Goal: Task Accomplishment & Management: Use online tool/utility

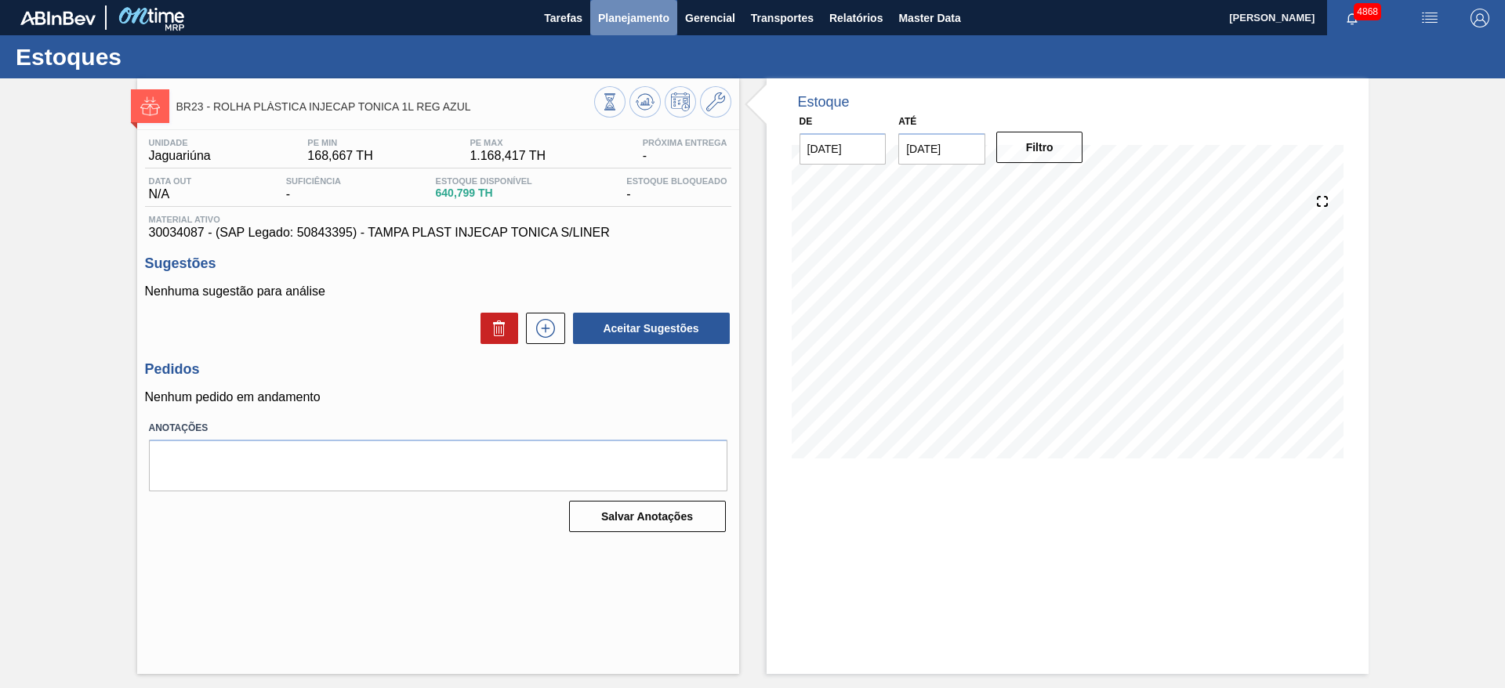
click at [616, 13] on span "Planejamento" at bounding box center [633, 18] width 71 height 19
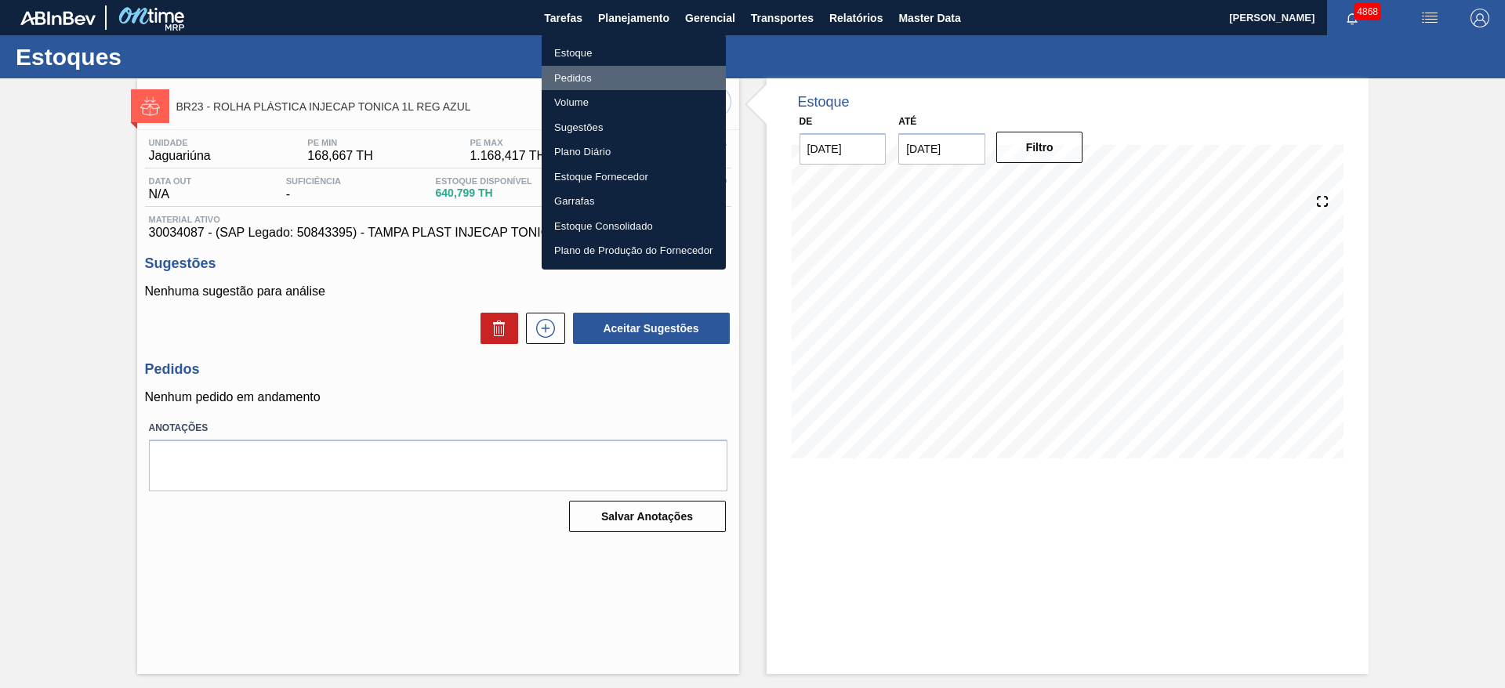
click at [614, 83] on li "Pedidos" at bounding box center [634, 78] width 184 height 25
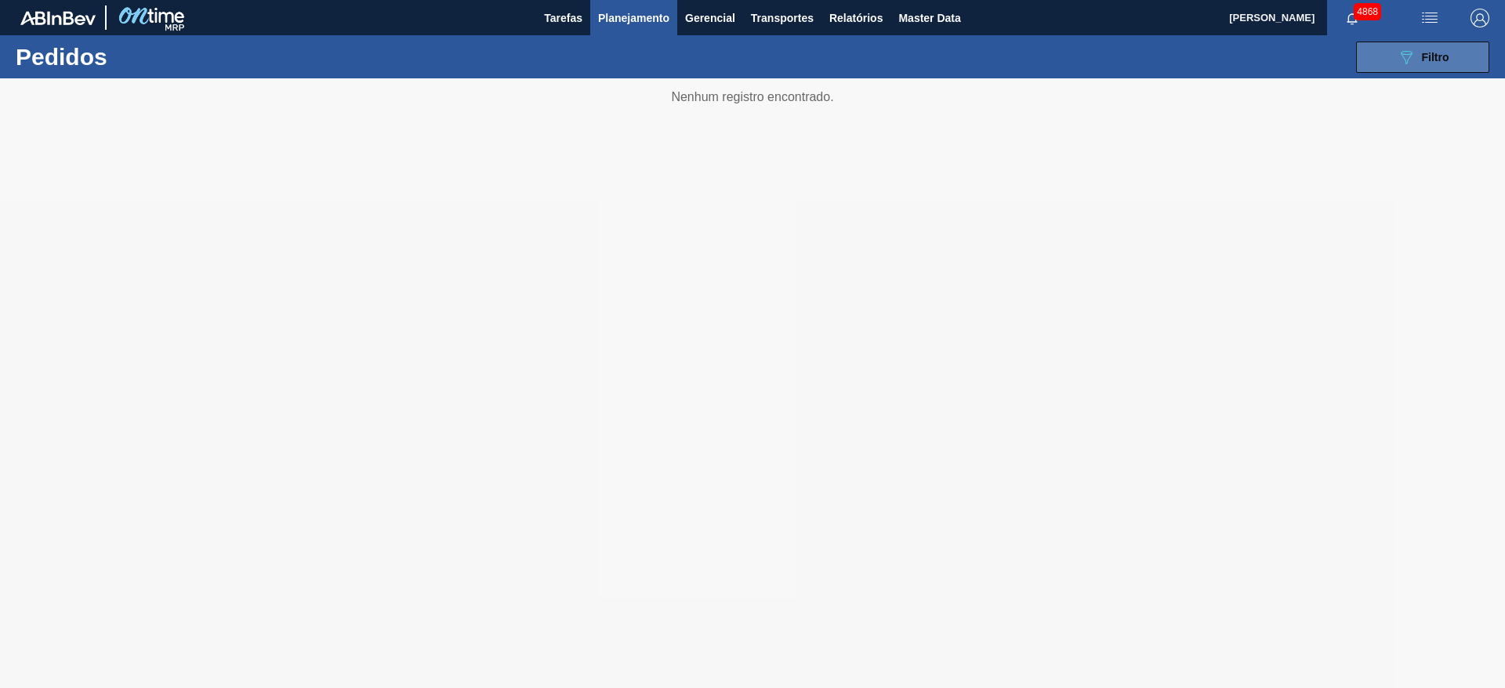
click at [1473, 51] on button "089F7B8B-B2A5-4AFE-B5C0-19BA573D28AC Filtro" at bounding box center [1422, 57] width 133 height 31
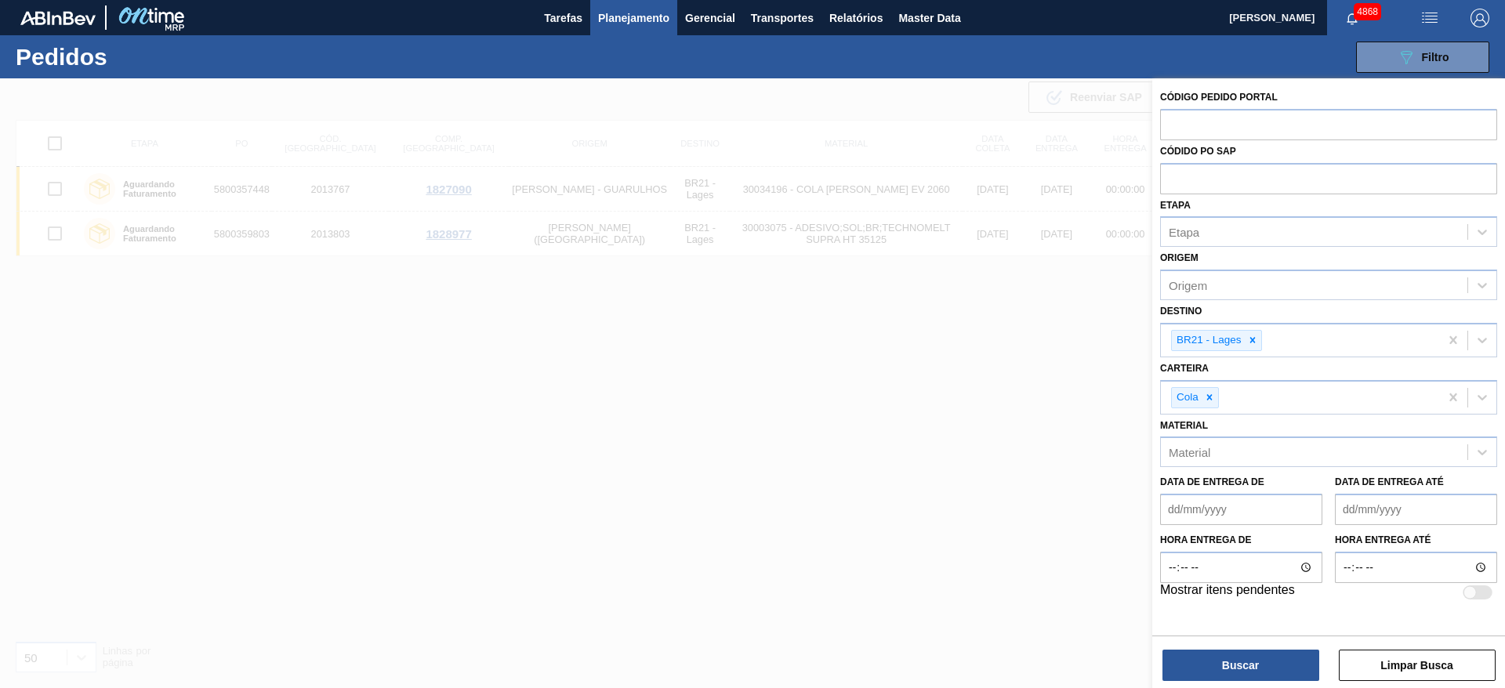
click at [862, 338] on div at bounding box center [752, 422] width 1505 height 688
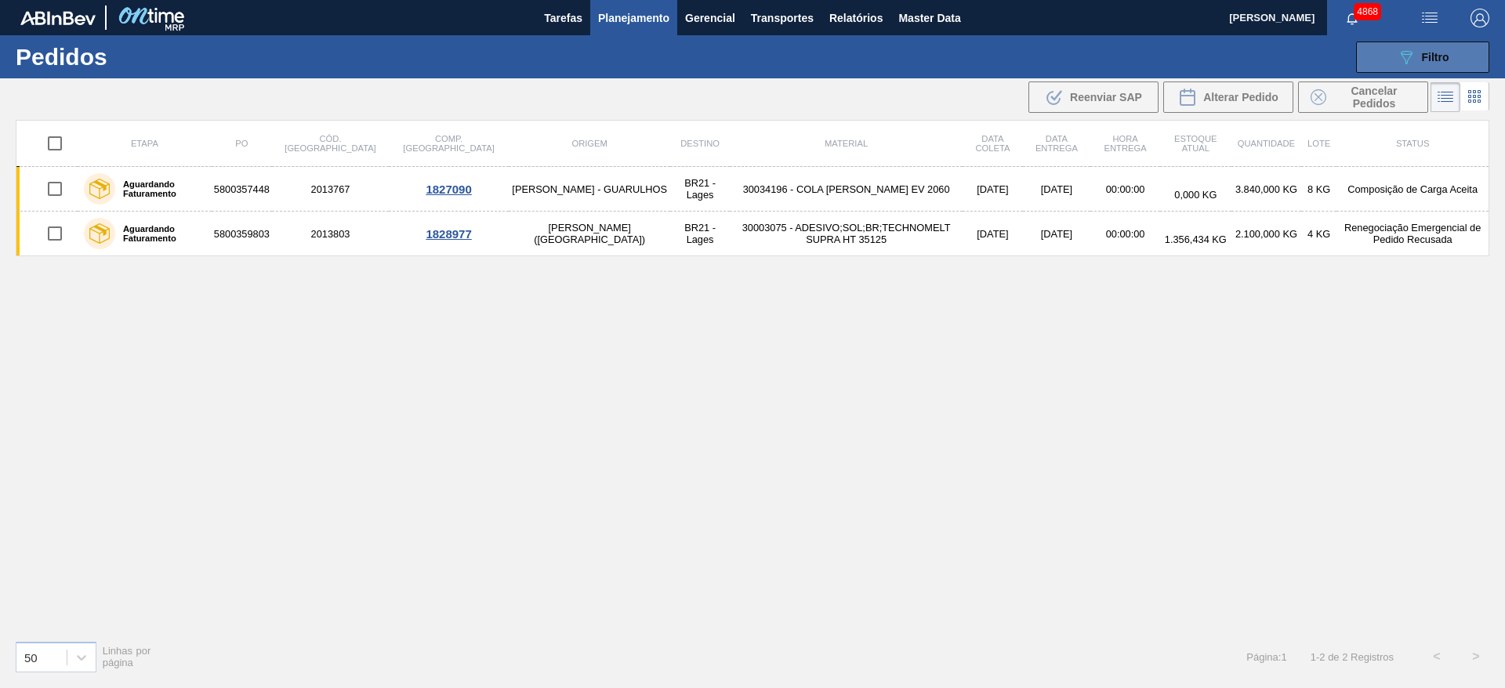
click at [1463, 62] on button "089F7B8B-B2A5-4AFE-B5C0-19BA573D28AC Filtro" at bounding box center [1422, 57] width 133 height 31
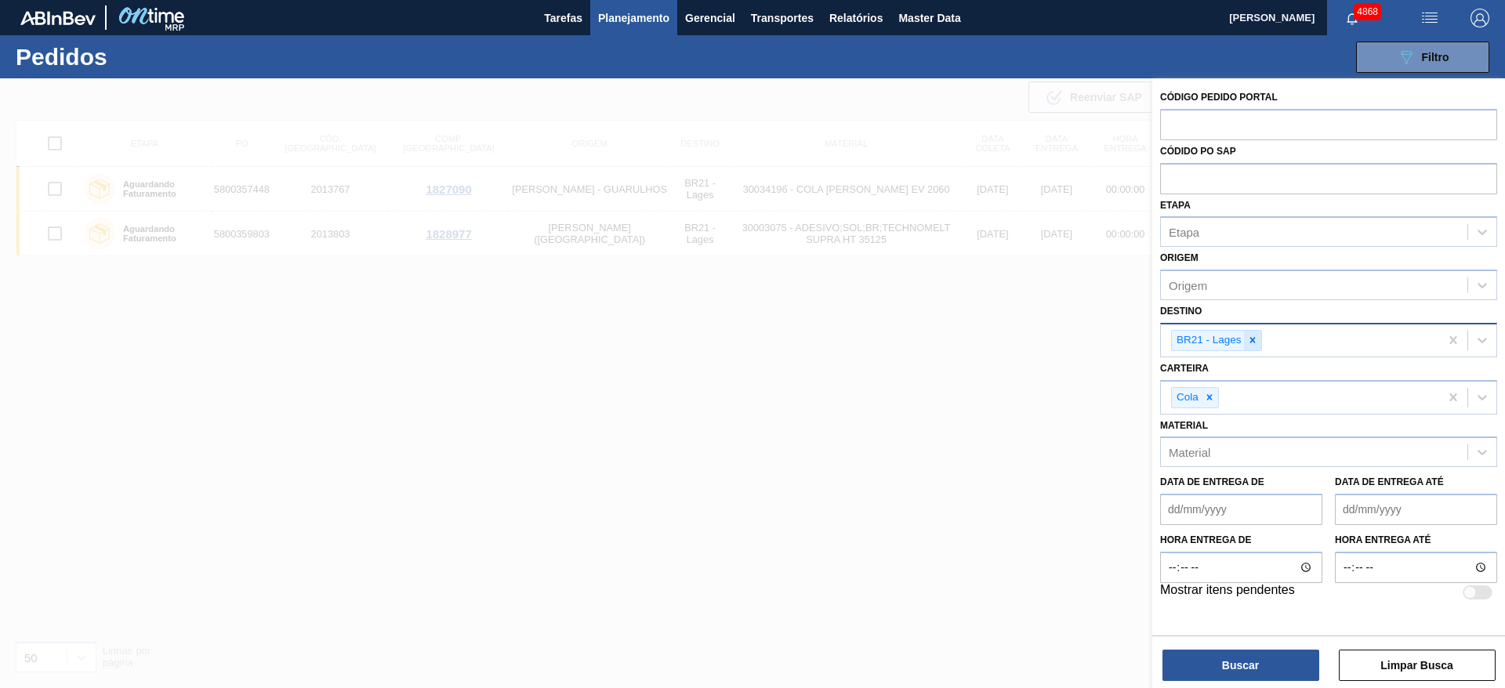
click at [1255, 344] on icon at bounding box center [1252, 340] width 11 height 11
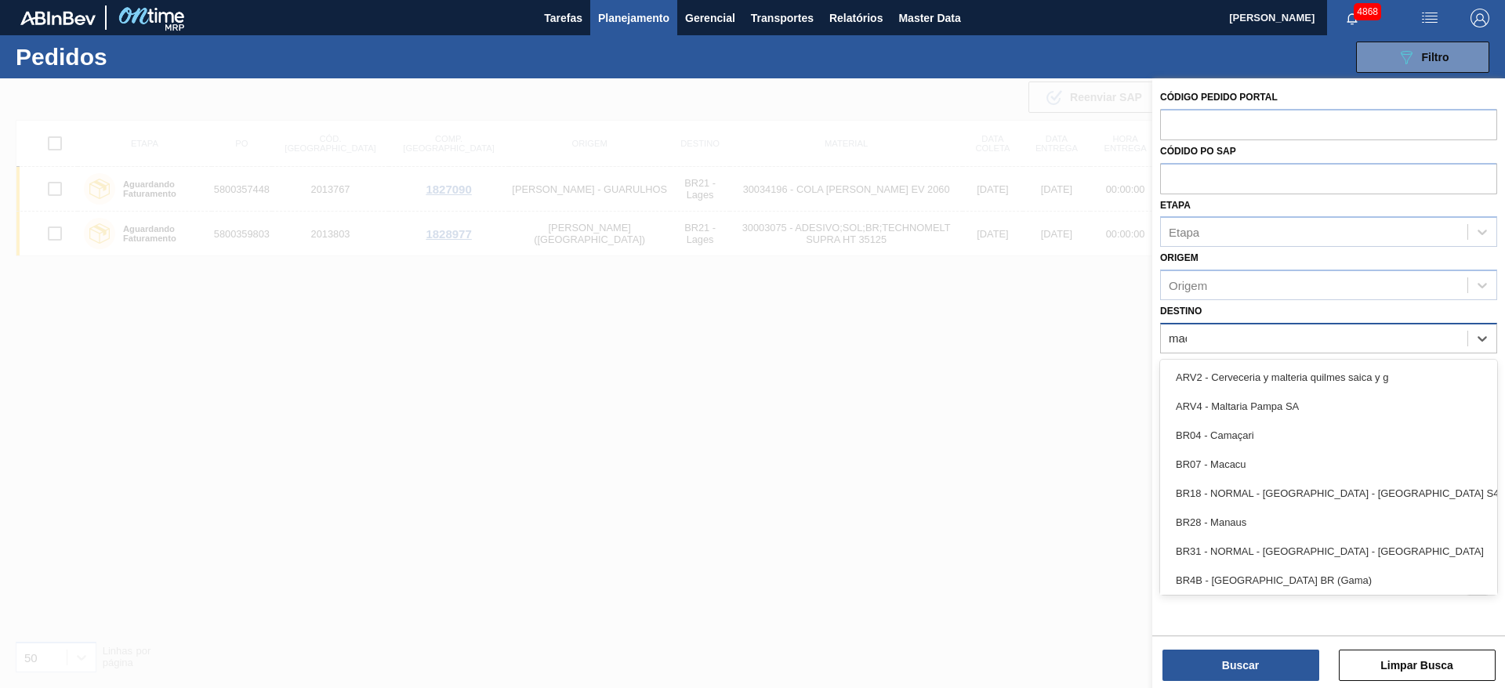
type input "maca"
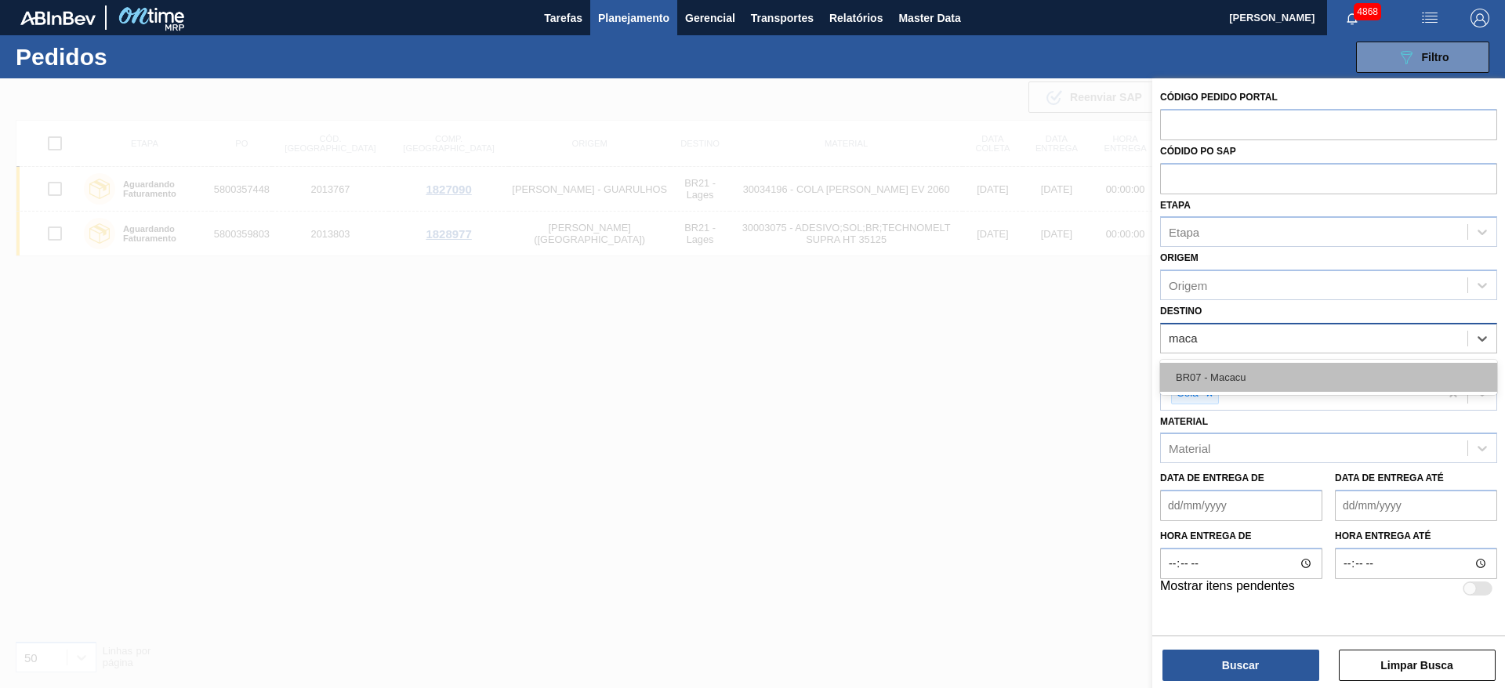
click at [1259, 375] on div "BR07 - Macacu" at bounding box center [1328, 377] width 337 height 29
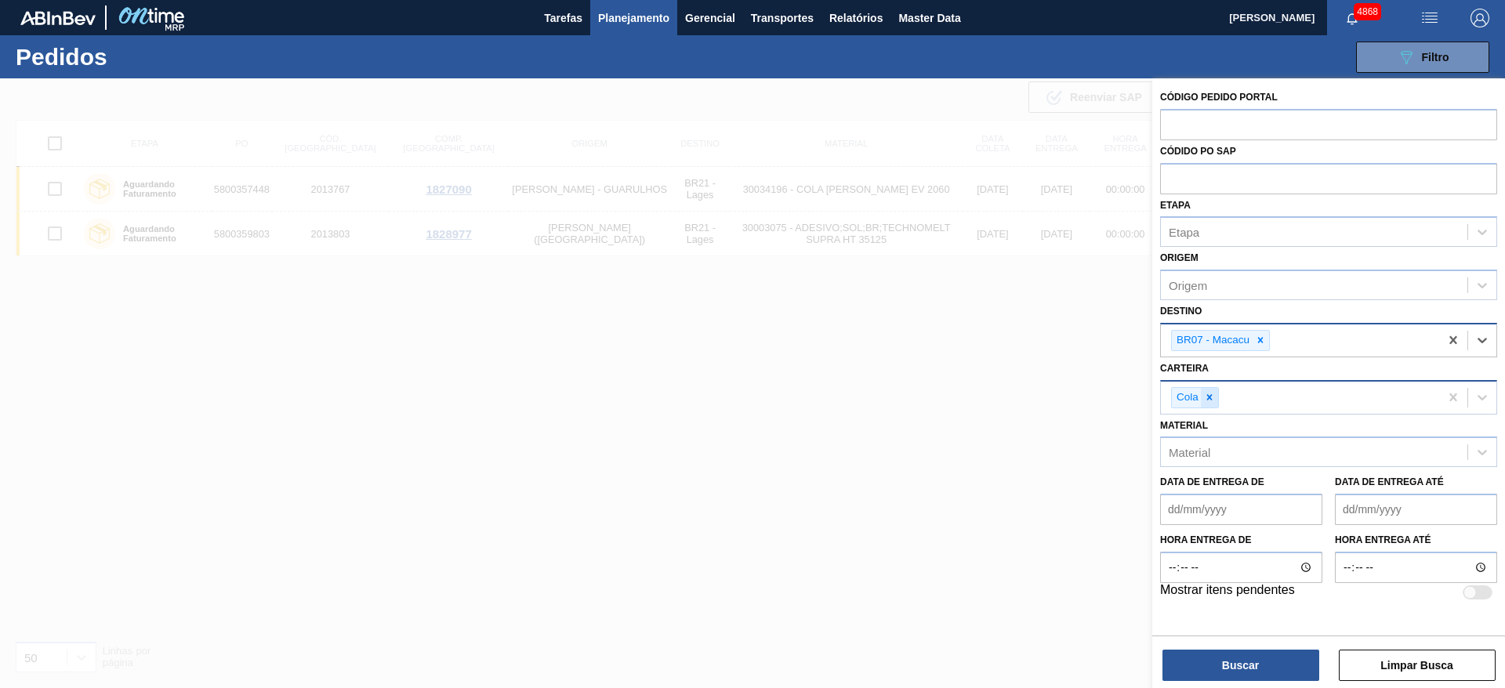
click at [1206, 390] on div at bounding box center [1209, 398] width 17 height 20
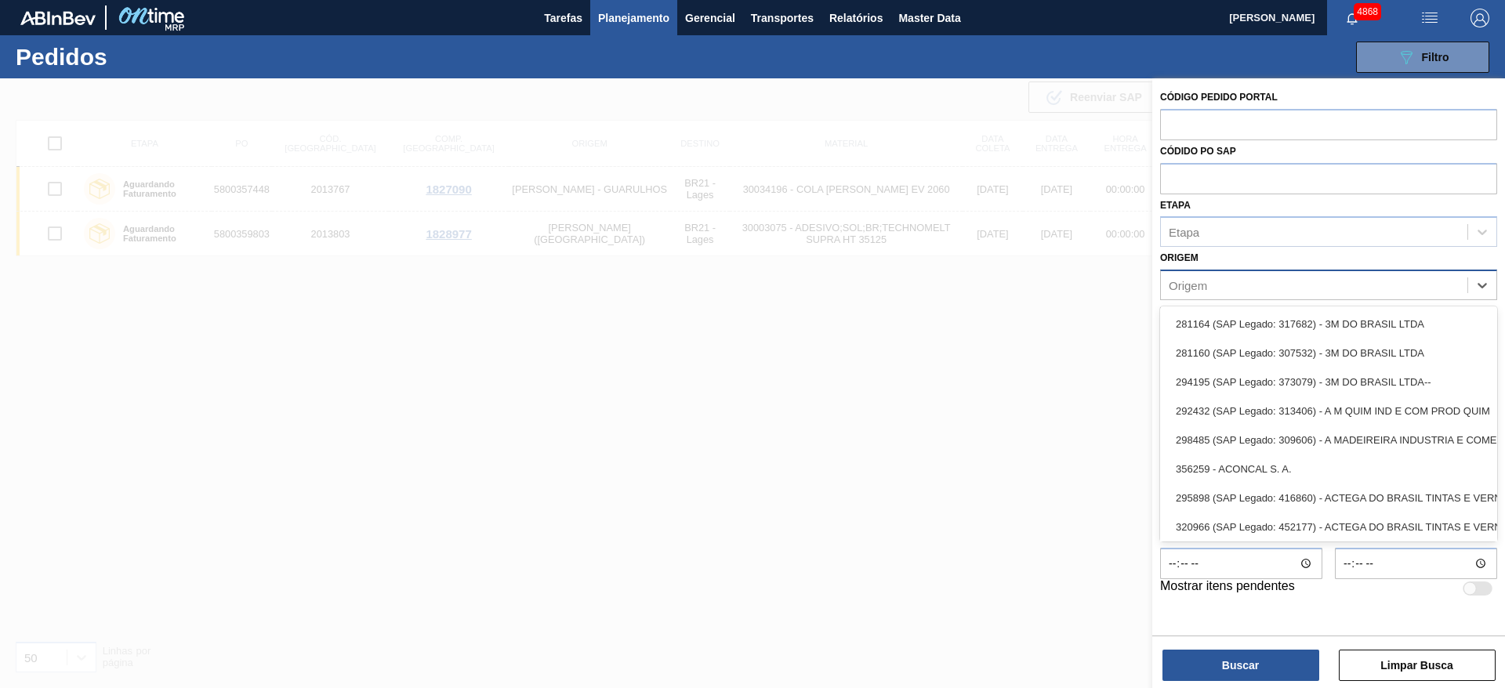
click at [1221, 274] on div "Origem" at bounding box center [1314, 285] width 307 height 23
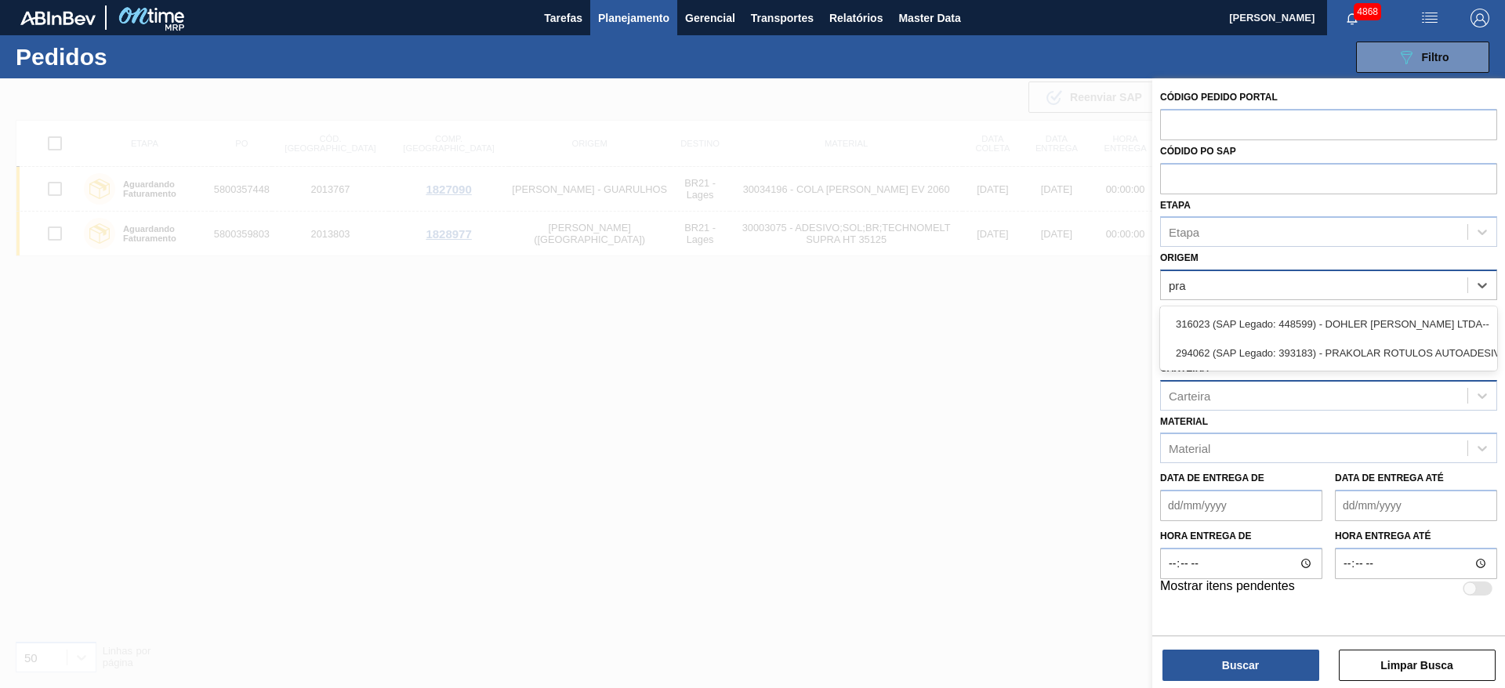
type input "prak"
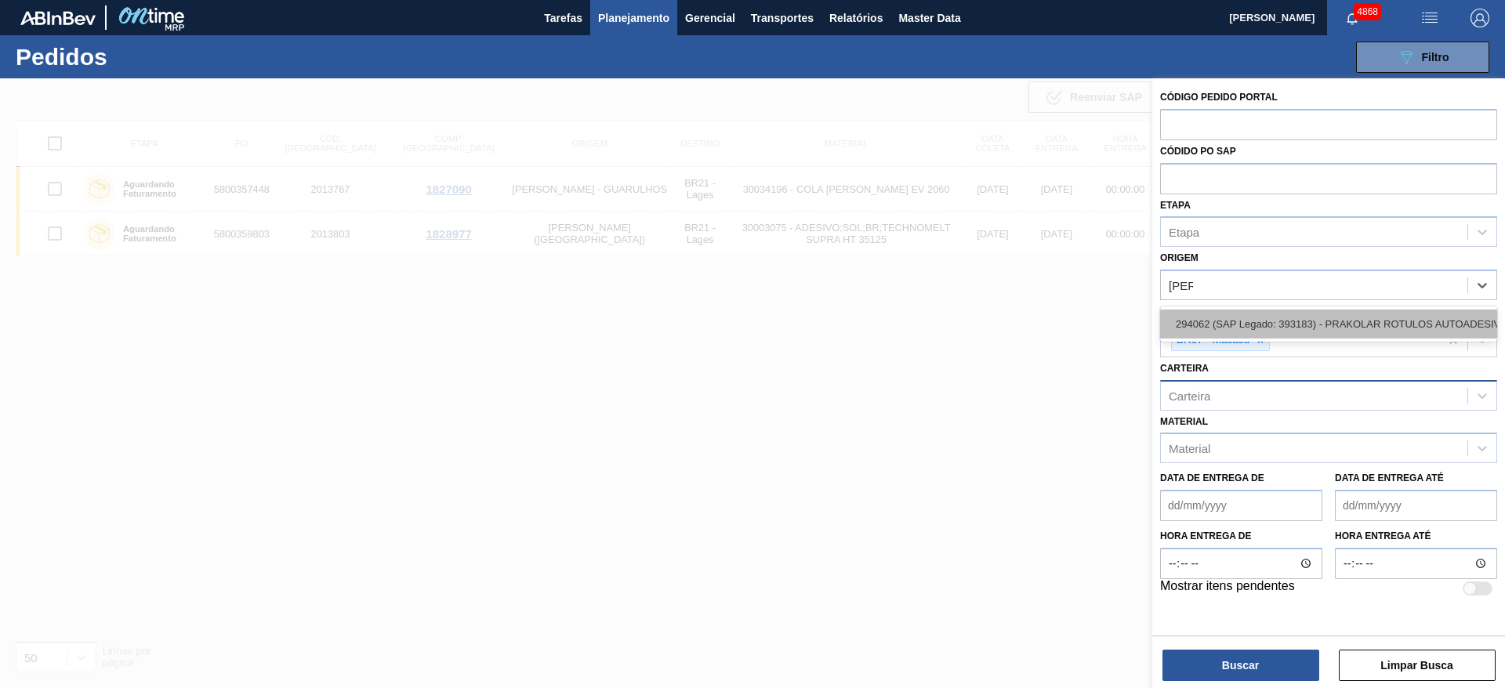
click at [1226, 313] on div "294062 (SAP Legado: 393183) - PRAKOLAR ROTULOS AUTOADESIVOS LTDA" at bounding box center [1328, 324] width 337 height 29
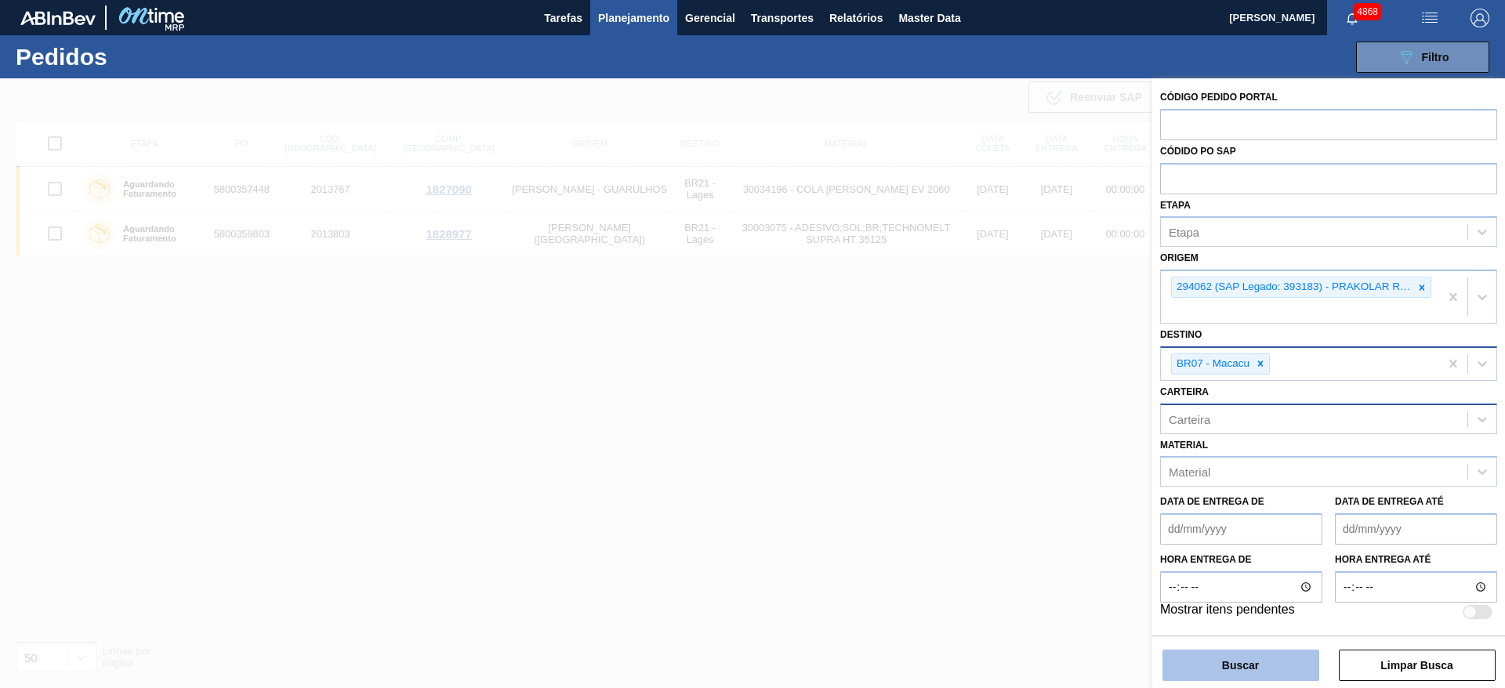
click at [1199, 677] on button "Buscar" at bounding box center [1241, 665] width 157 height 31
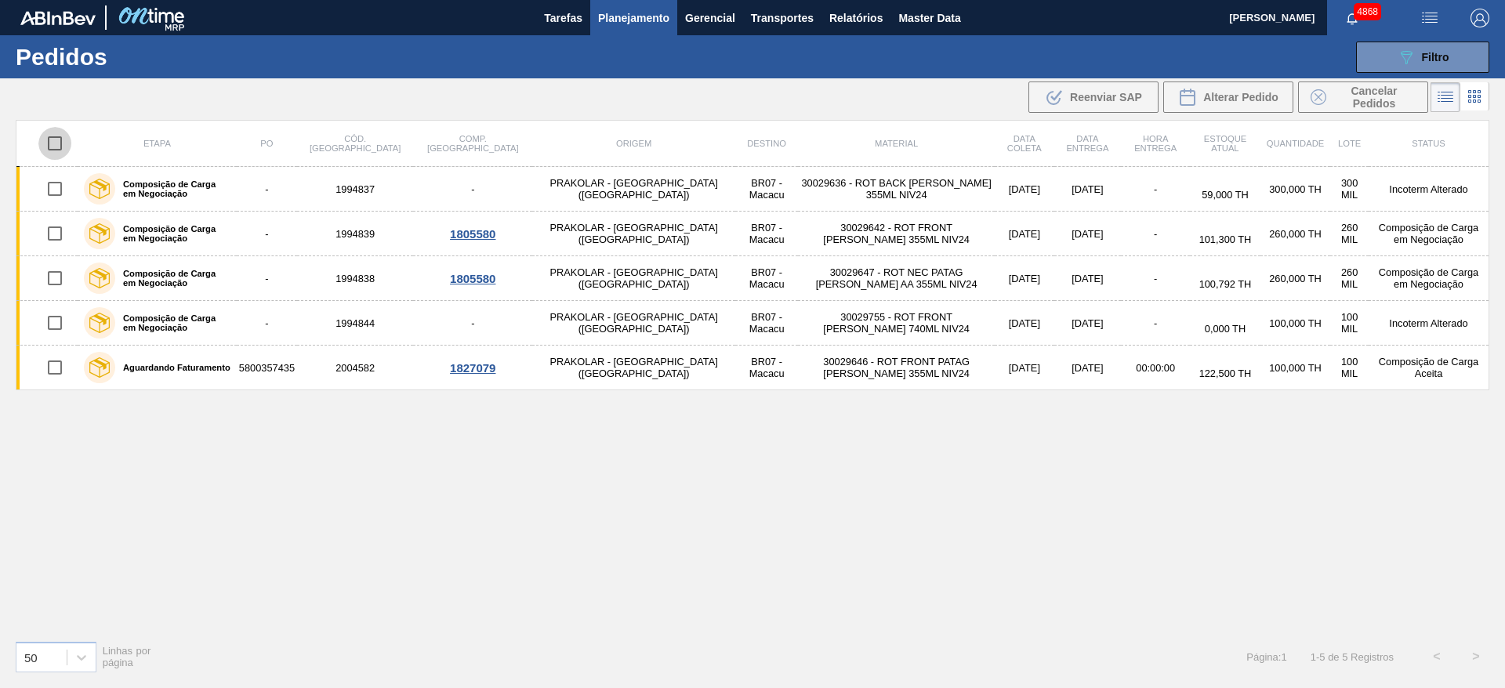
click at [45, 144] on input "checkbox" at bounding box center [54, 143] width 33 height 33
checkbox input "true"
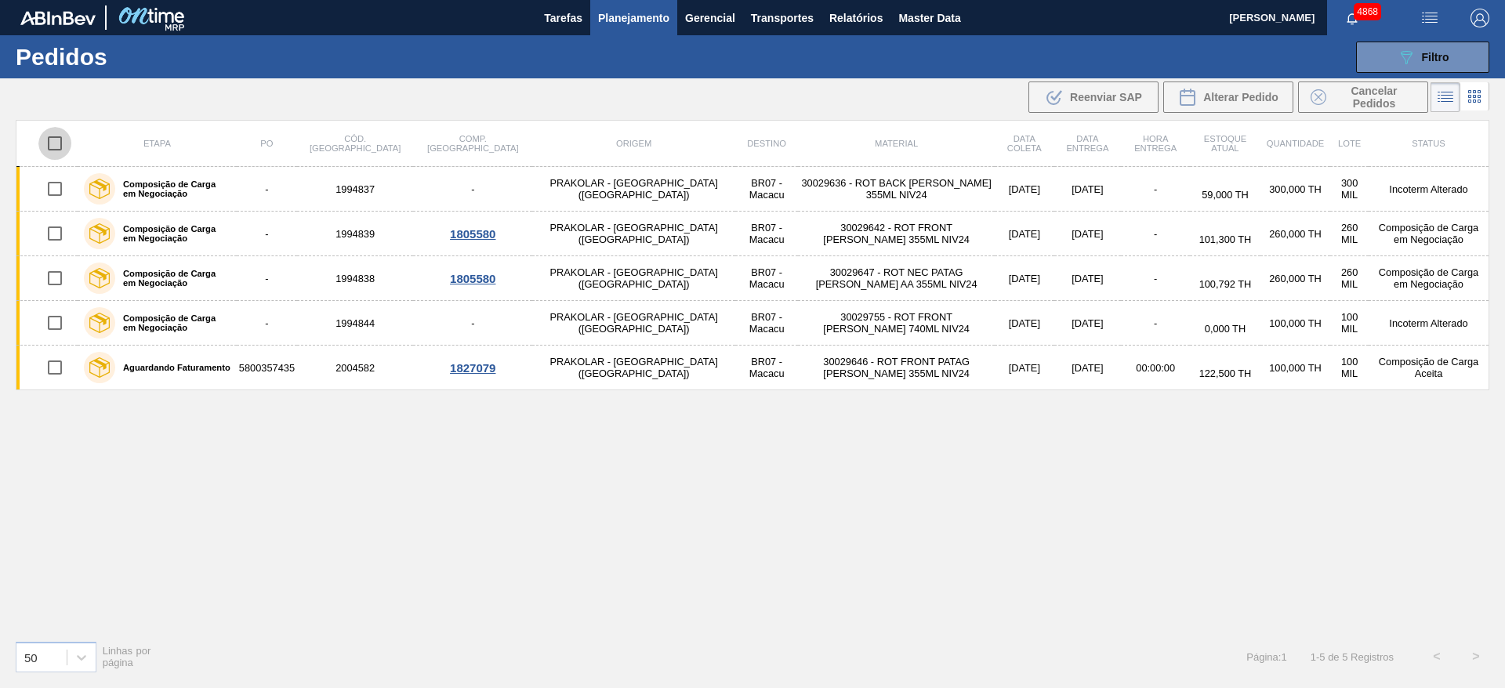
checkbox input "true"
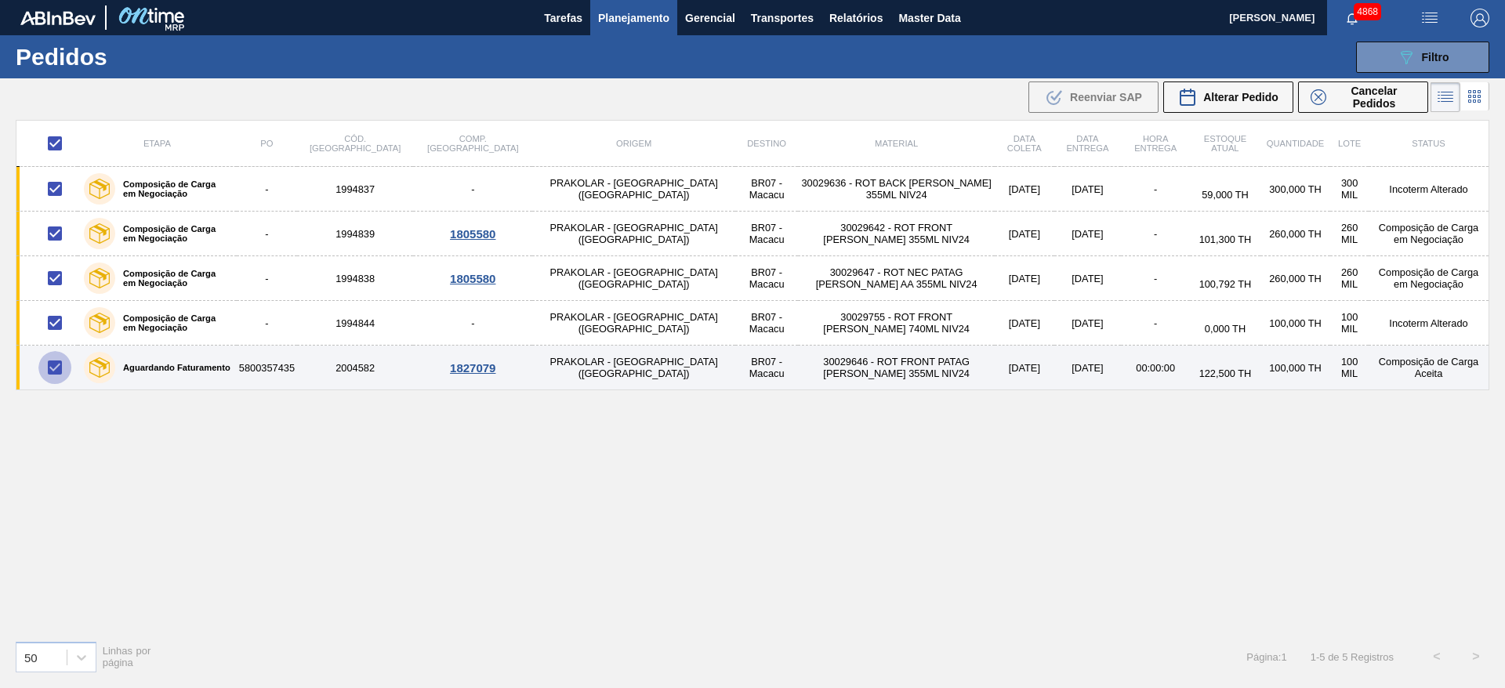
click at [52, 366] on input "checkbox" at bounding box center [54, 367] width 33 height 33
checkbox input "false"
click at [297, 374] on td "5800357435" at bounding box center [267, 368] width 60 height 45
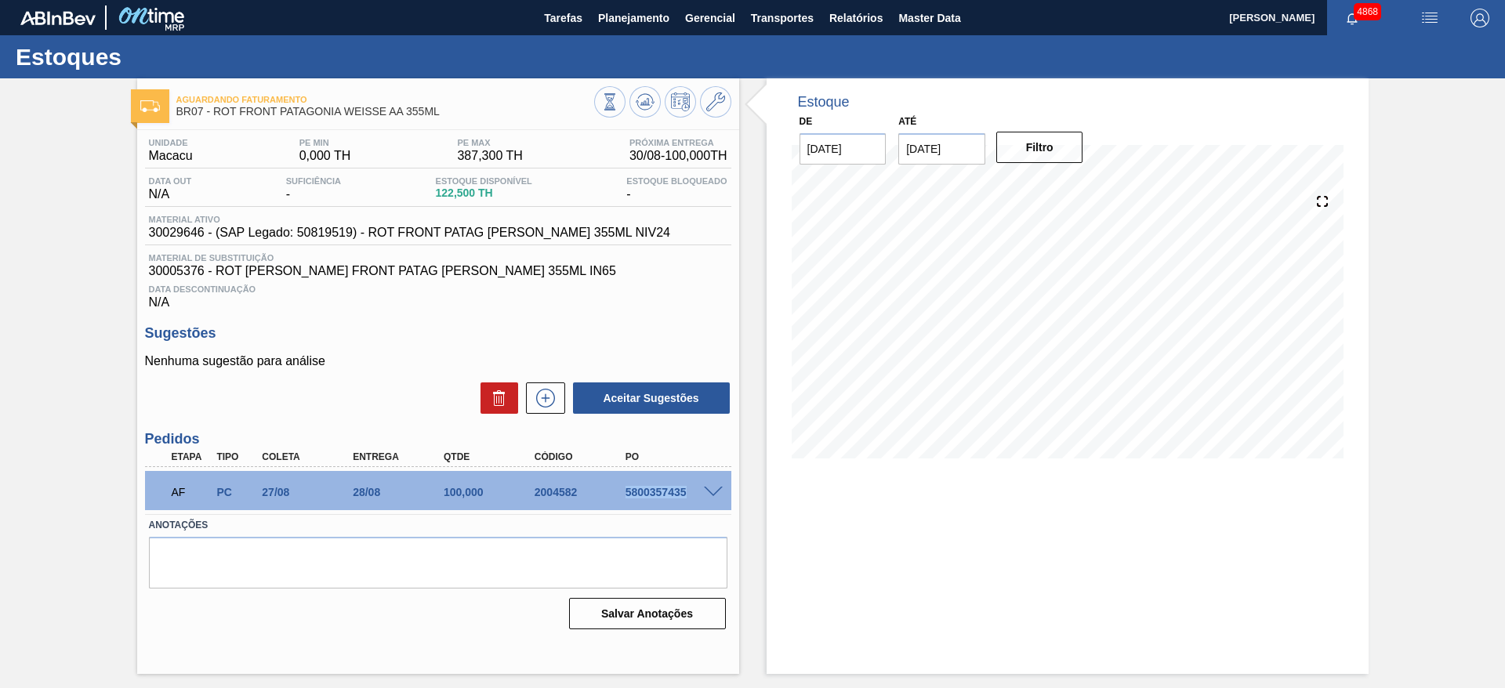
drag, startPoint x: 619, startPoint y: 494, endPoint x: 692, endPoint y: 496, distance: 72.9
click at [692, 496] on div "5800357435" at bounding box center [660, 492] width 91 height 13
copy div "5800357435"
click at [556, 390] on icon at bounding box center [545, 398] width 25 height 19
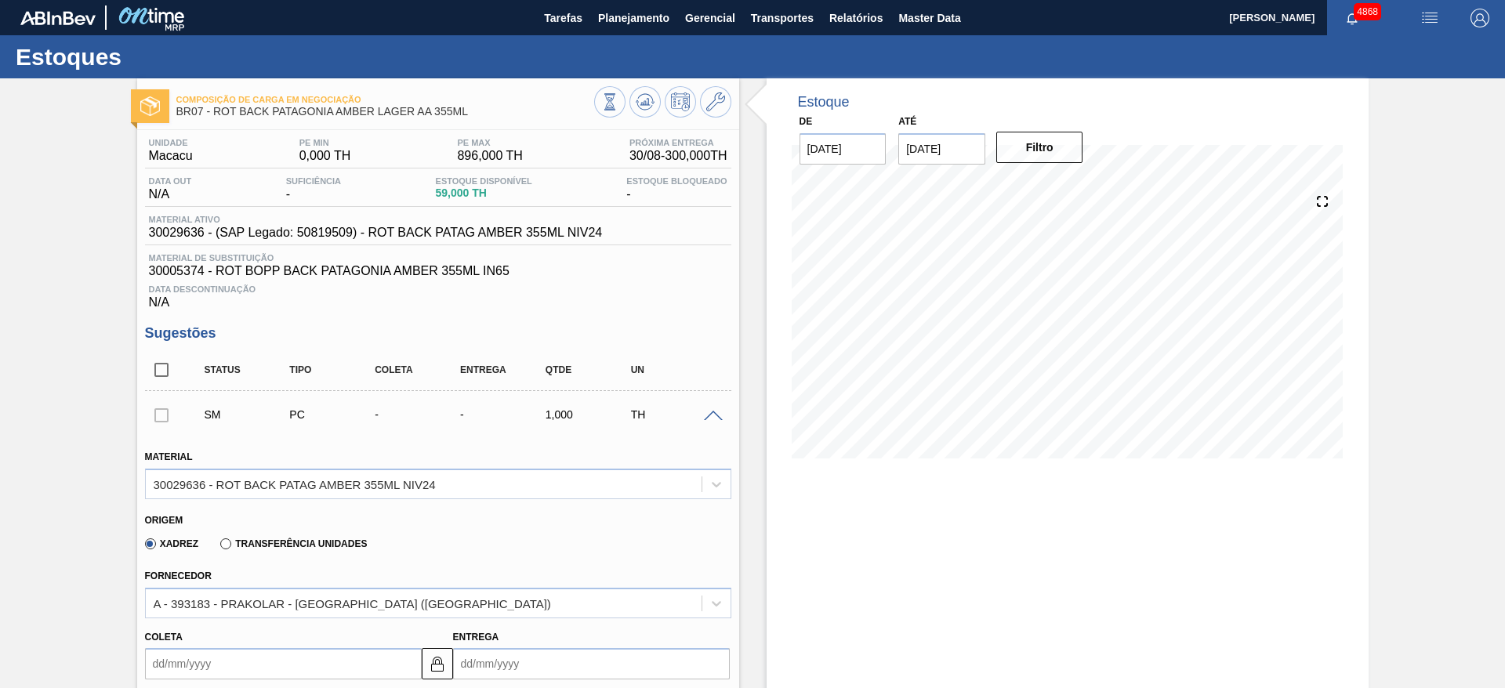
click at [716, 118] on div at bounding box center [662, 103] width 137 height 35
click at [716, 111] on icon at bounding box center [715, 102] width 19 height 19
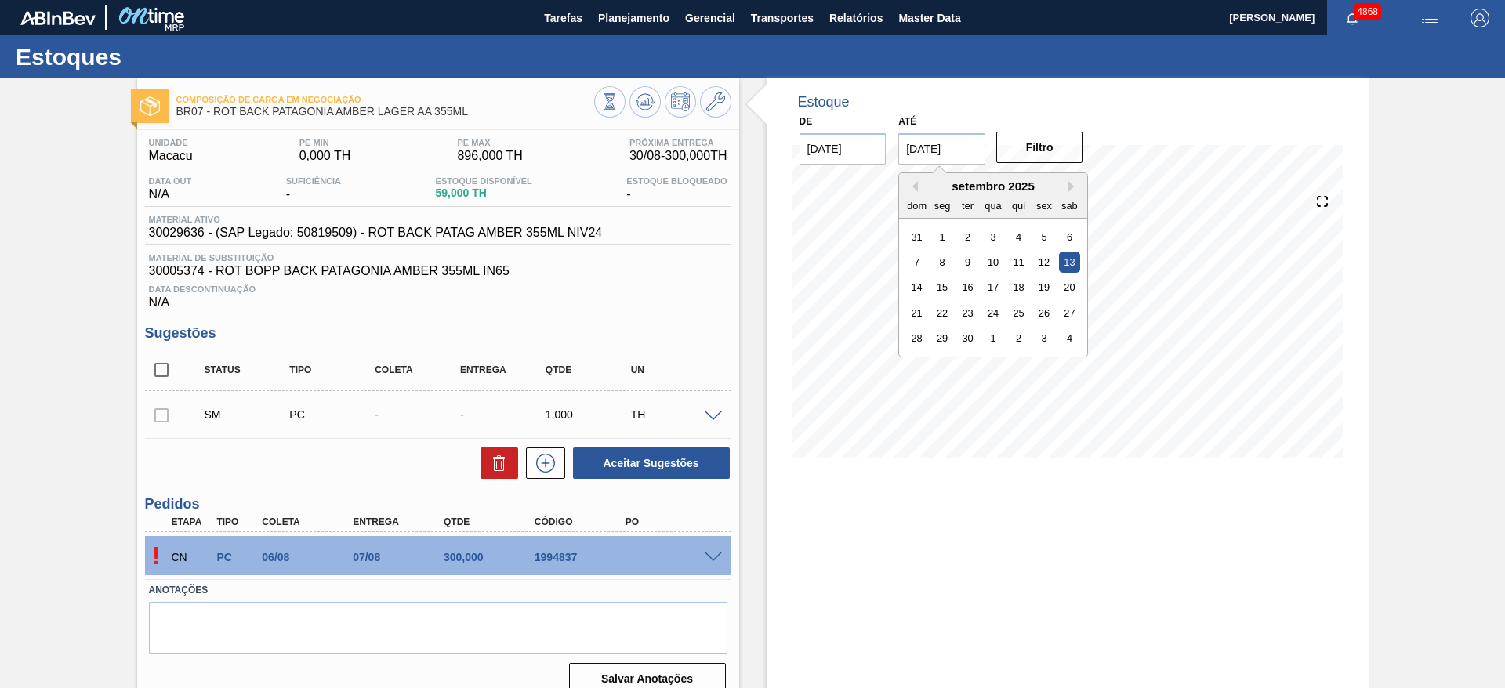
click at [958, 149] on input "[DATE]" at bounding box center [941, 148] width 87 height 31
click at [1072, 187] on button "Next Month" at bounding box center [1073, 186] width 11 height 11
click at [1022, 332] on div "30" at bounding box center [1018, 338] width 21 height 21
type input "30/10/2025"
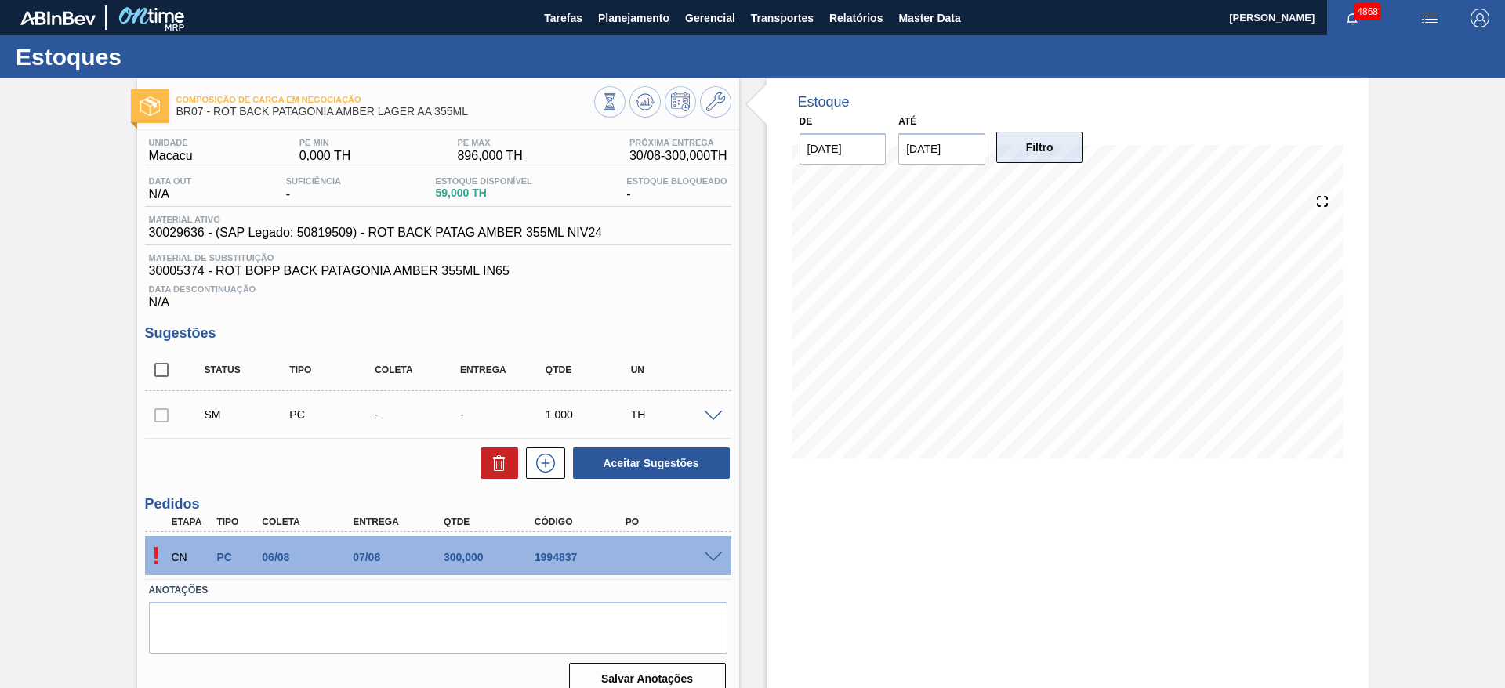
click at [1037, 162] on button "Filtro" at bounding box center [1039, 147] width 87 height 31
click at [711, 418] on span at bounding box center [713, 417] width 19 height 12
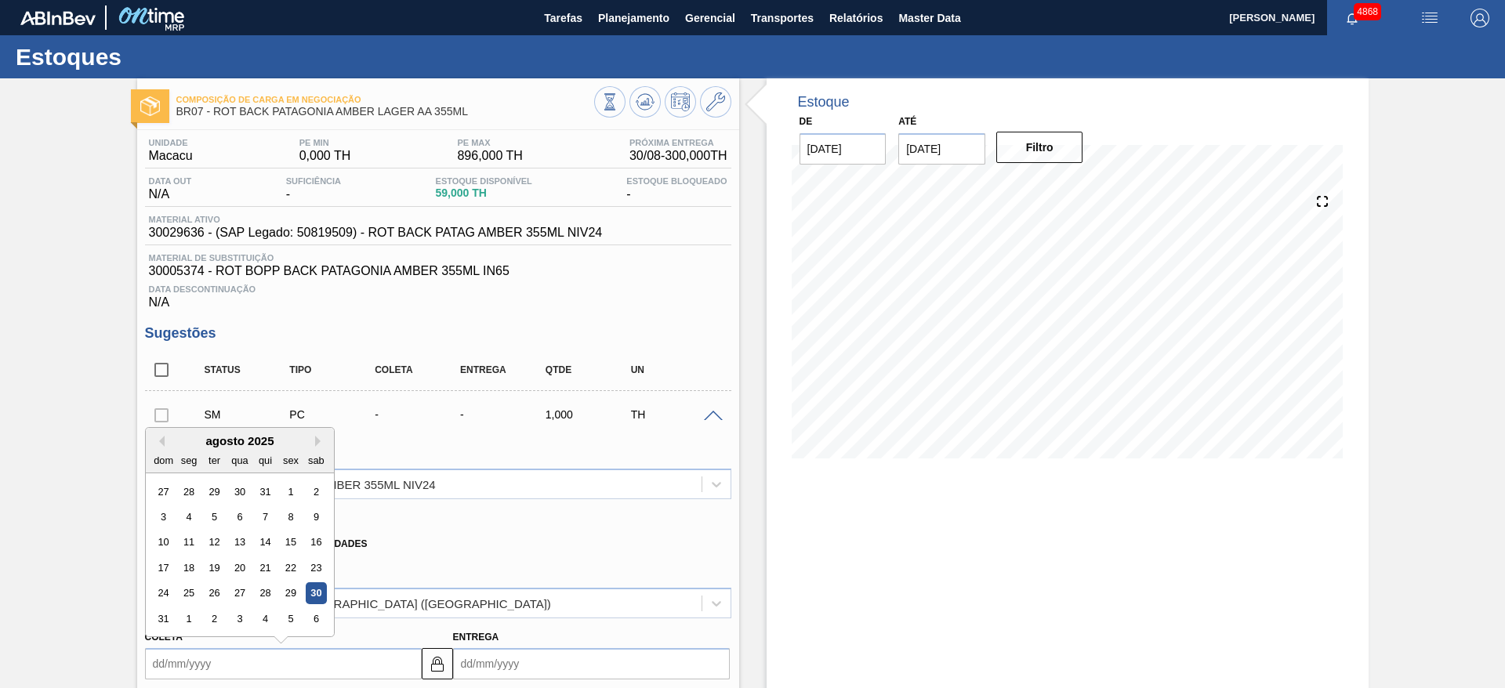
click at [393, 662] on input "Coleta" at bounding box center [283, 663] width 277 height 31
click at [180, 626] on div "1" at bounding box center [188, 618] width 21 height 21
type input "[DATE]"
type input "02/09/2025"
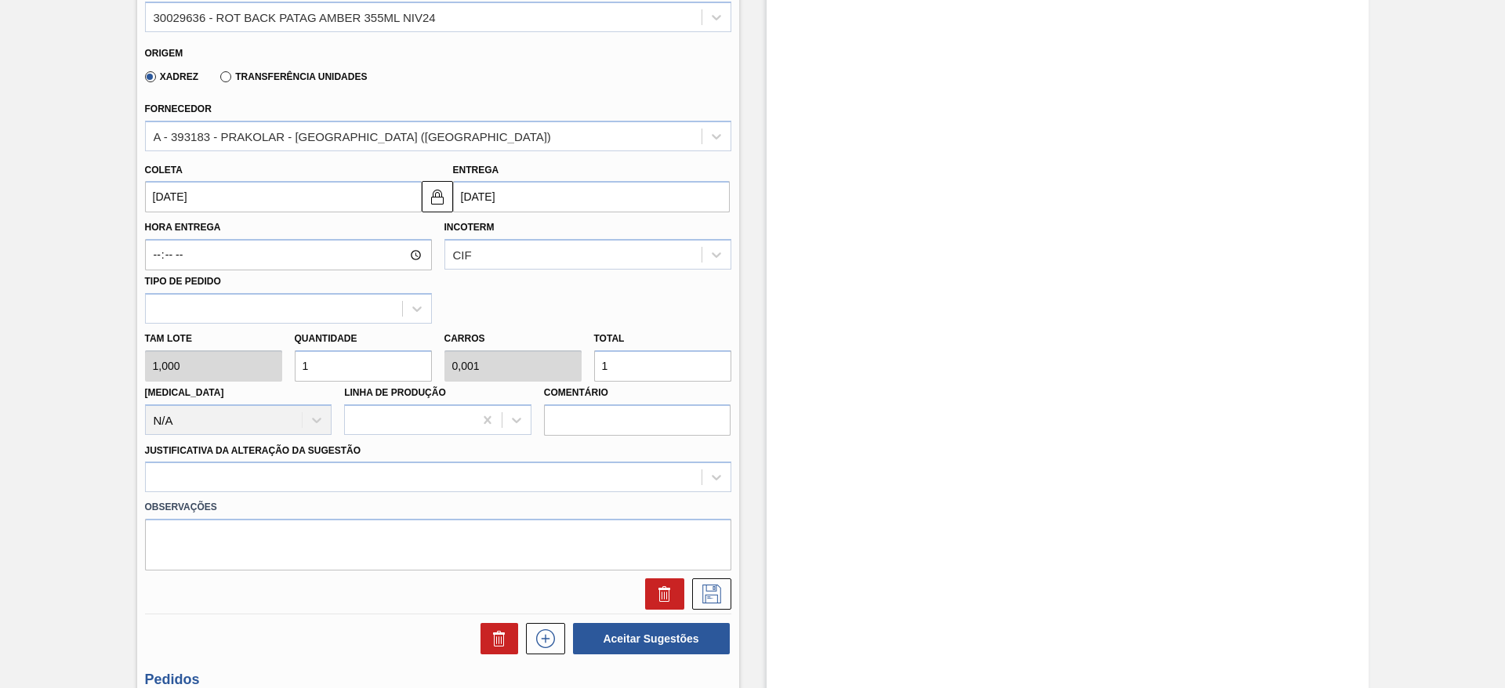
scroll to position [480, 0]
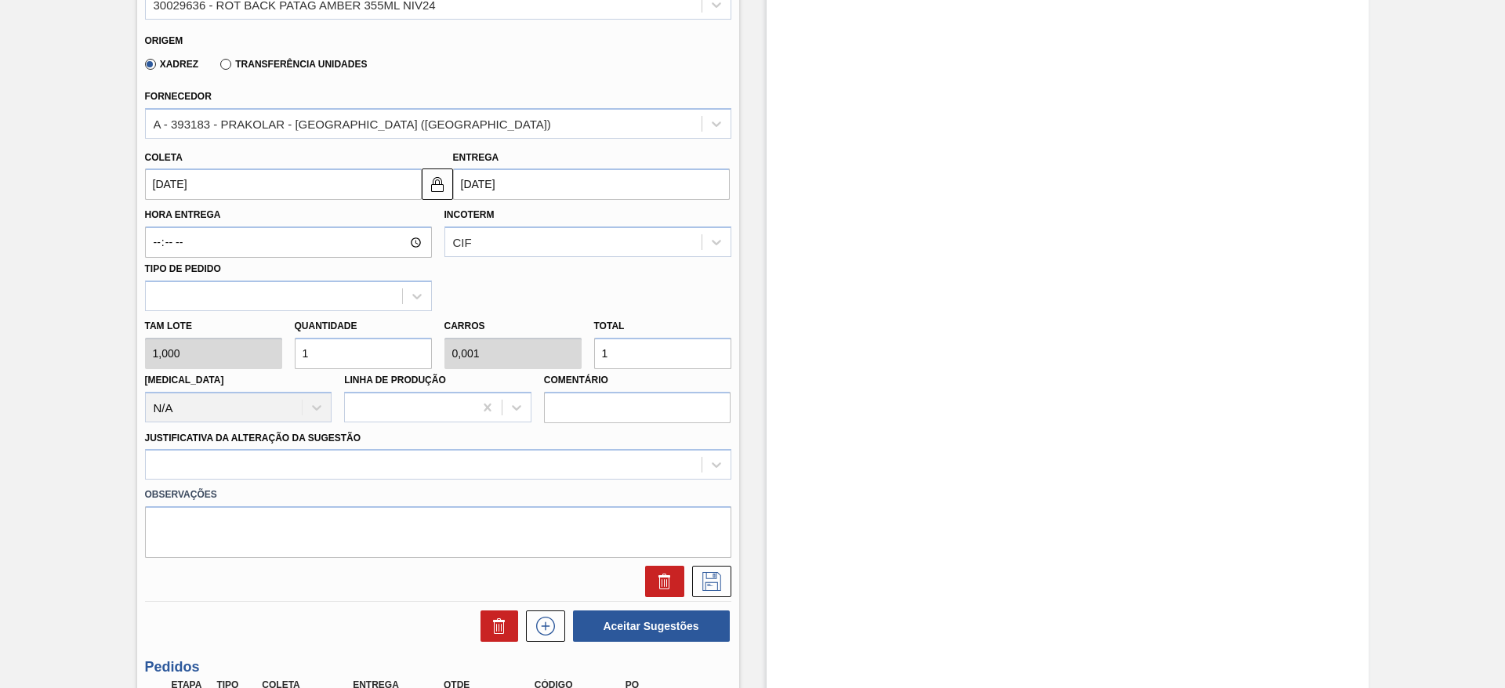
click at [492, 367] on div "Tam lote 1,000 Quantidade 1 Carros 0,001 Total 1 Doca N/A Linha de Produção Com…" at bounding box center [438, 367] width 599 height 112
type input "3"
type input "0,002"
type input "30"
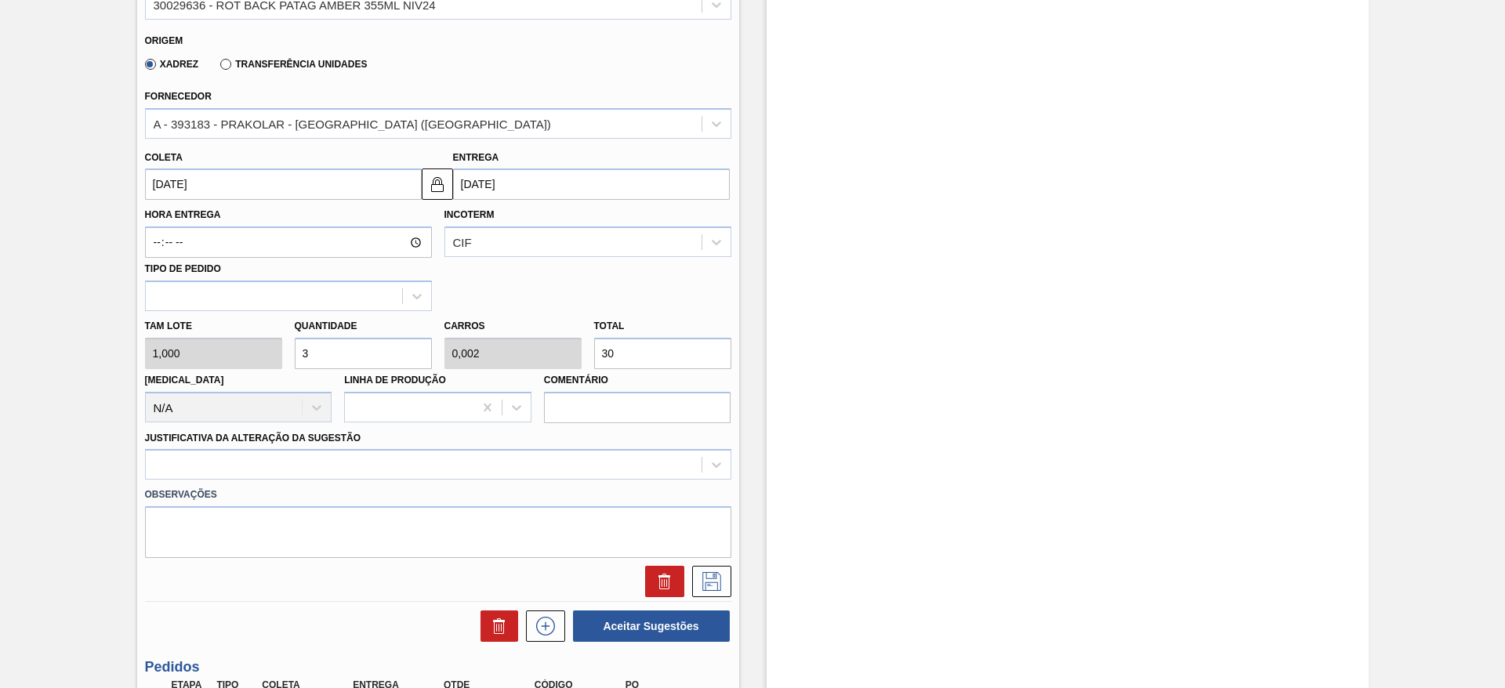
type input "0,02"
type input "300"
type input "0,2"
type input "300"
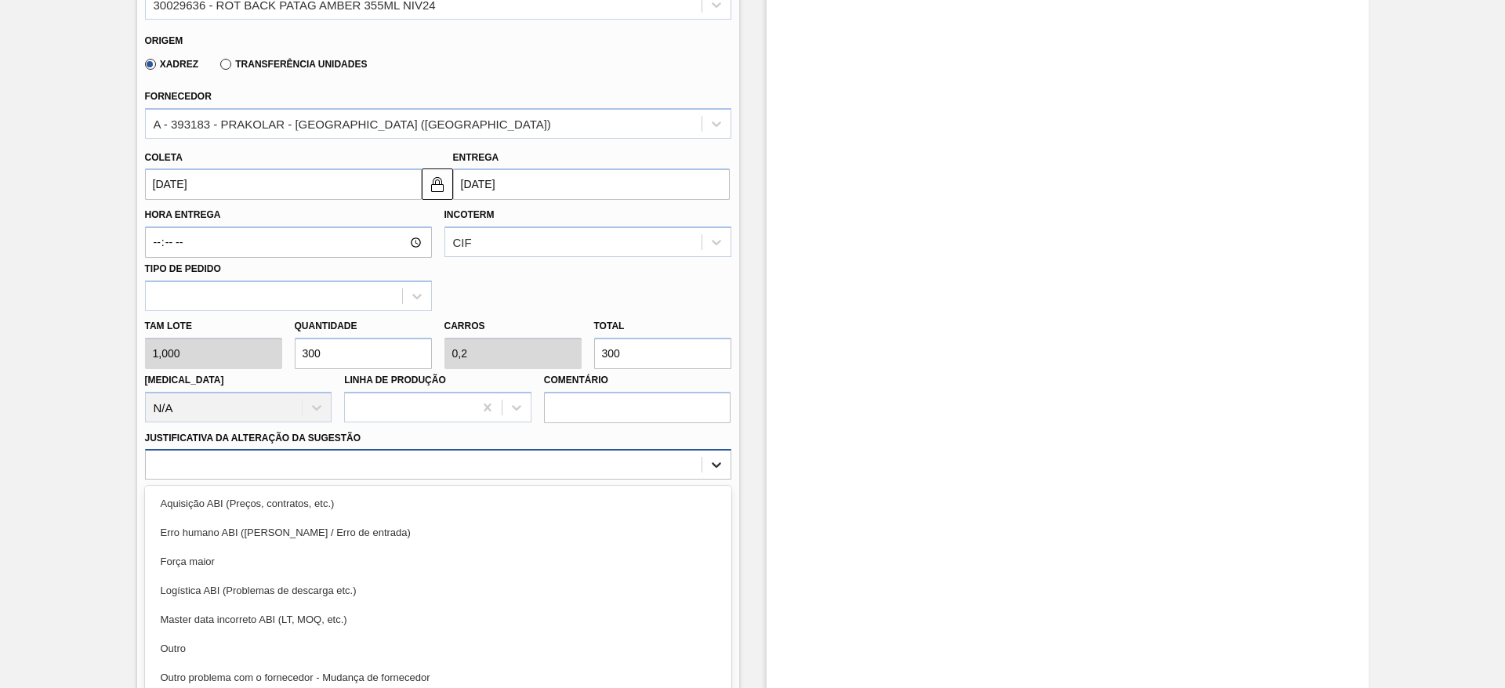
scroll to position [519, 0]
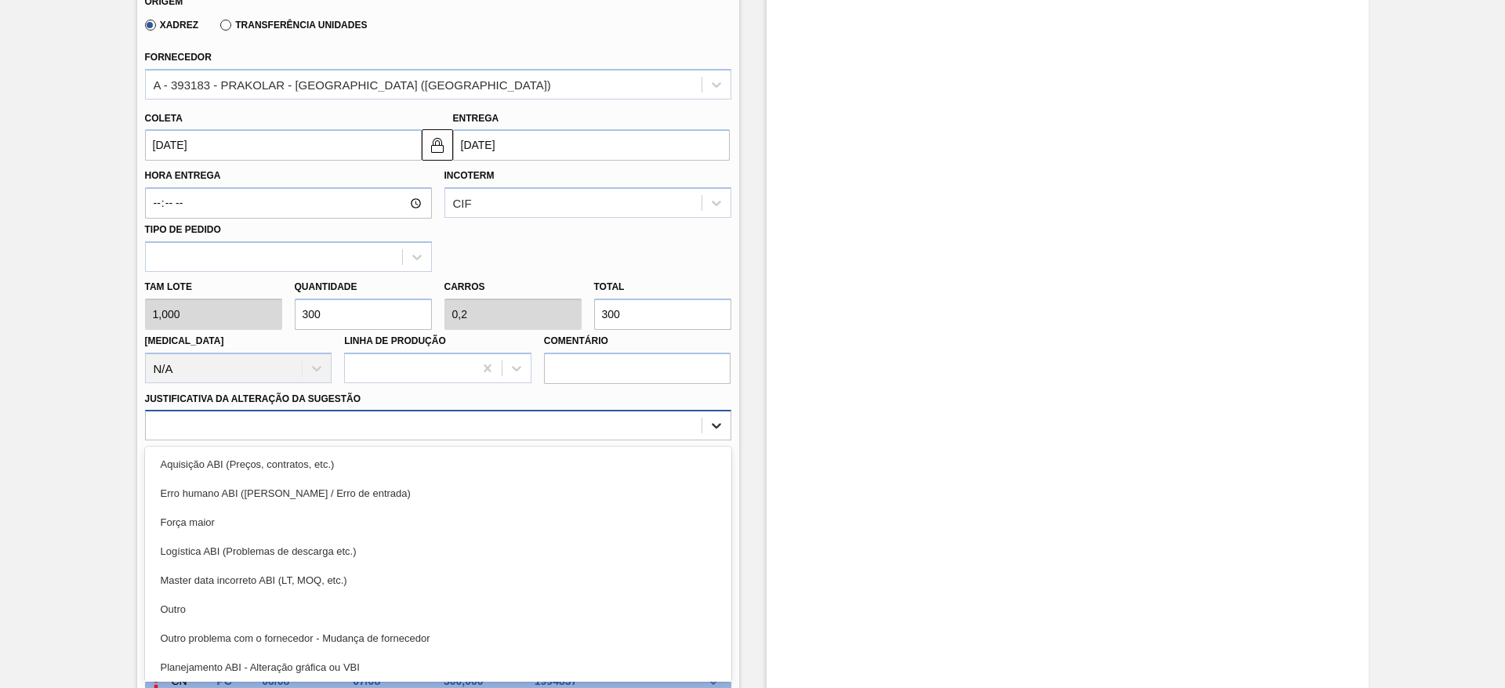
click at [715, 441] on div "option Aquisição ABI (Preços, contratos, etc.) focused, 1 of 18. 18 results ava…" at bounding box center [438, 425] width 586 height 31
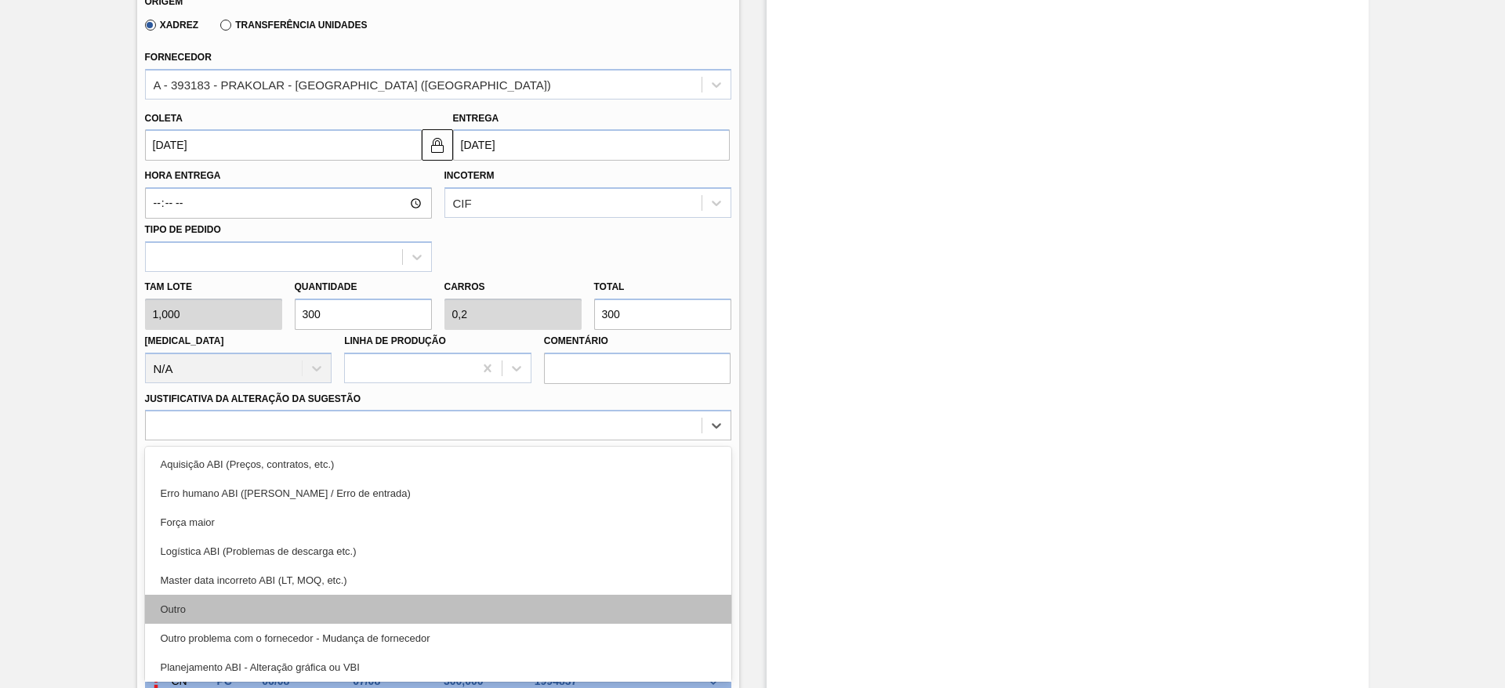
click at [597, 608] on div "Outro" at bounding box center [438, 609] width 586 height 29
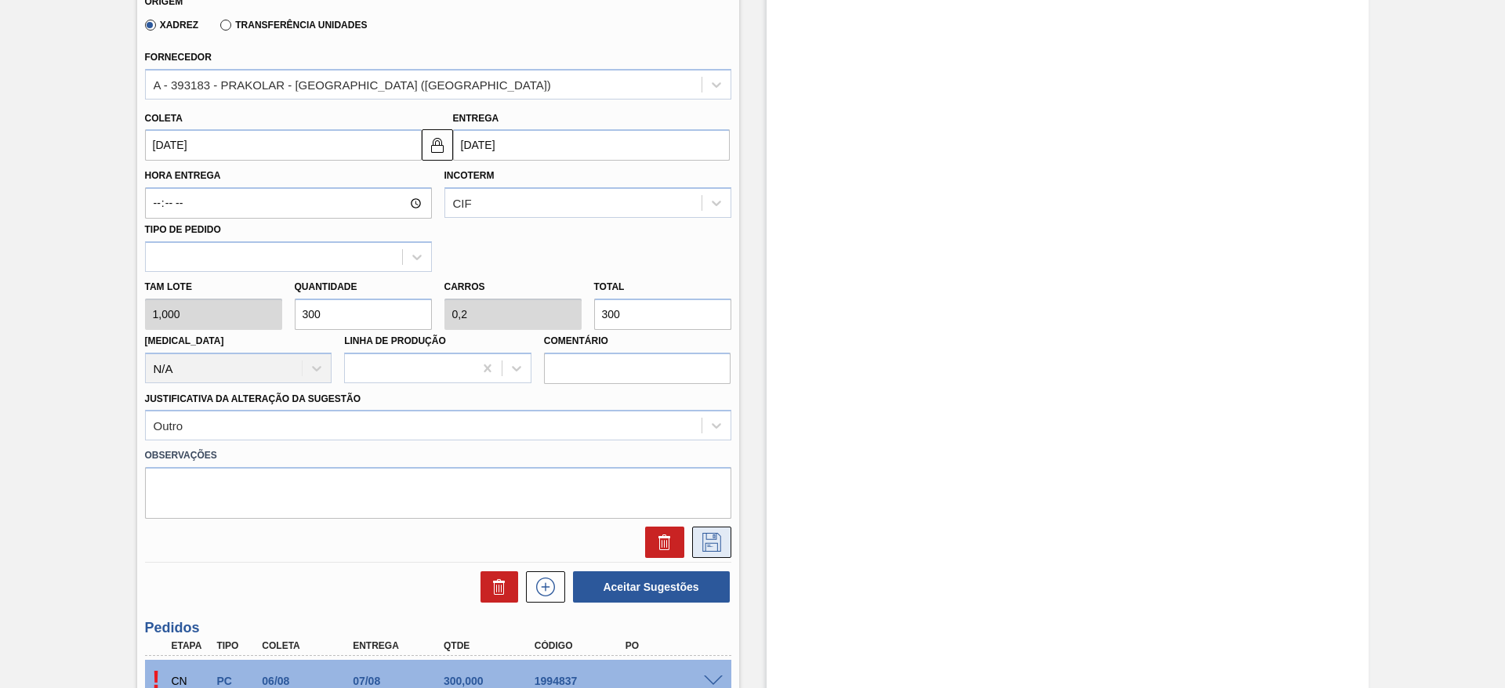
click at [720, 533] on icon at bounding box center [711, 542] width 25 height 19
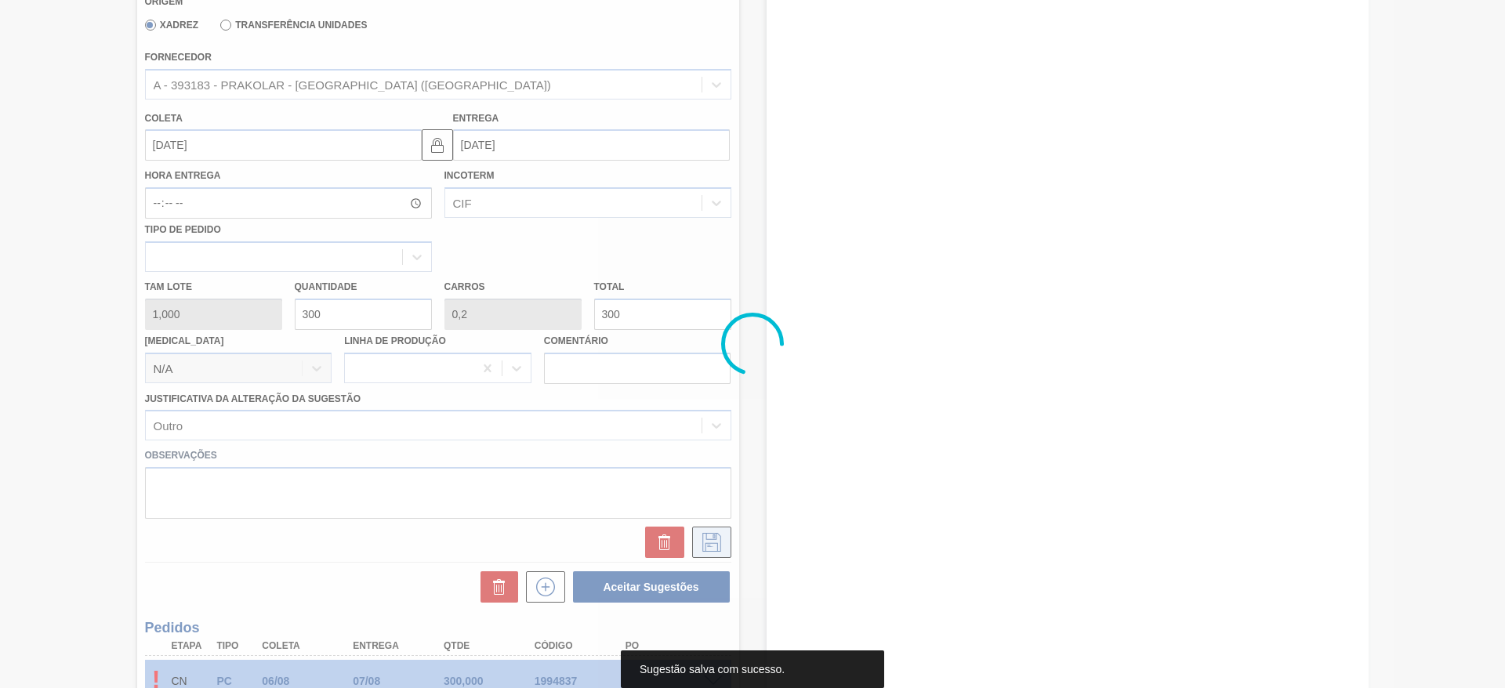
scroll to position [20, 0]
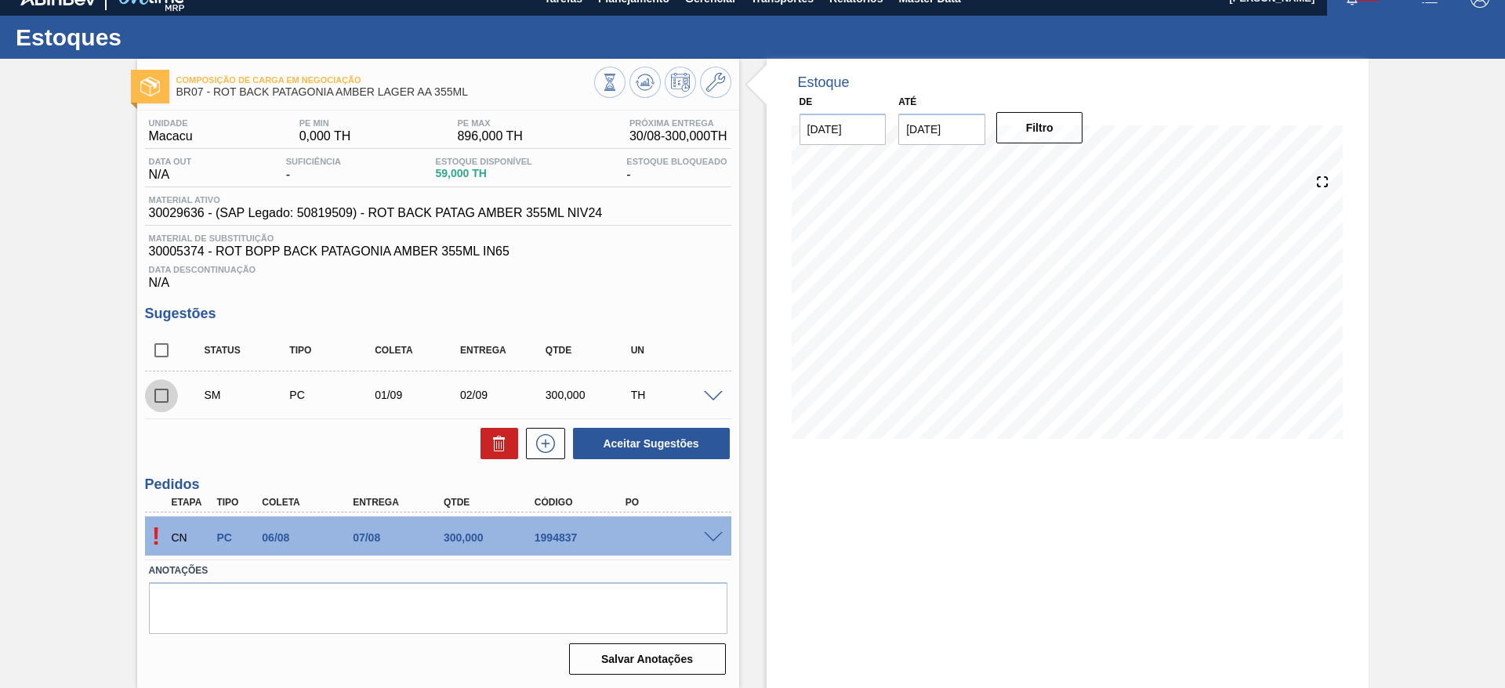
click at [165, 398] on input "checkbox" at bounding box center [161, 395] width 33 height 33
click at [609, 449] on button "Aceitar Sugestões" at bounding box center [651, 443] width 157 height 31
checkbox input "false"
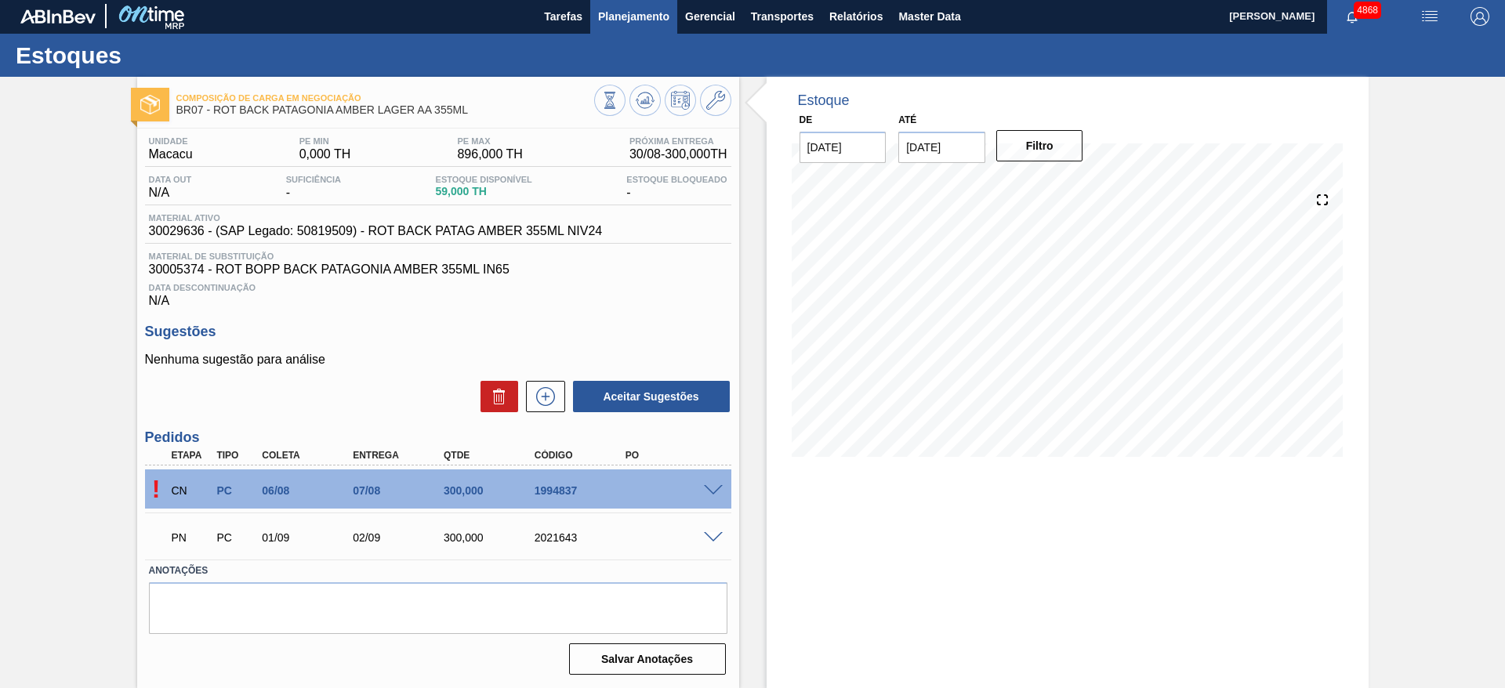
scroll to position [2, 0]
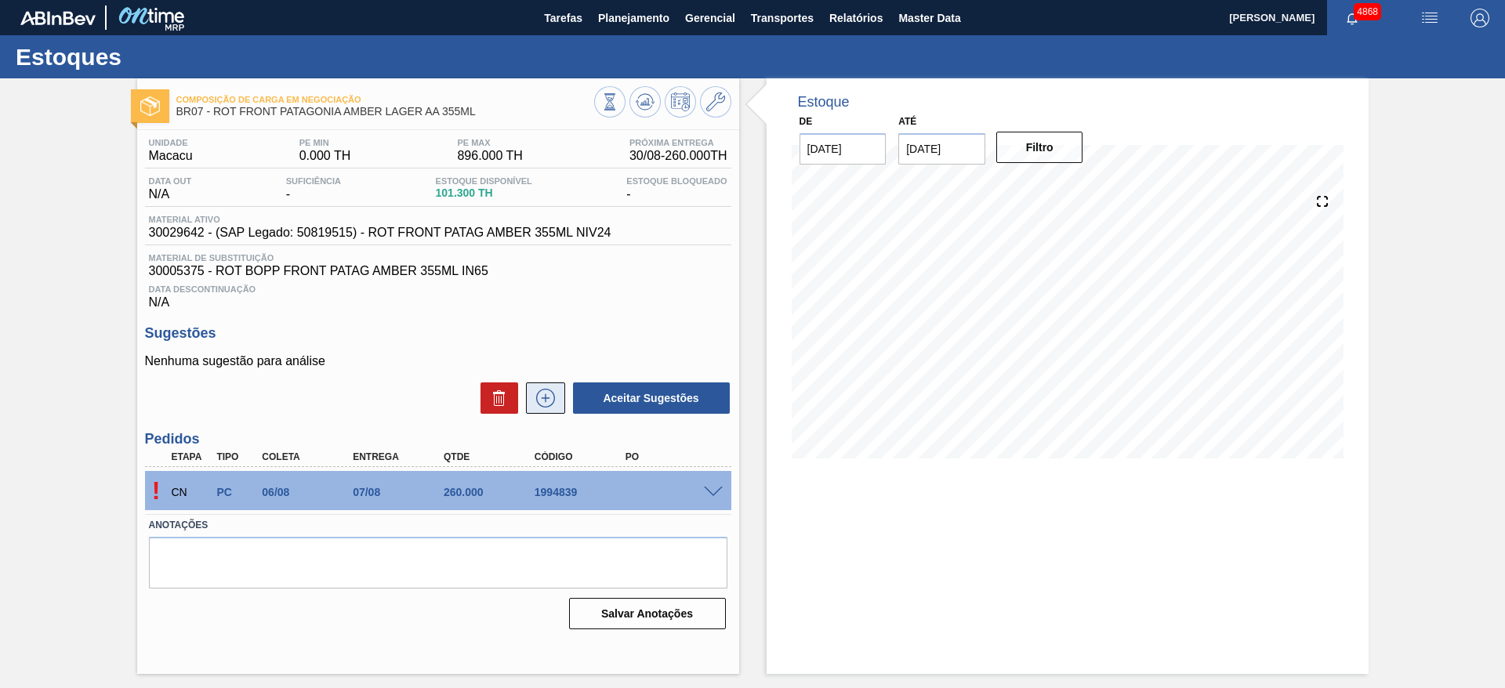
click at [532, 412] on button at bounding box center [545, 398] width 39 height 31
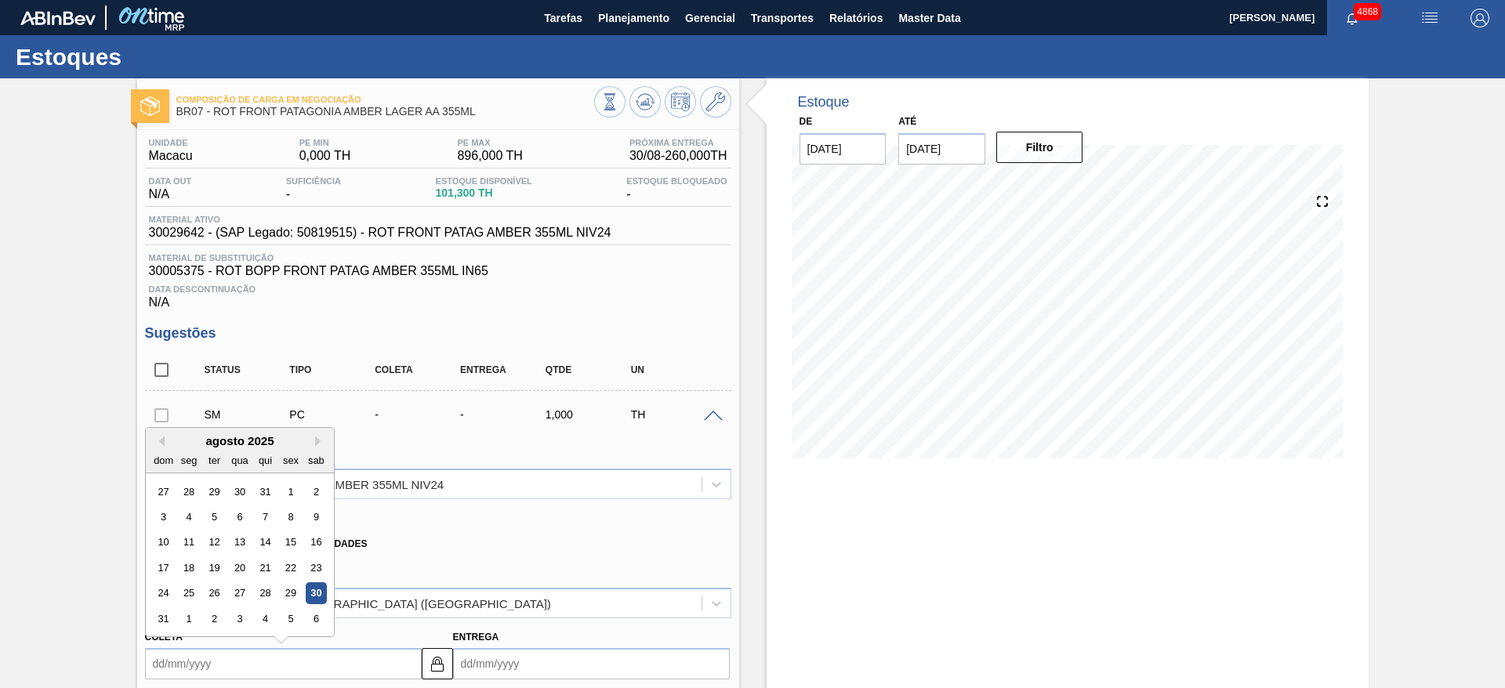
click at [363, 648] on input "Coleta" at bounding box center [283, 663] width 277 height 31
click at [186, 619] on div "1" at bounding box center [188, 618] width 21 height 21
type input "[DATE]"
type input "02/09/2025"
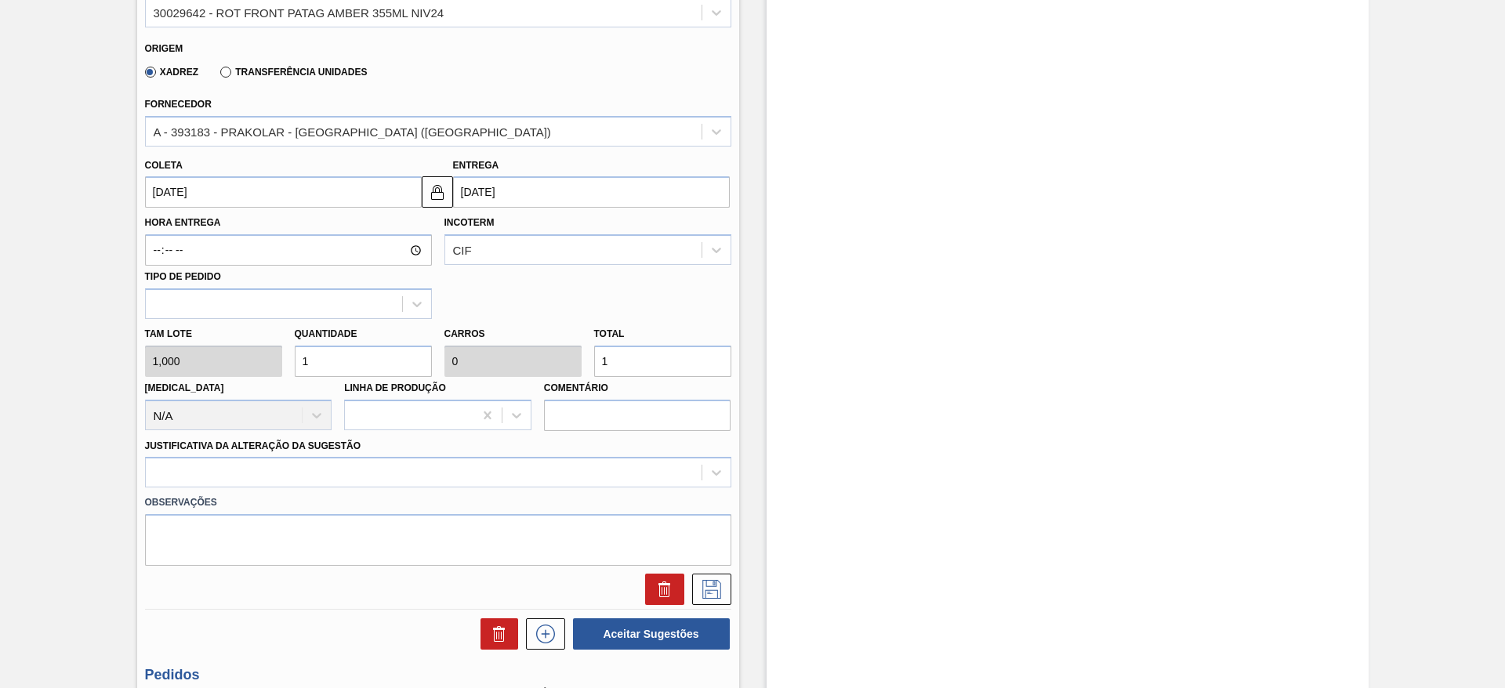
scroll to position [488, 0]
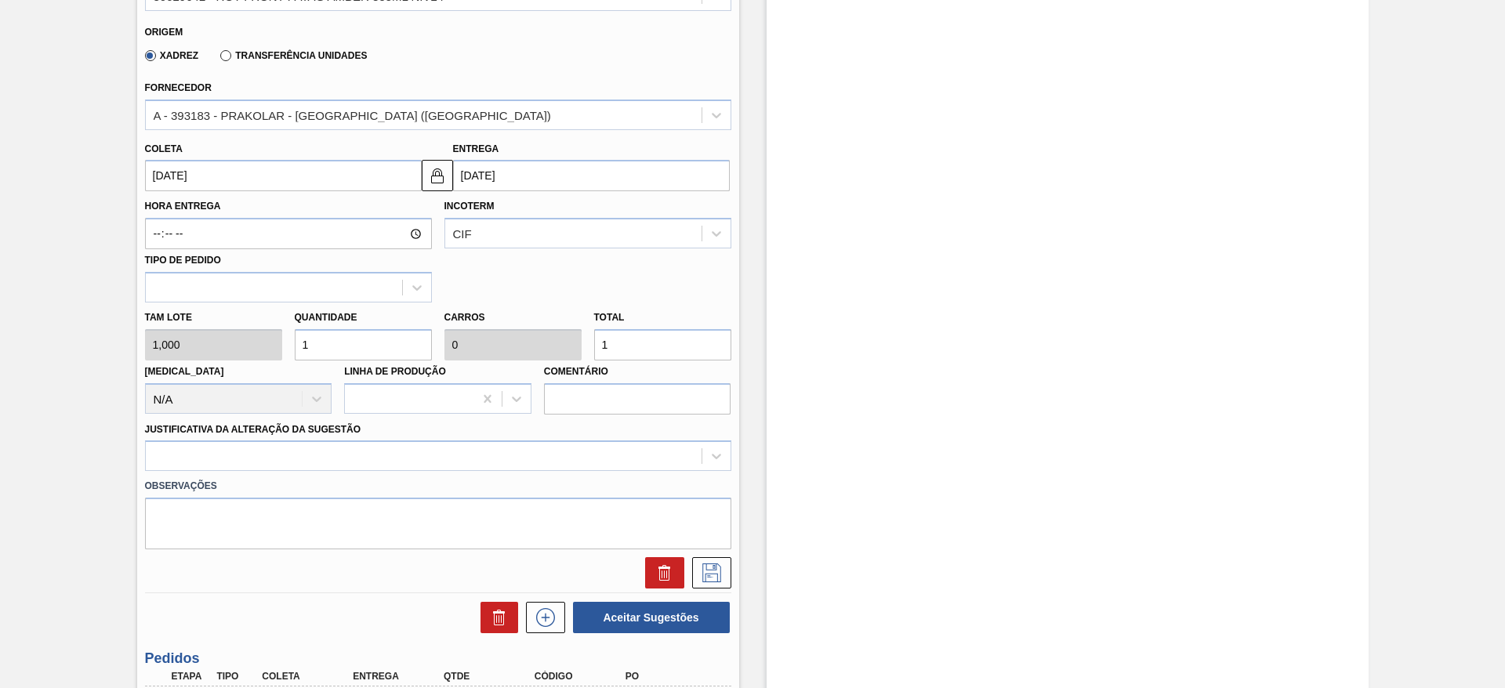
drag, startPoint x: 652, startPoint y: 330, endPoint x: 537, endPoint y: 318, distance: 115.8
click at [537, 318] on div "Tam lote 1,000 Quantidade 1 Carros 0 Total 1 Doca N/A Linha de Produção Comentá…" at bounding box center [438, 359] width 599 height 112
type input "2"
type input "26"
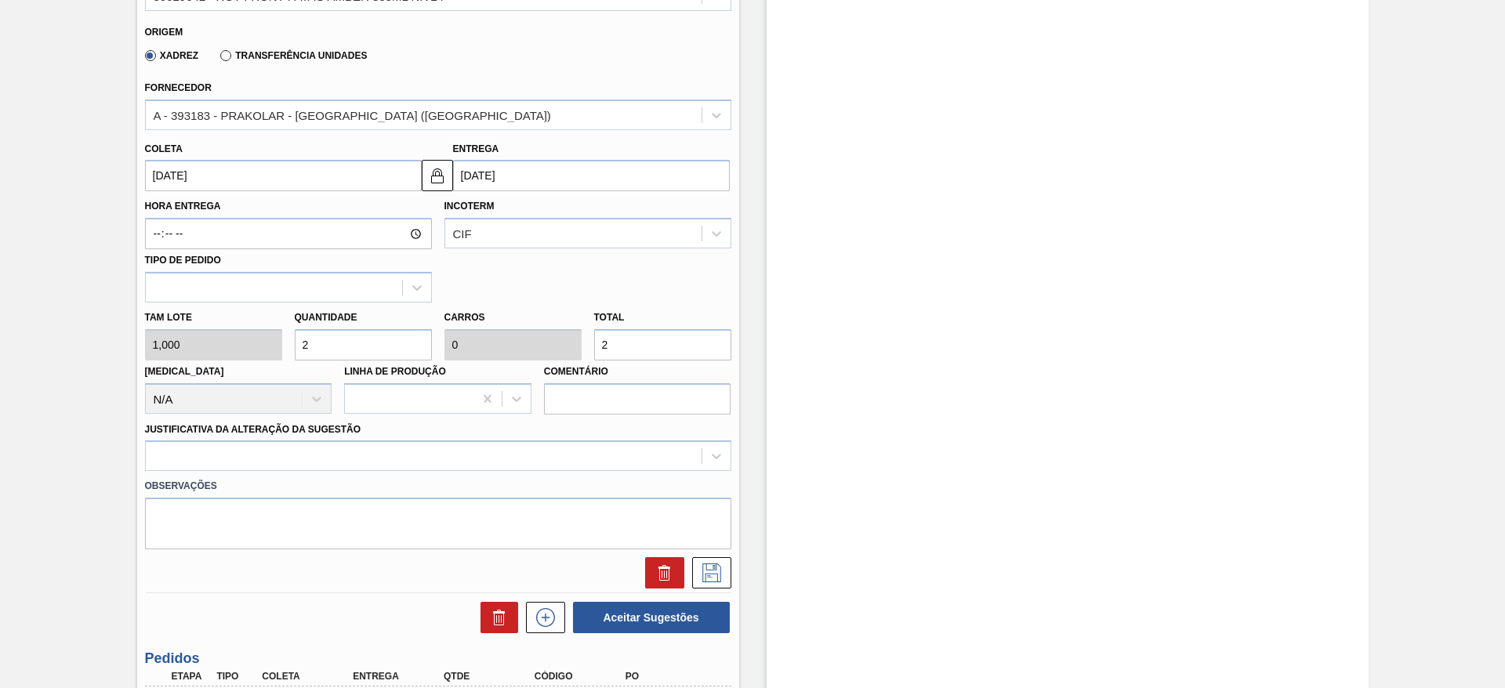
type input "26"
type input "260"
type input "0,002"
type input "260"
click at [712, 582] on div "SM PC 01/09 02/09 260,000 TH Material 30029642 - ROT FRONT PATAG AMBER 355ML NI…" at bounding box center [438, 248] width 586 height 690
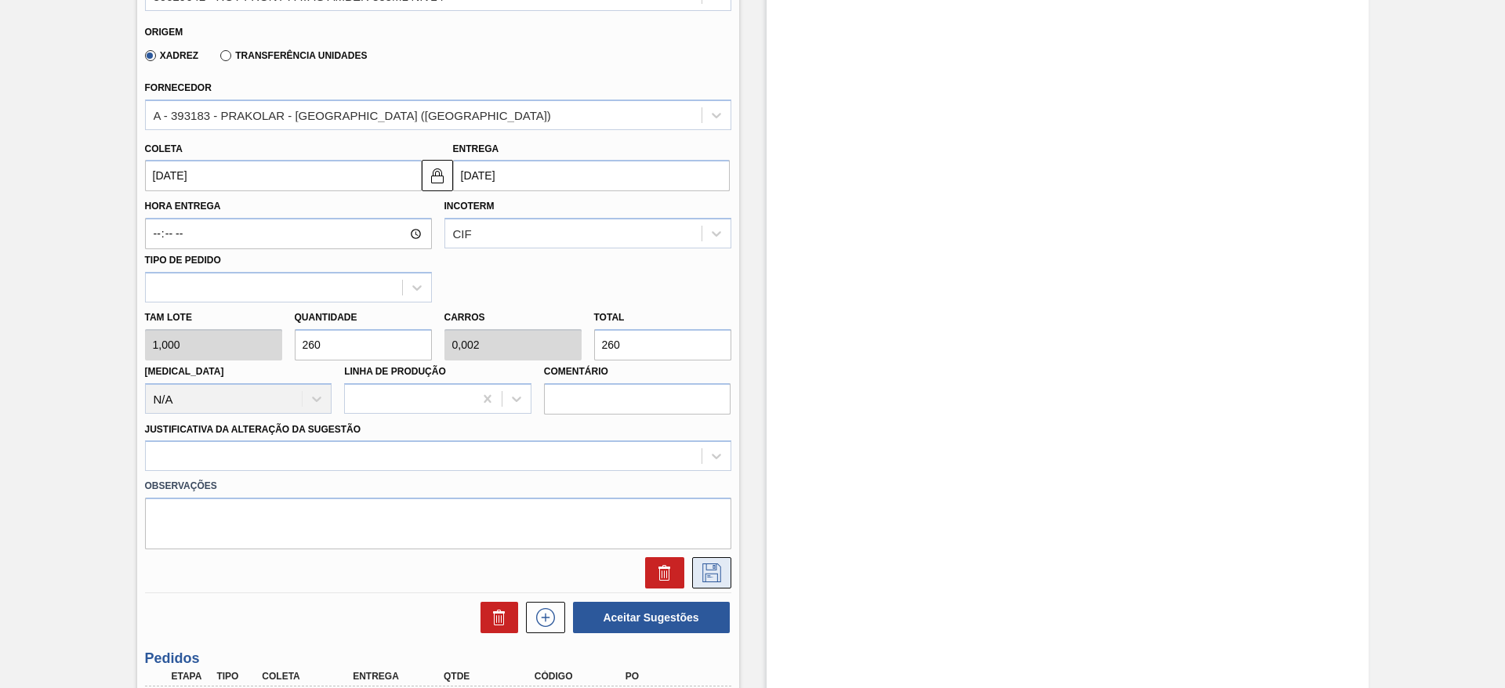
click at [712, 582] on icon at bounding box center [711, 573] width 19 height 19
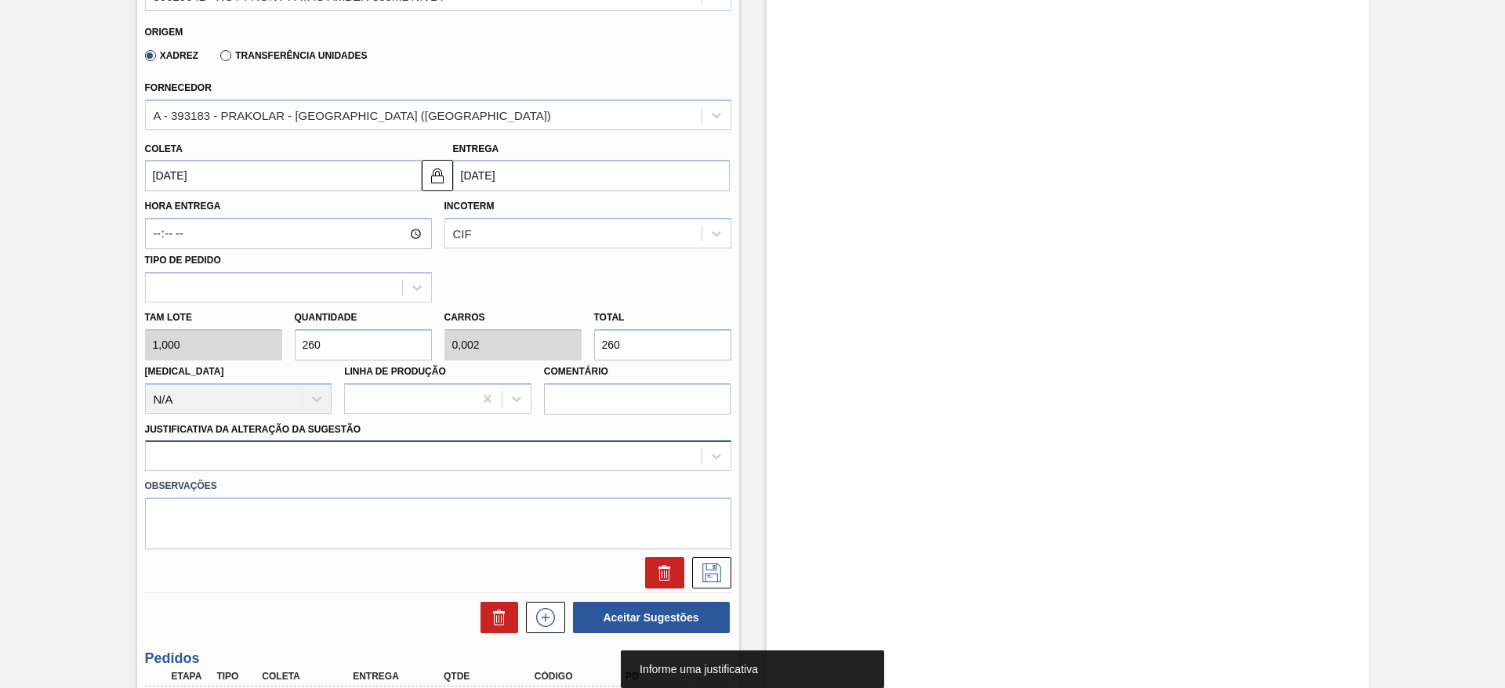
scroll to position [519, 0]
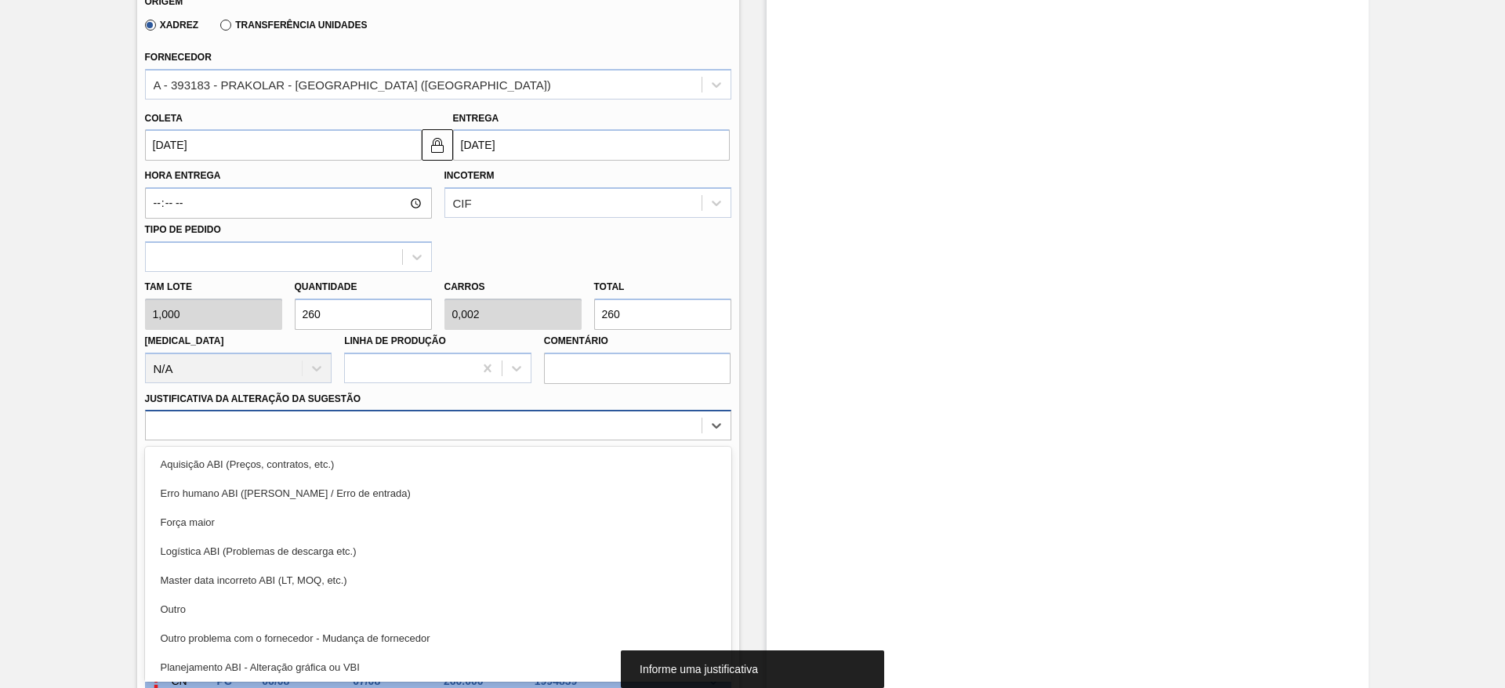
click at [638, 441] on div "option Aquisição ABI (Preços, contratos, etc.) focused, 1 of 18. 18 results ava…" at bounding box center [438, 425] width 586 height 31
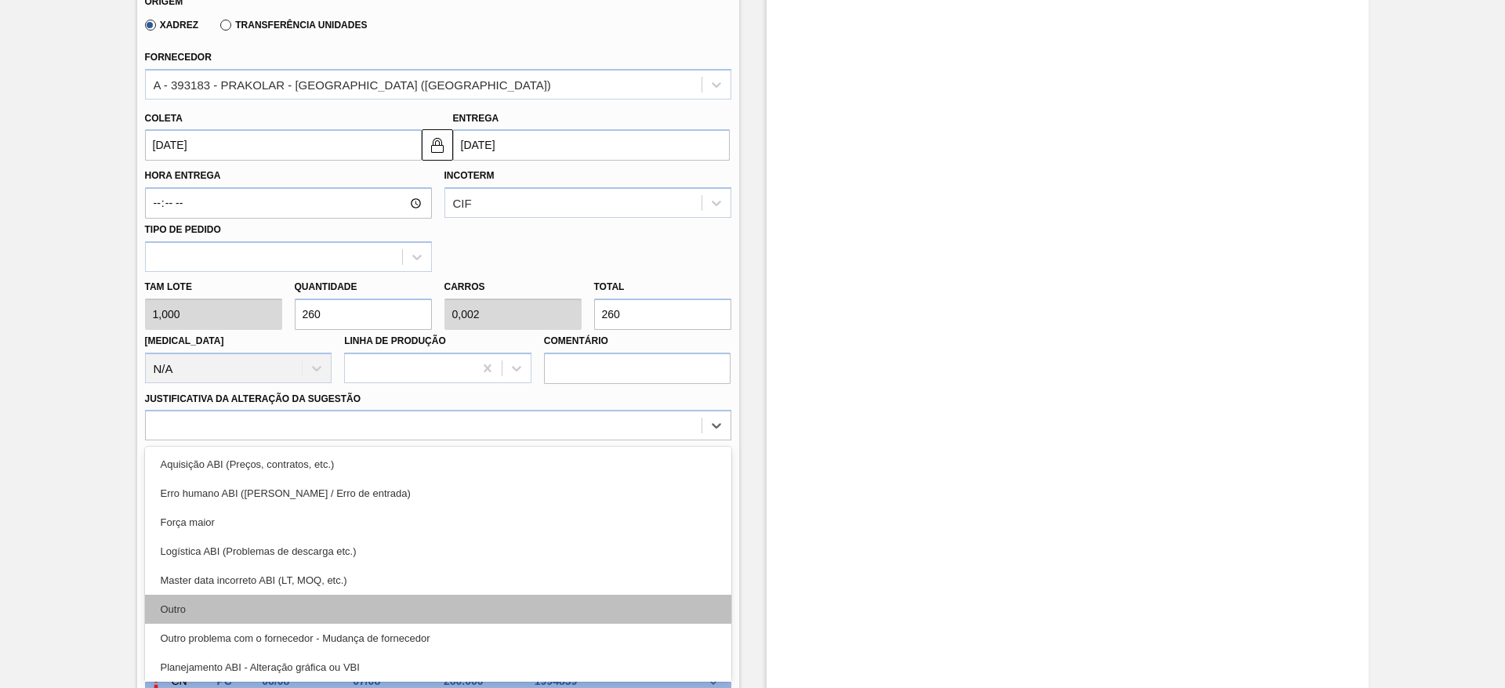
click at [491, 601] on div "Outro" at bounding box center [438, 609] width 586 height 29
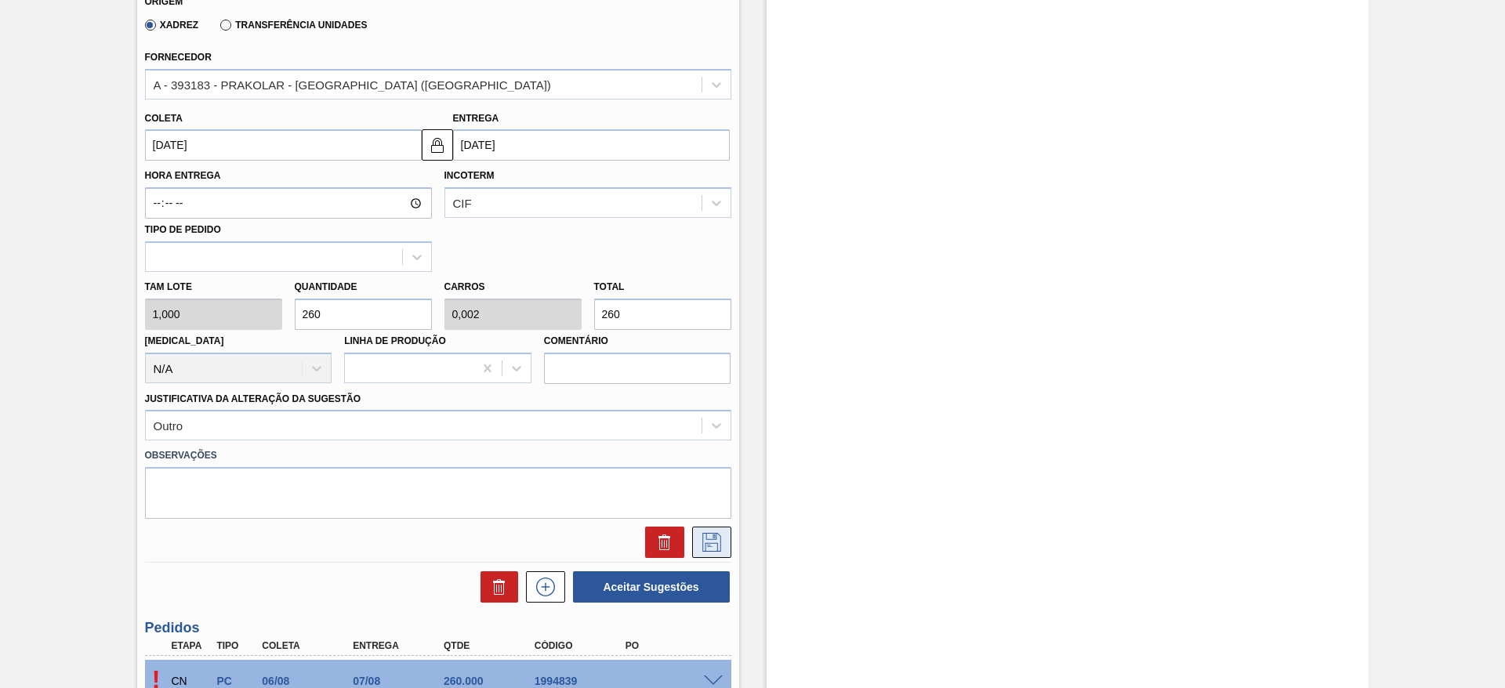
click at [707, 556] on button at bounding box center [711, 542] width 39 height 31
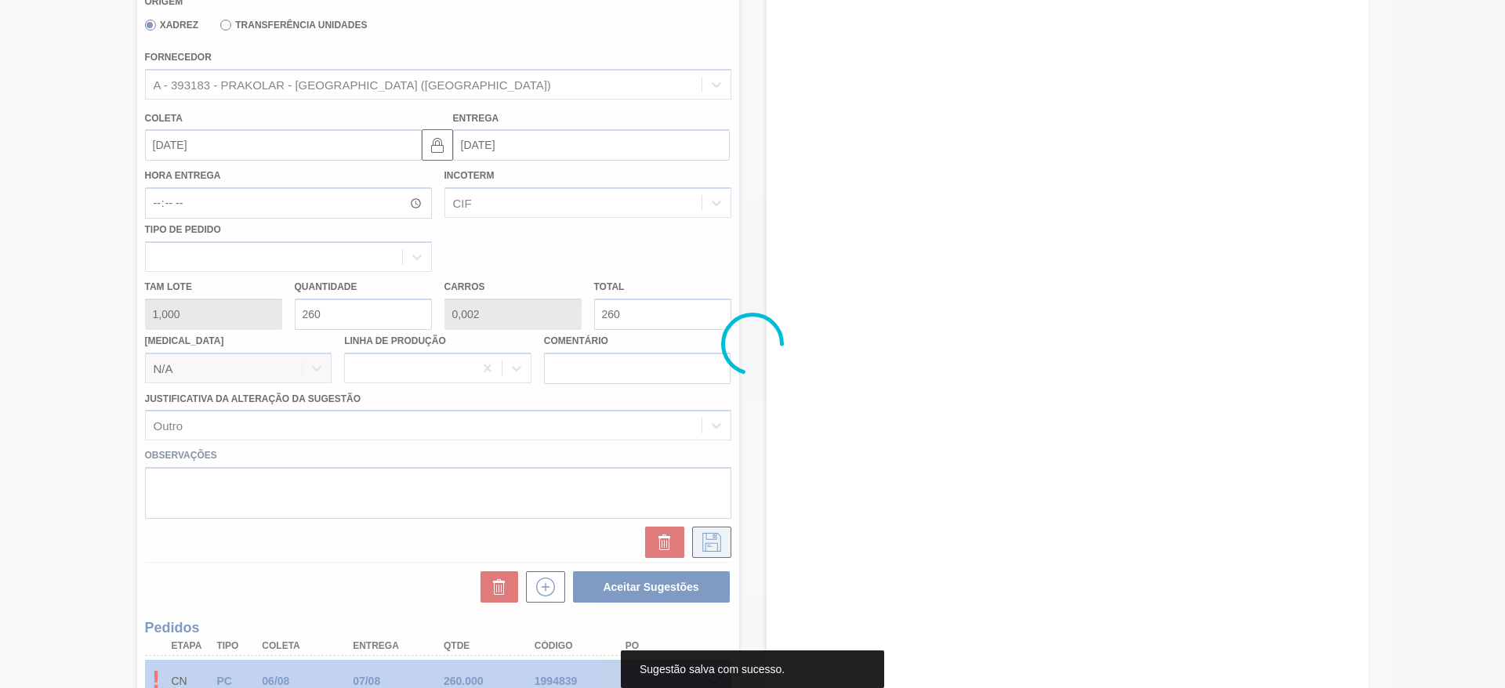
scroll to position [20, 0]
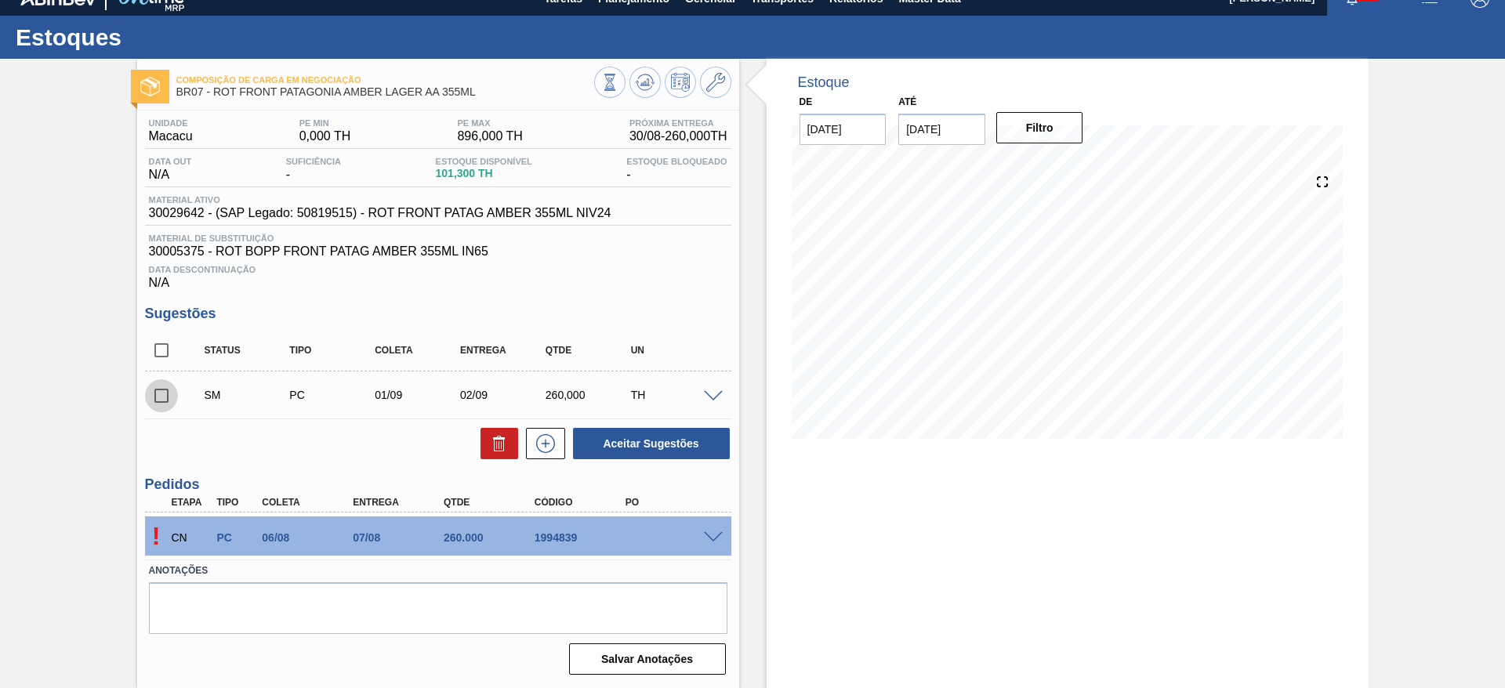
click at [169, 396] on input "checkbox" at bounding box center [161, 395] width 33 height 33
click at [605, 445] on button "Aceitar Sugestões" at bounding box center [651, 443] width 157 height 31
checkbox input "false"
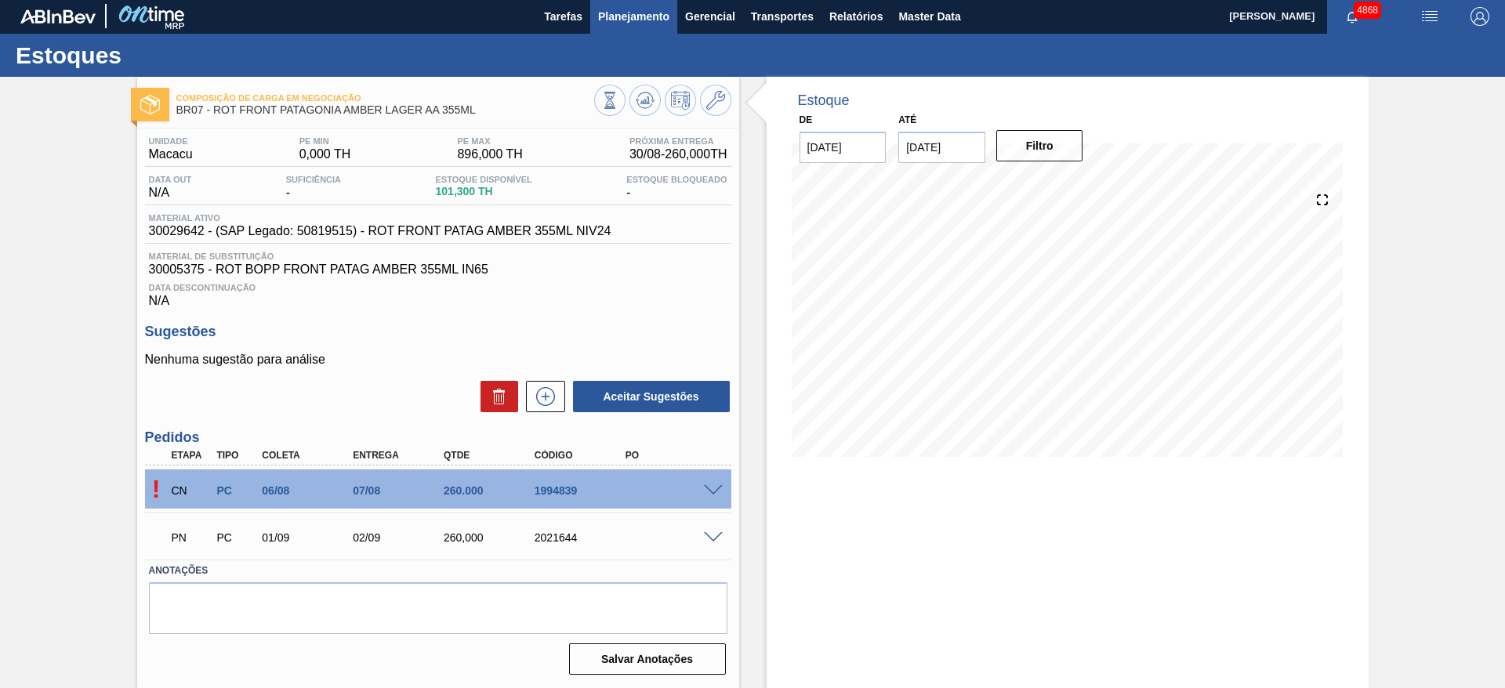
scroll to position [2, 0]
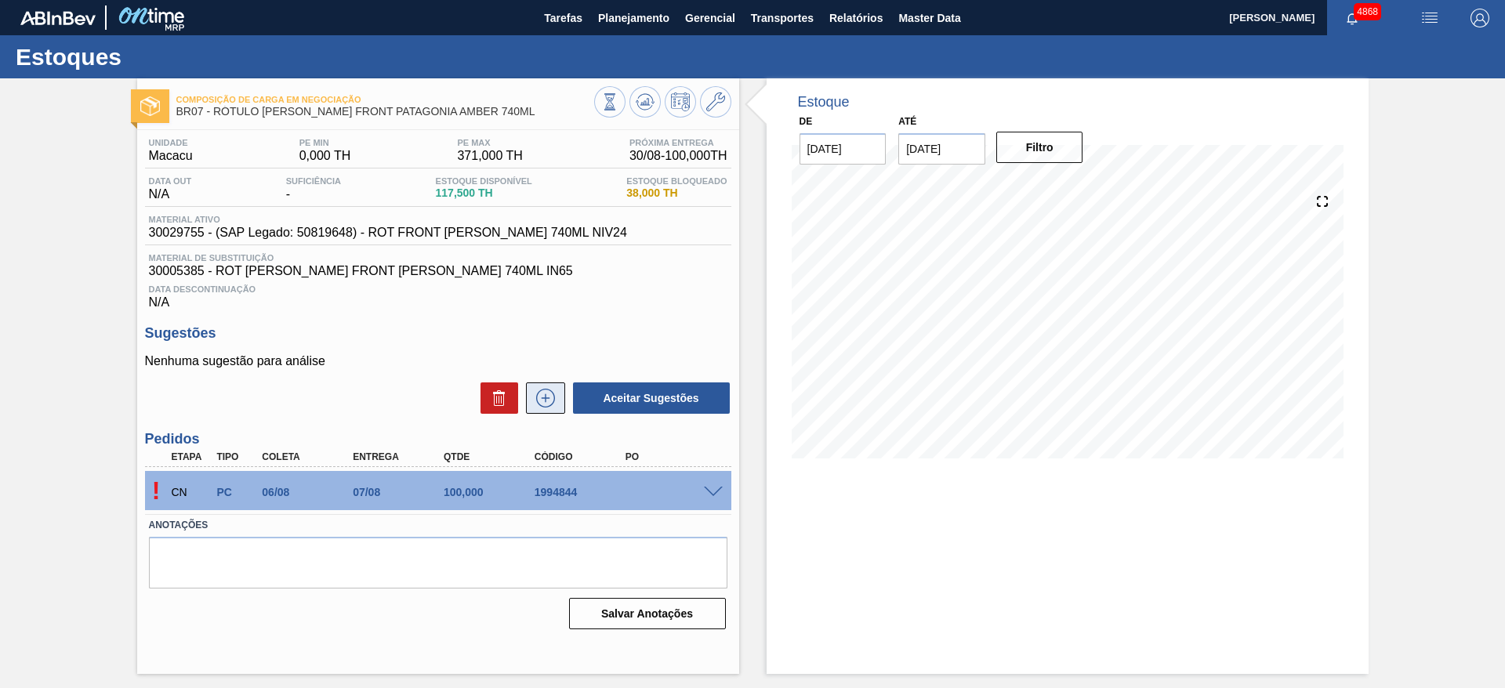
click at [557, 401] on icon at bounding box center [545, 398] width 25 height 19
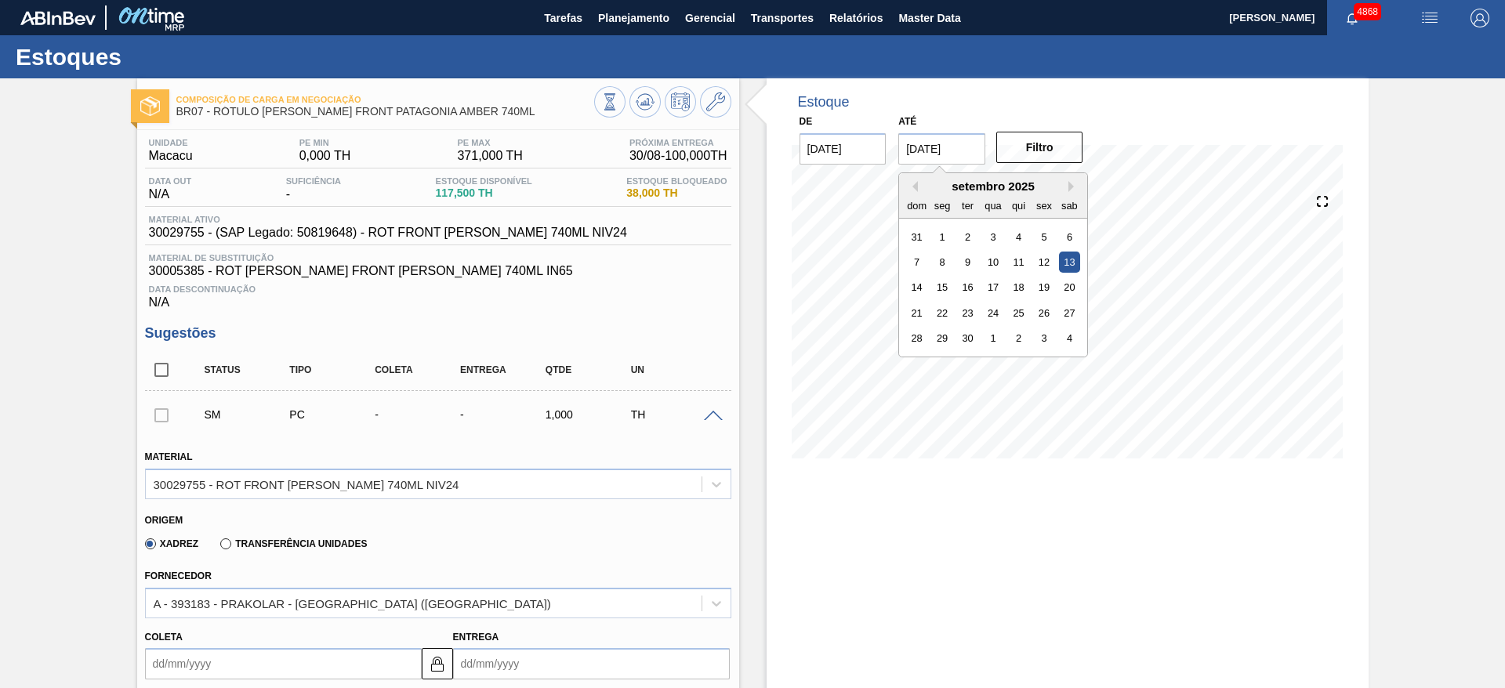
click at [909, 142] on input "[DATE]" at bounding box center [941, 148] width 87 height 31
click at [961, 345] on div "30" at bounding box center [967, 338] width 21 height 21
click at [975, 142] on input "[DATE]" at bounding box center [941, 148] width 87 height 31
click at [1068, 187] on button "Next Month" at bounding box center [1073, 186] width 11 height 11
click at [1043, 343] on div "31" at bounding box center [1044, 338] width 21 height 21
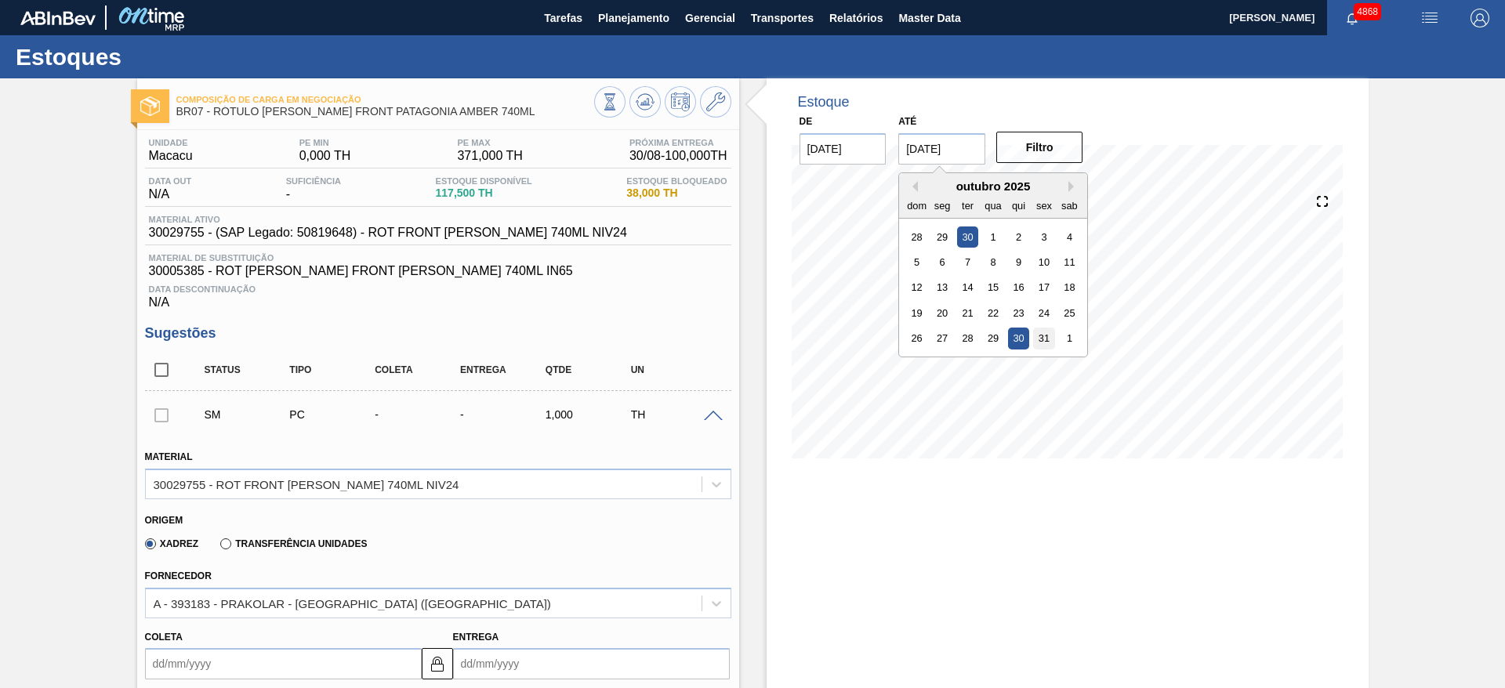
type input "[DATE]"
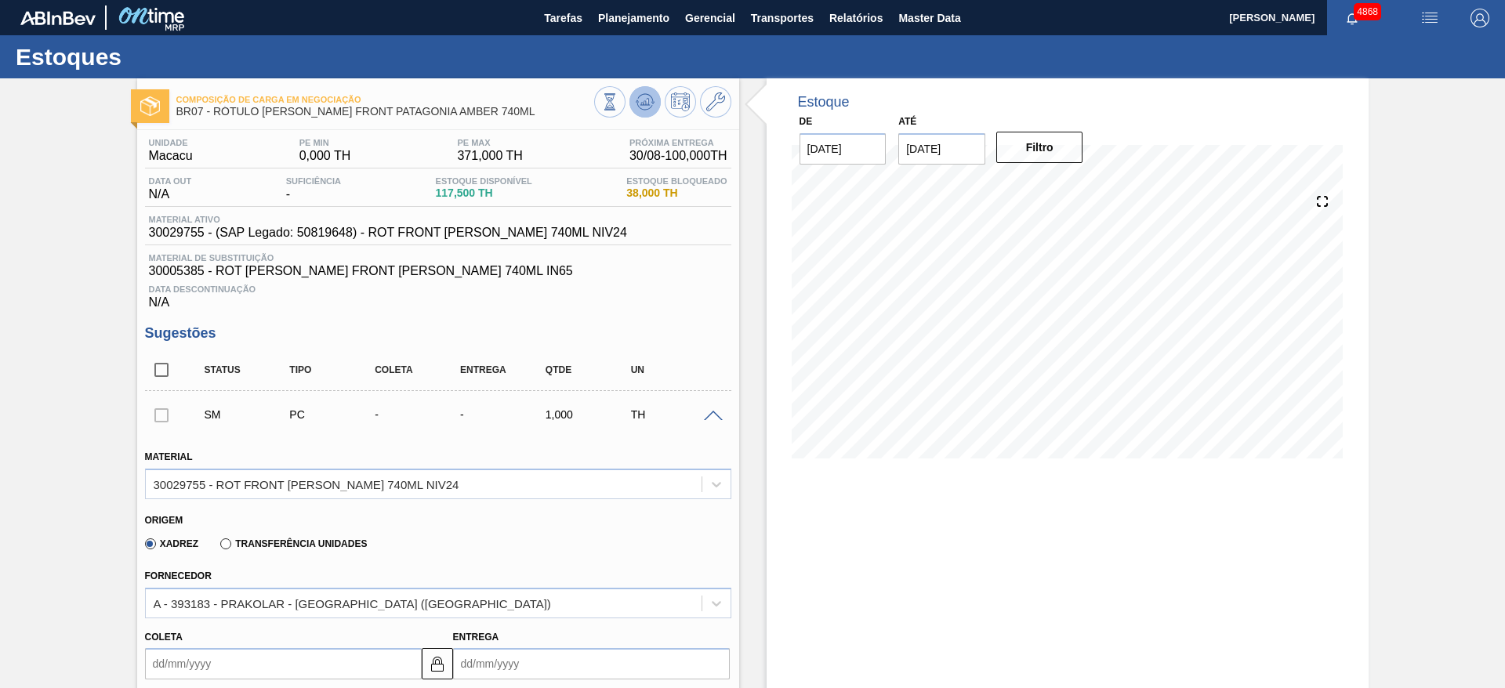
click at [619, 100] on icon at bounding box center [609, 101] width 17 height 17
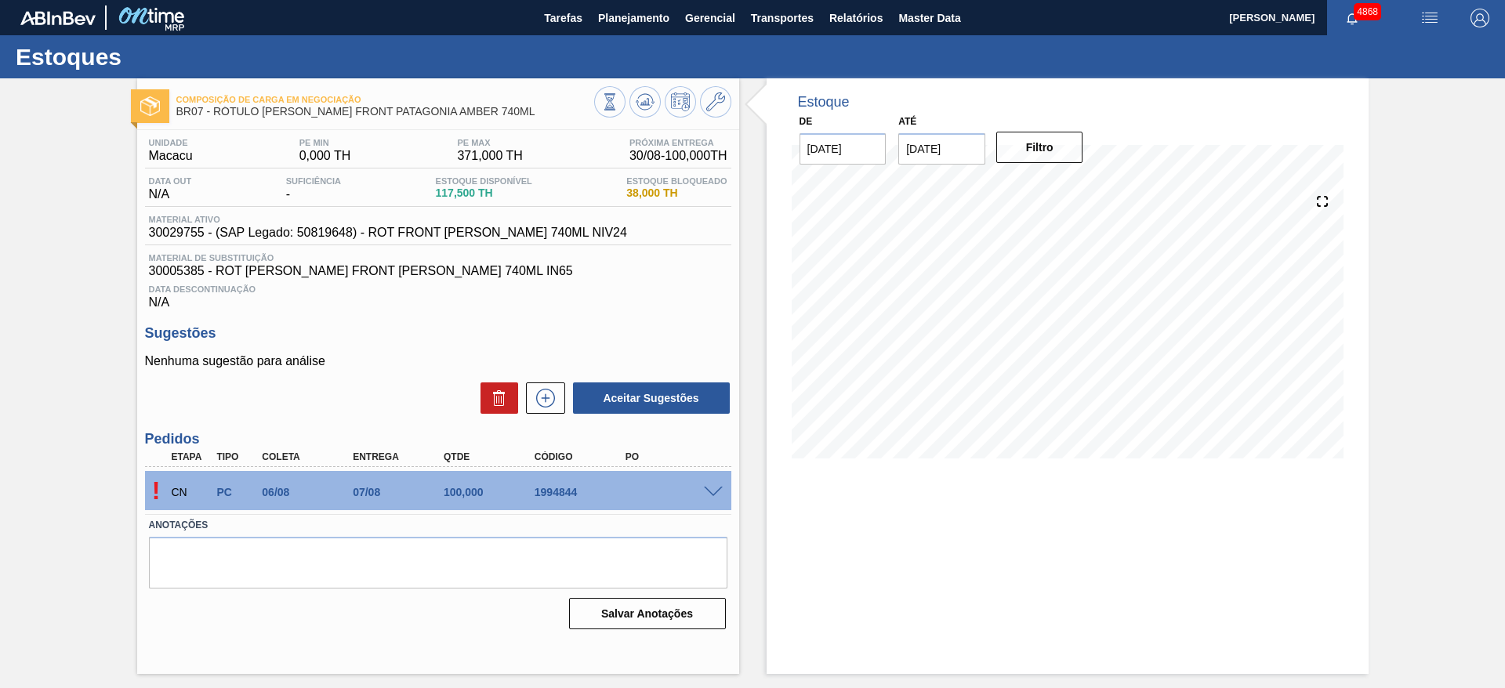
click at [713, 490] on span at bounding box center [713, 493] width 19 height 12
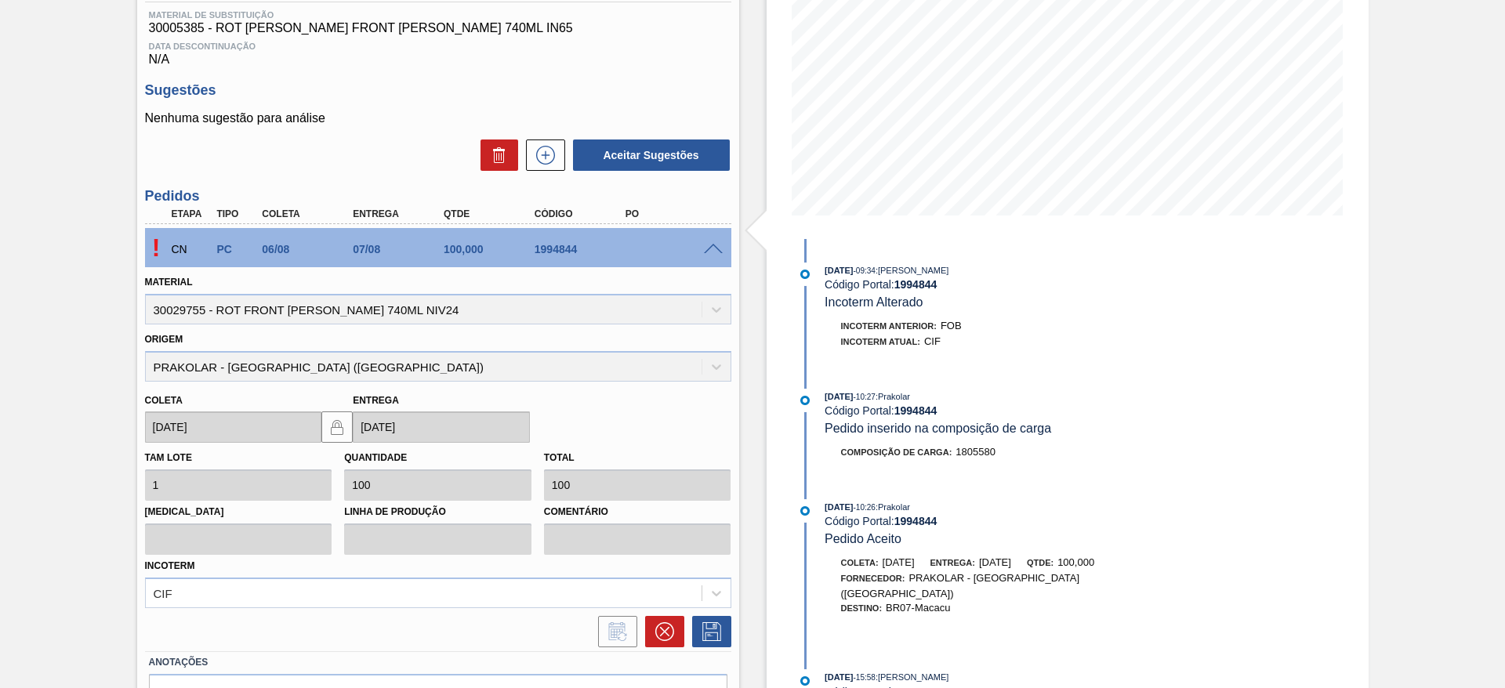
scroll to position [247, 0]
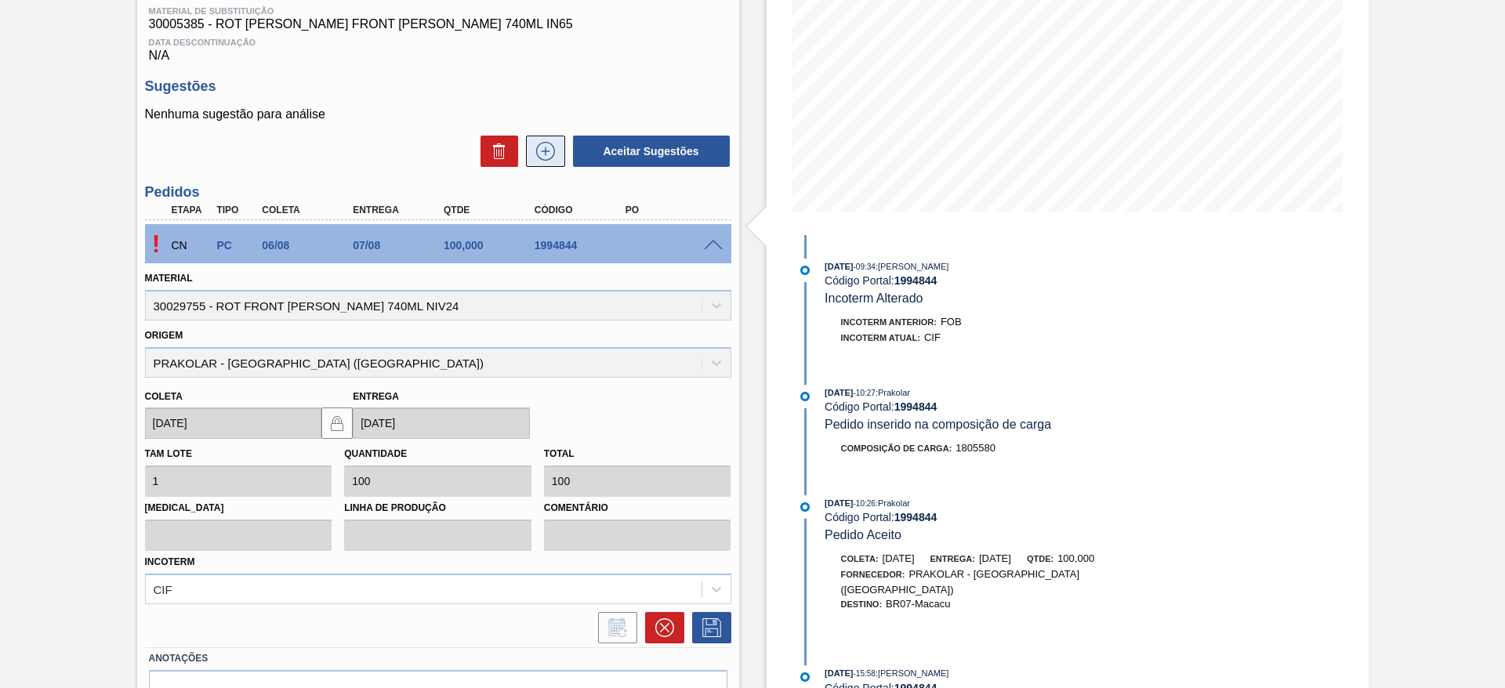
click at [550, 143] on icon at bounding box center [545, 151] width 25 height 19
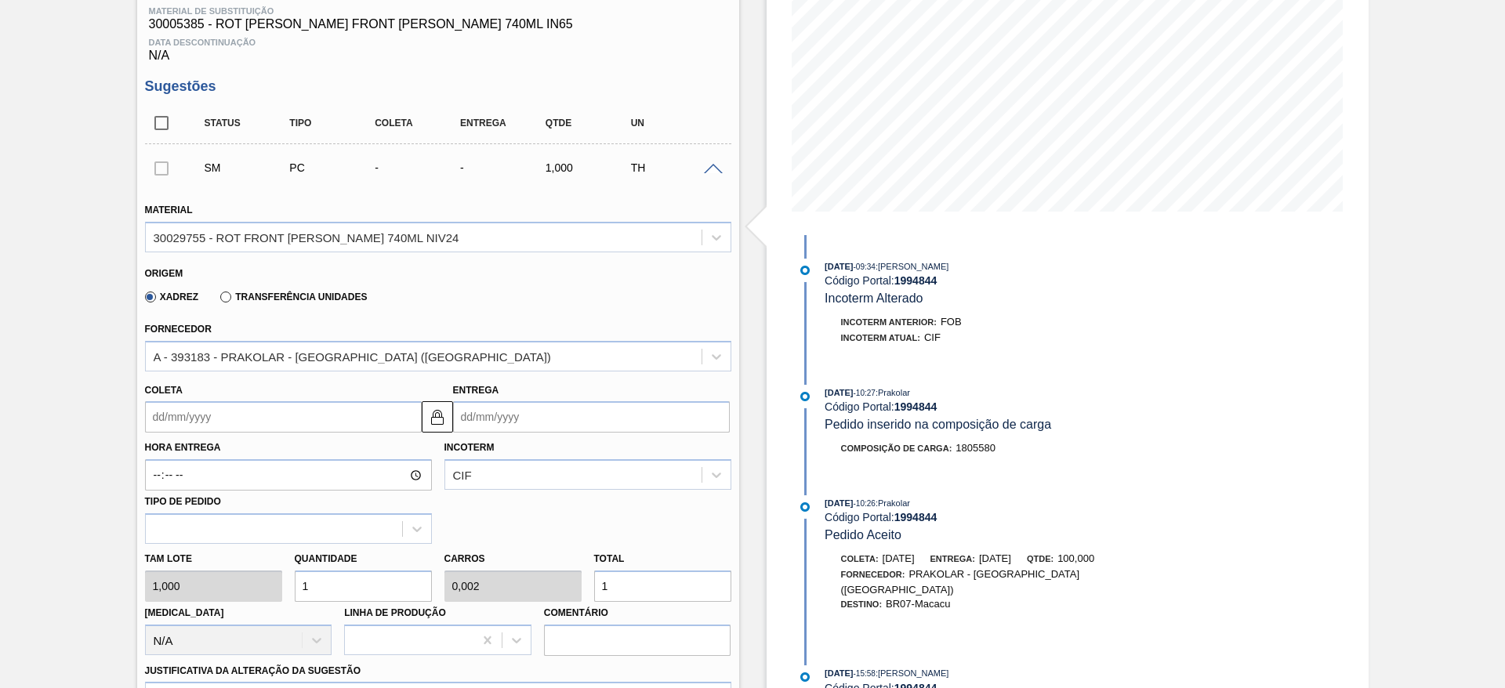
click at [308, 435] on div "Hora Entrega Incoterm CIF Tipo de pedido" at bounding box center [438, 488] width 599 height 111
click at [308, 431] on input "Coleta" at bounding box center [283, 416] width 277 height 31
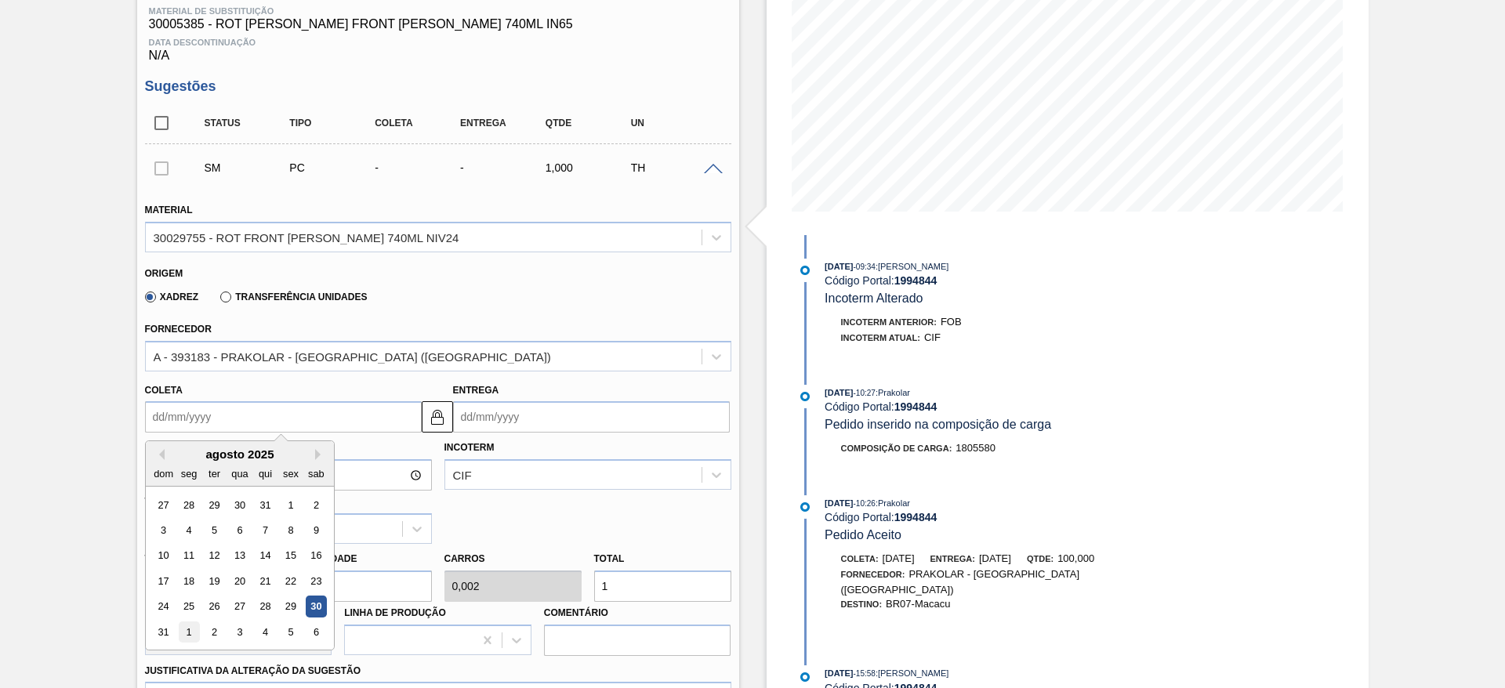
click at [193, 639] on div "1" at bounding box center [188, 632] width 21 height 21
type input "[DATE]"
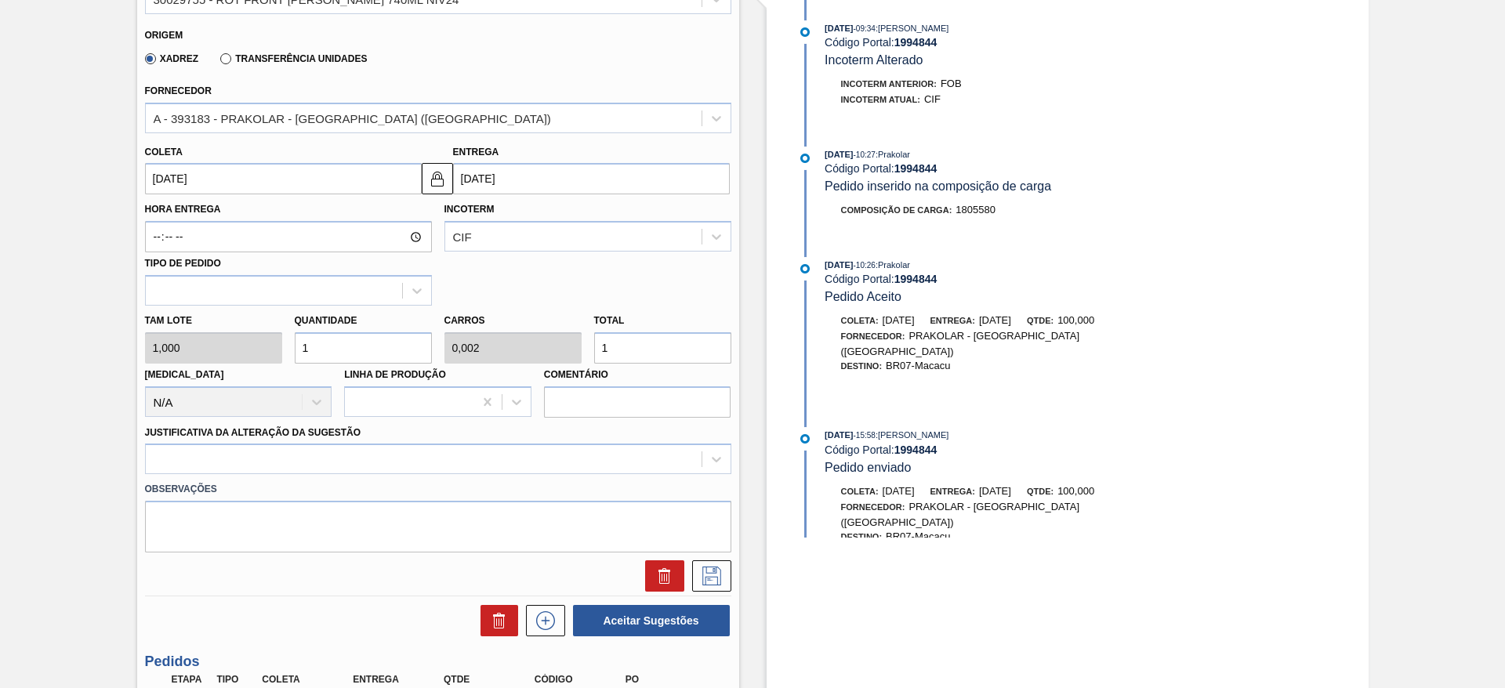
scroll to position [493, 0]
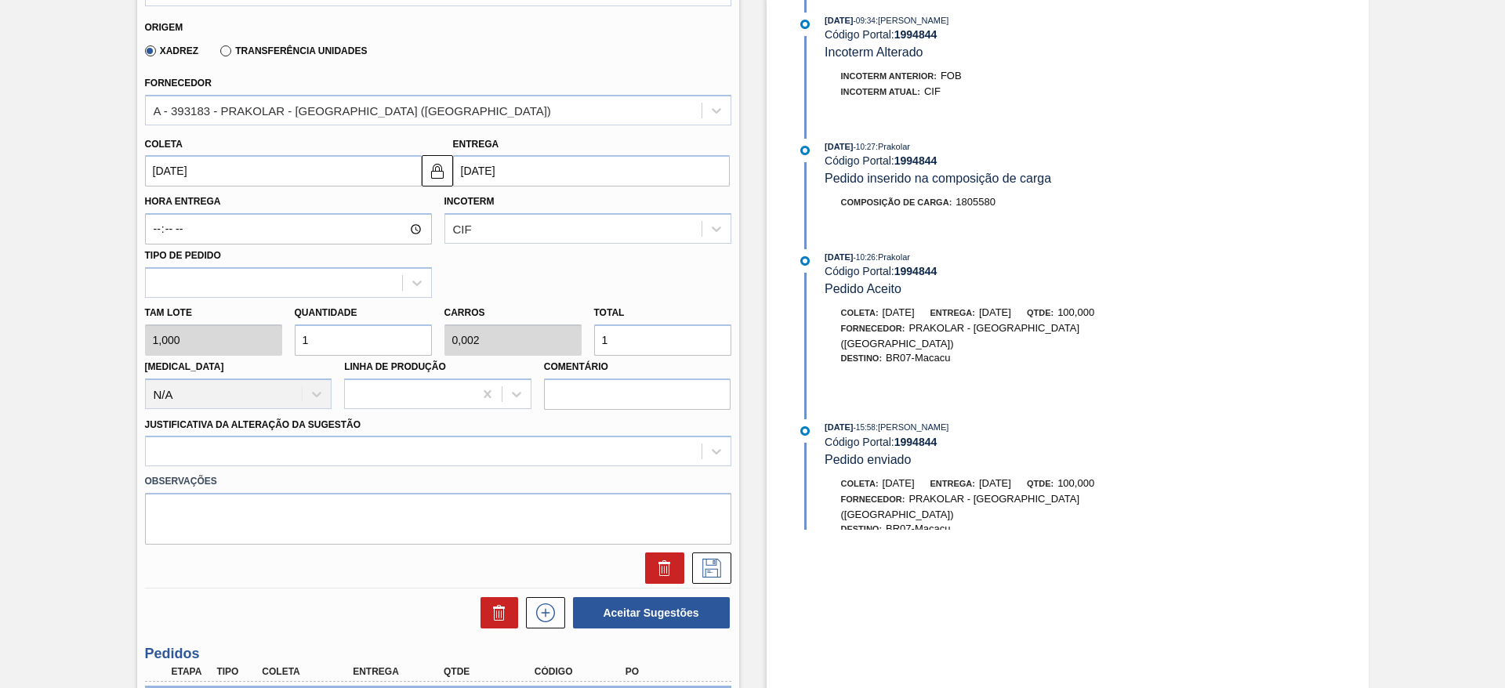
drag, startPoint x: 648, startPoint y: 328, endPoint x: 521, endPoint y: 368, distance: 133.1
click at [521, 368] on div "[PERSON_NAME] 1,000 Quantidade 1 Carros 0,002 Total 1 [MEDICAL_DATA] N/A Linha …" at bounding box center [438, 354] width 599 height 112
type input "10"
type input "0,017"
type input "10"
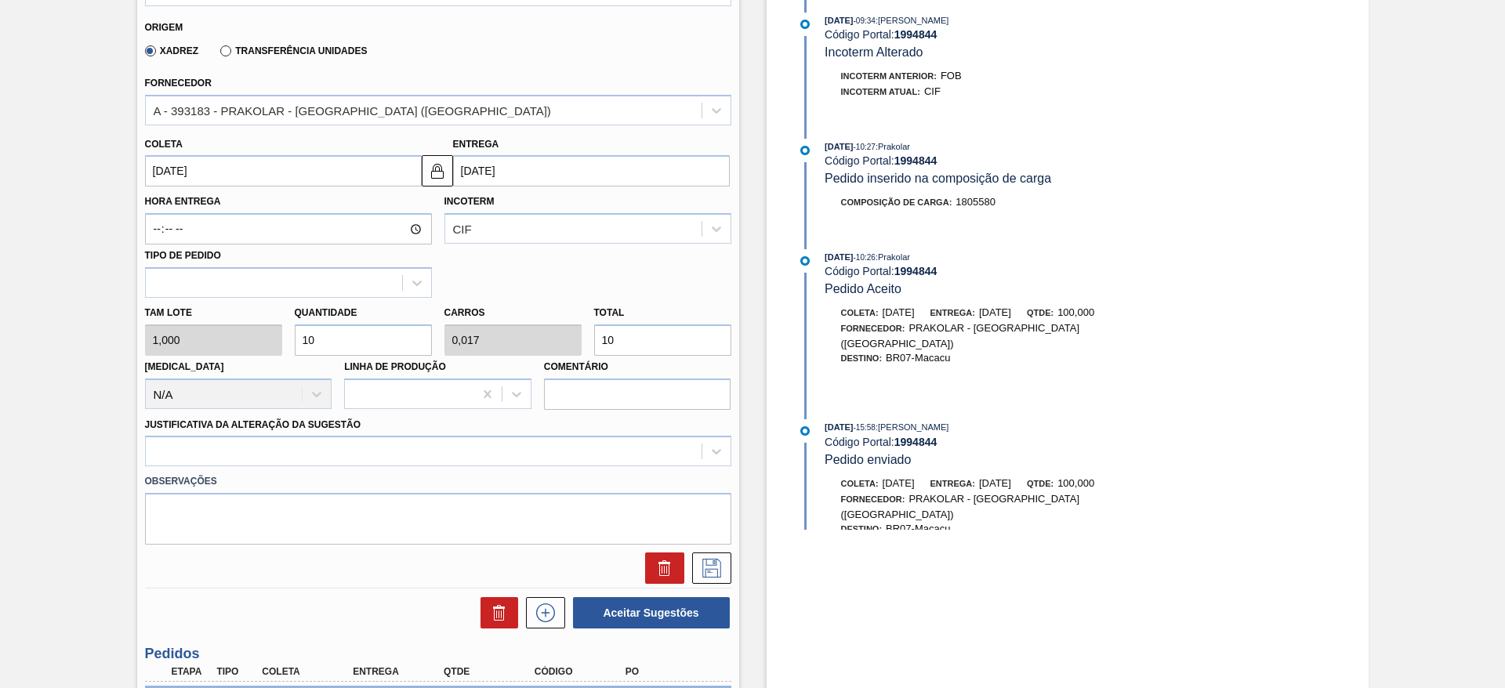
type input "100"
type input "0,167"
type input "100"
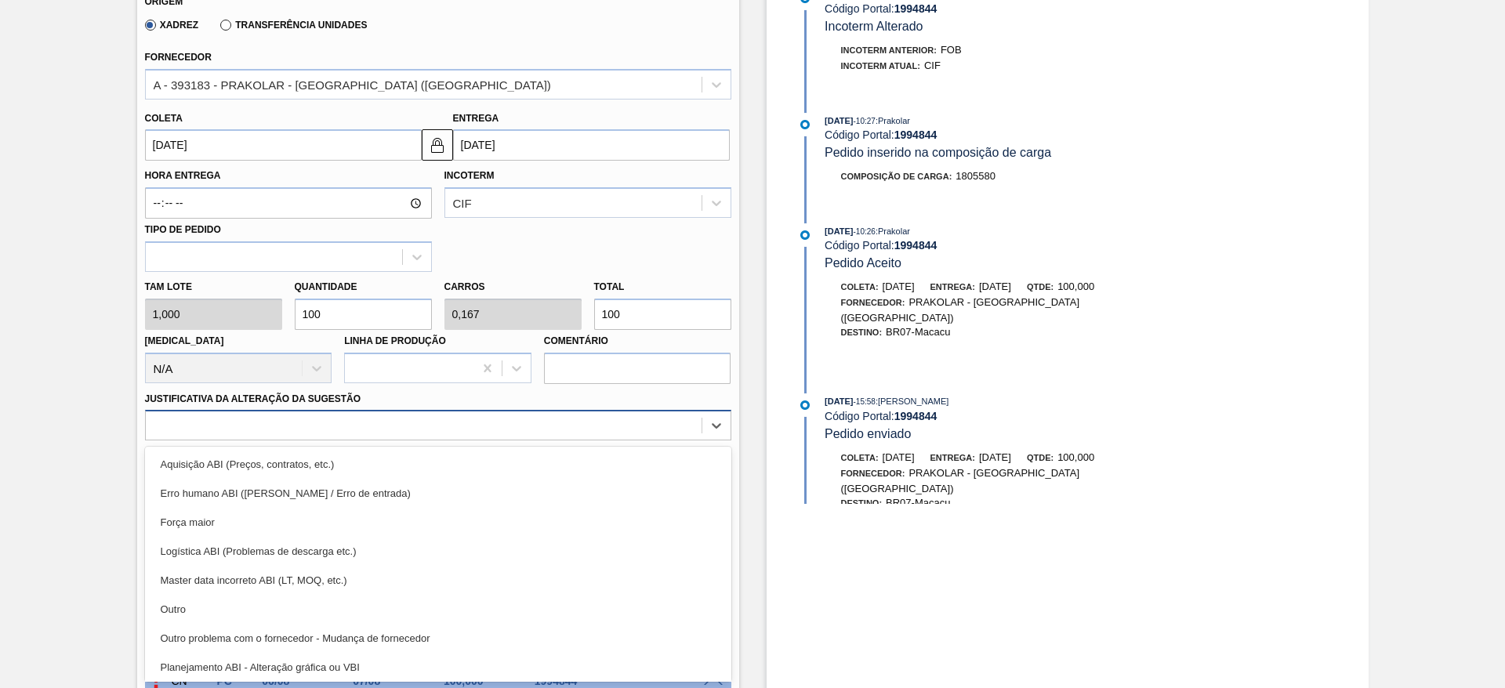
click at [550, 441] on div "option Aquisição ABI (Preços, contratos, etc.) focused, 1 of 18. 18 results ava…" at bounding box center [438, 425] width 586 height 31
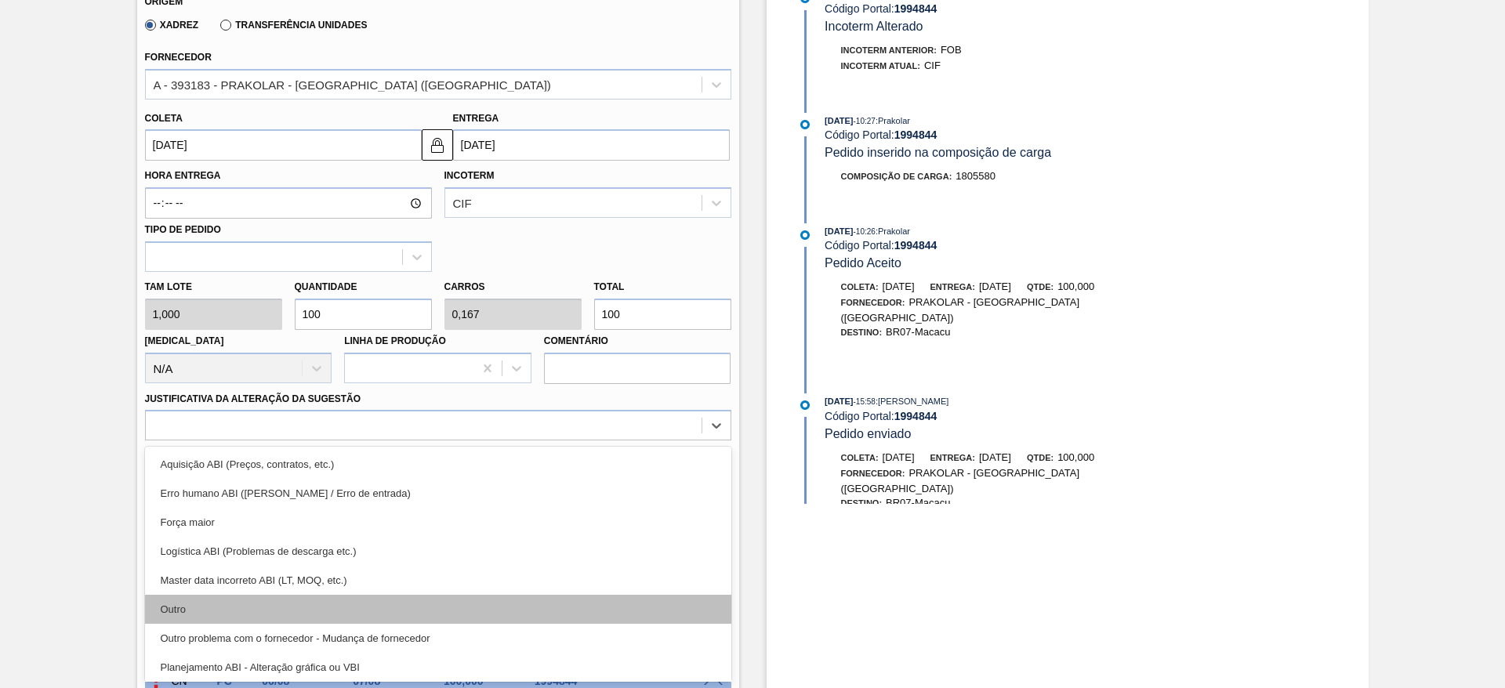
click at [505, 616] on div "Outro" at bounding box center [438, 609] width 586 height 29
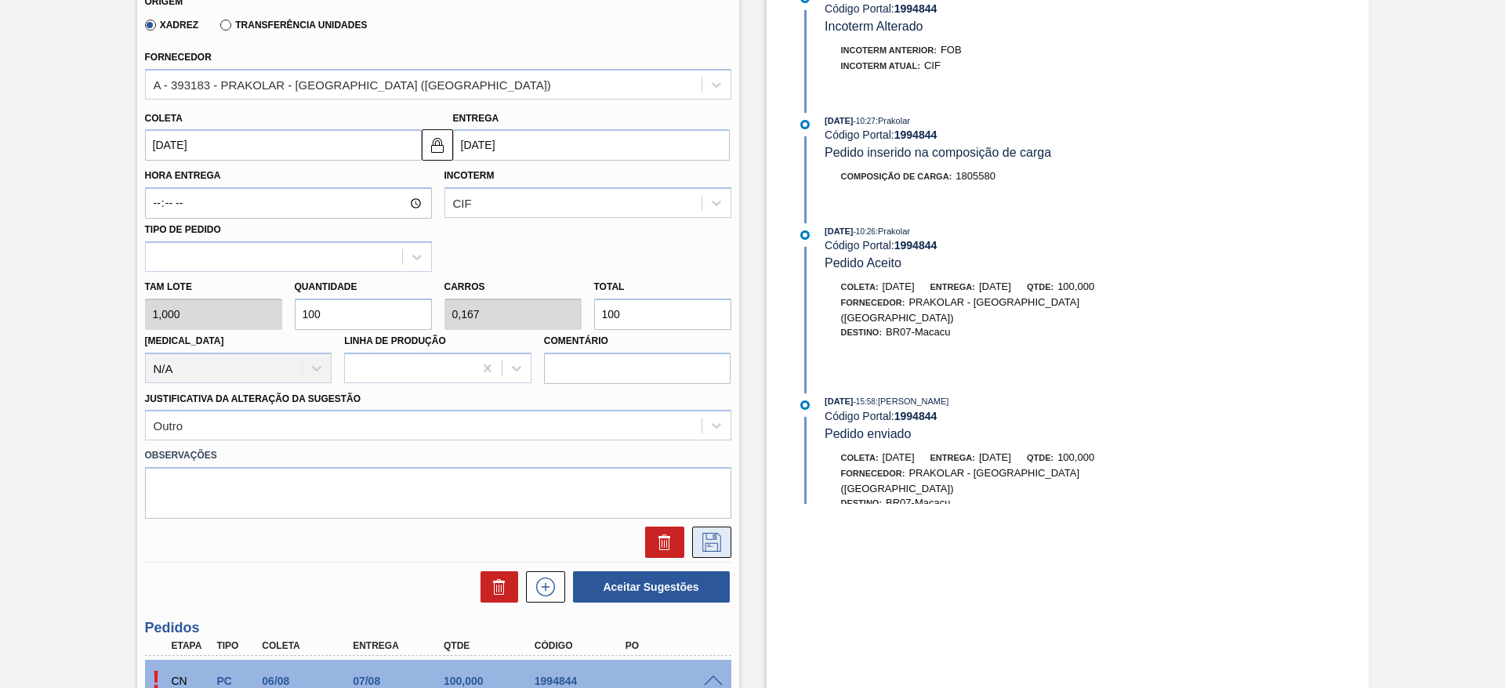
click at [704, 540] on icon at bounding box center [711, 542] width 25 height 19
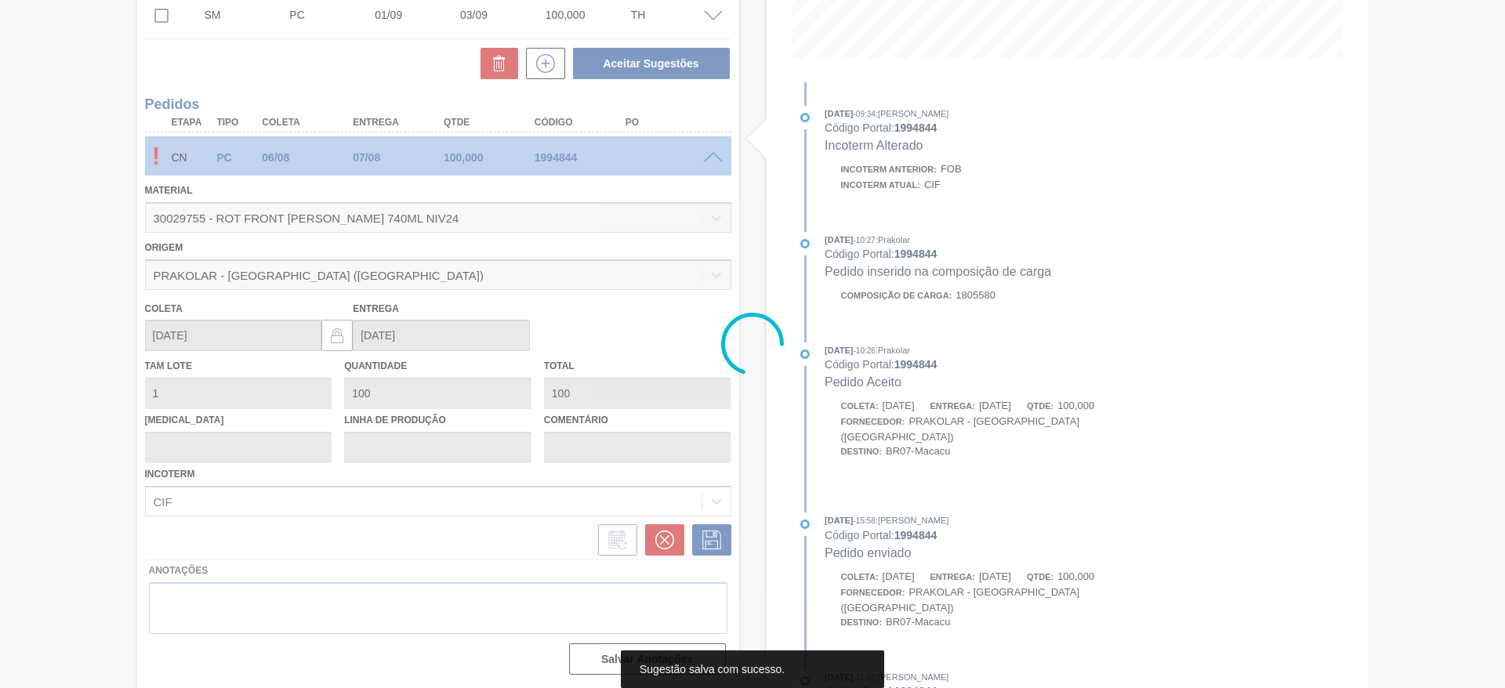
scroll to position [20, 0]
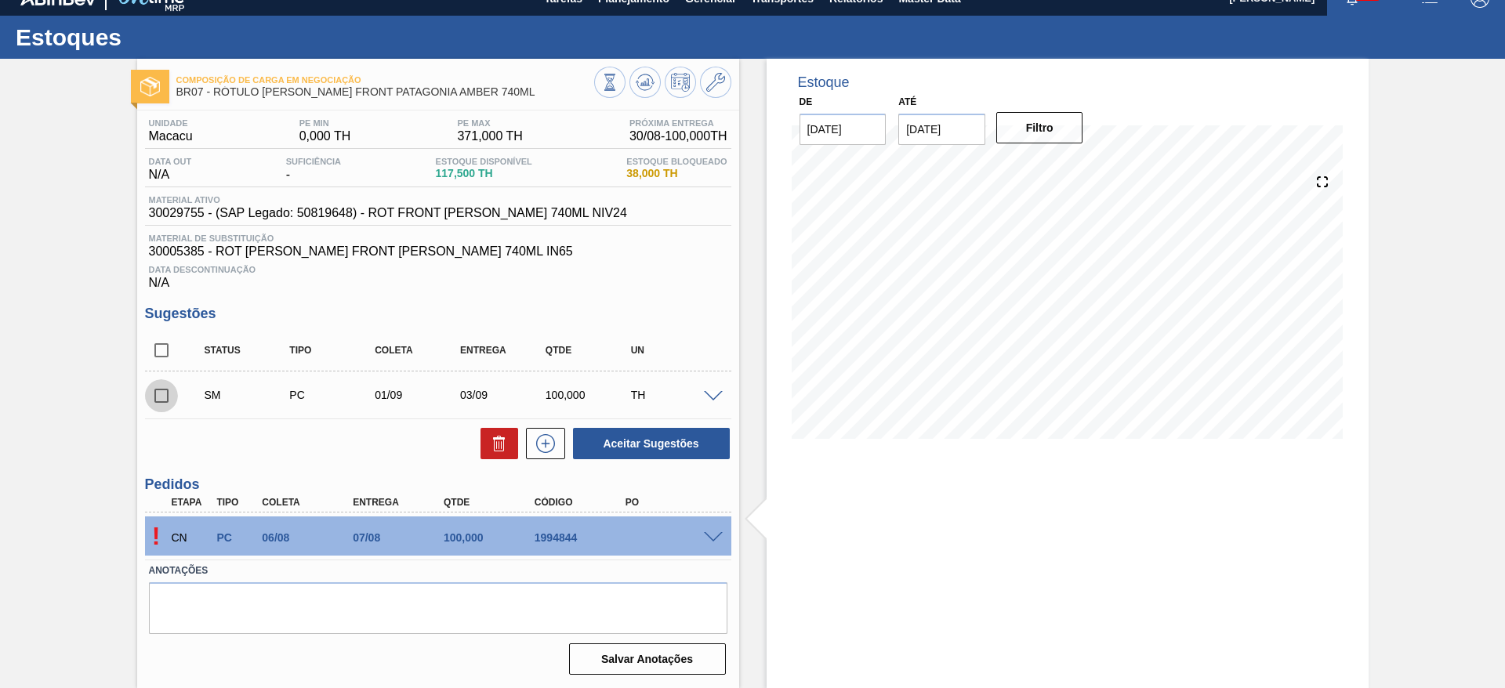
click at [158, 394] on input "checkbox" at bounding box center [161, 395] width 33 height 33
click at [666, 440] on button "Aceitar Sugestões" at bounding box center [651, 443] width 157 height 31
checkbox input "false"
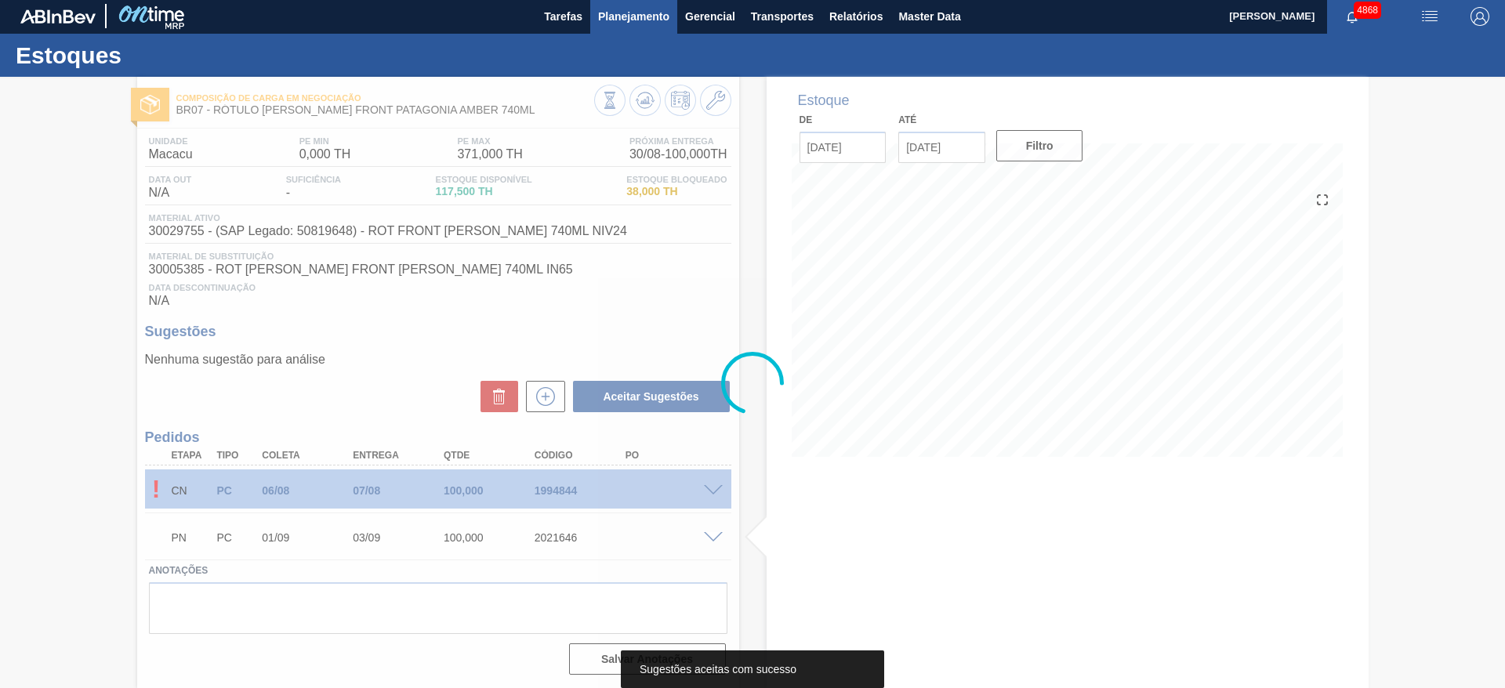
scroll to position [2, 0]
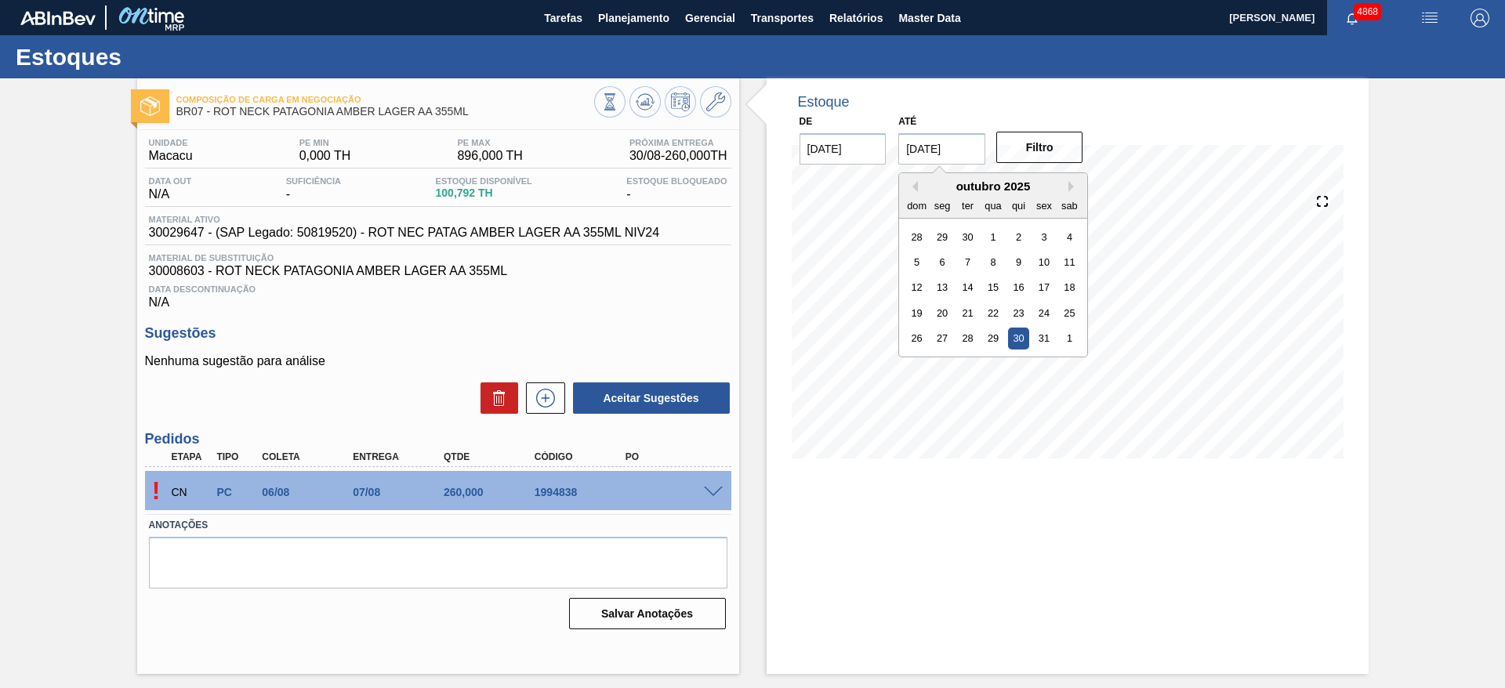
click at [905, 150] on input "[DATE]" at bounding box center [941, 148] width 87 height 31
click at [1073, 189] on button "Next Month" at bounding box center [1073, 186] width 11 height 11
click at [1012, 259] on div "6" at bounding box center [1018, 262] width 21 height 21
type input "[DATE]"
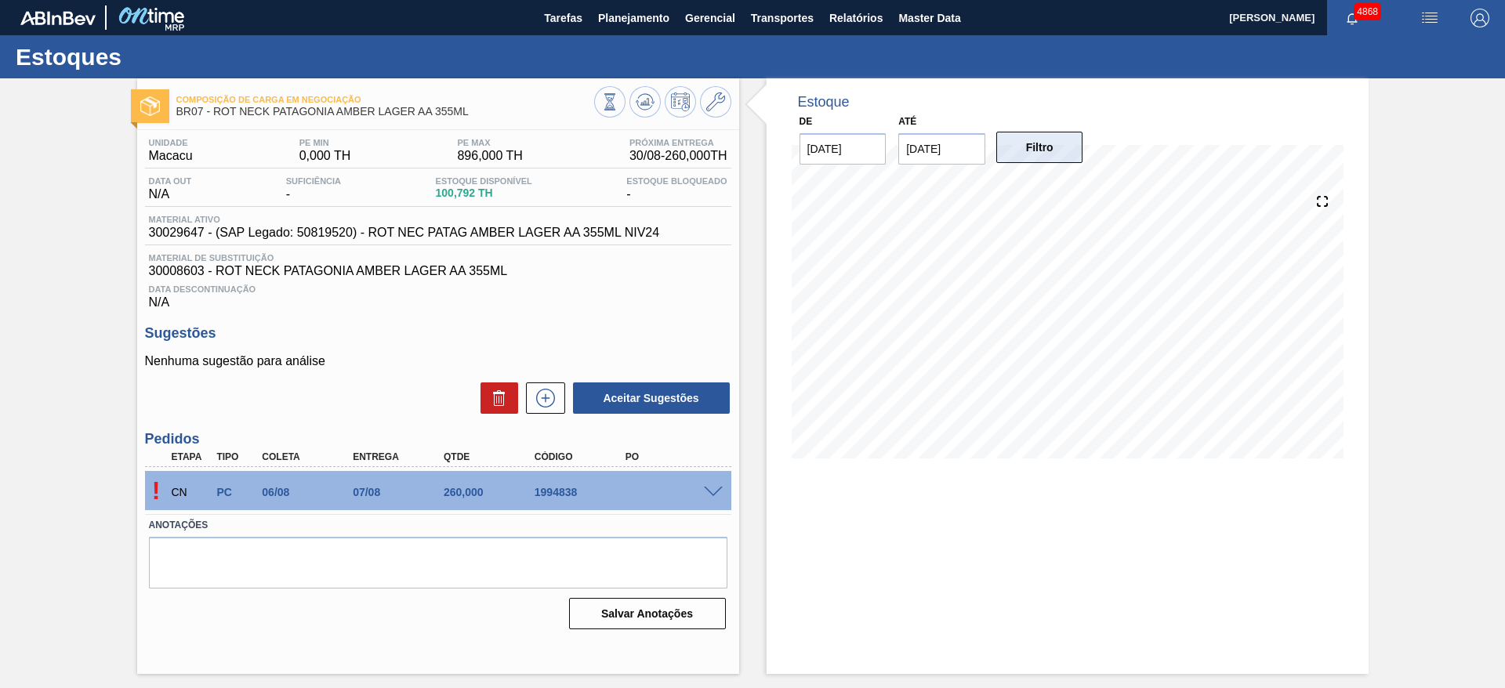
click at [1043, 161] on button "Filtro" at bounding box center [1039, 147] width 87 height 31
click at [537, 407] on icon at bounding box center [545, 398] width 25 height 19
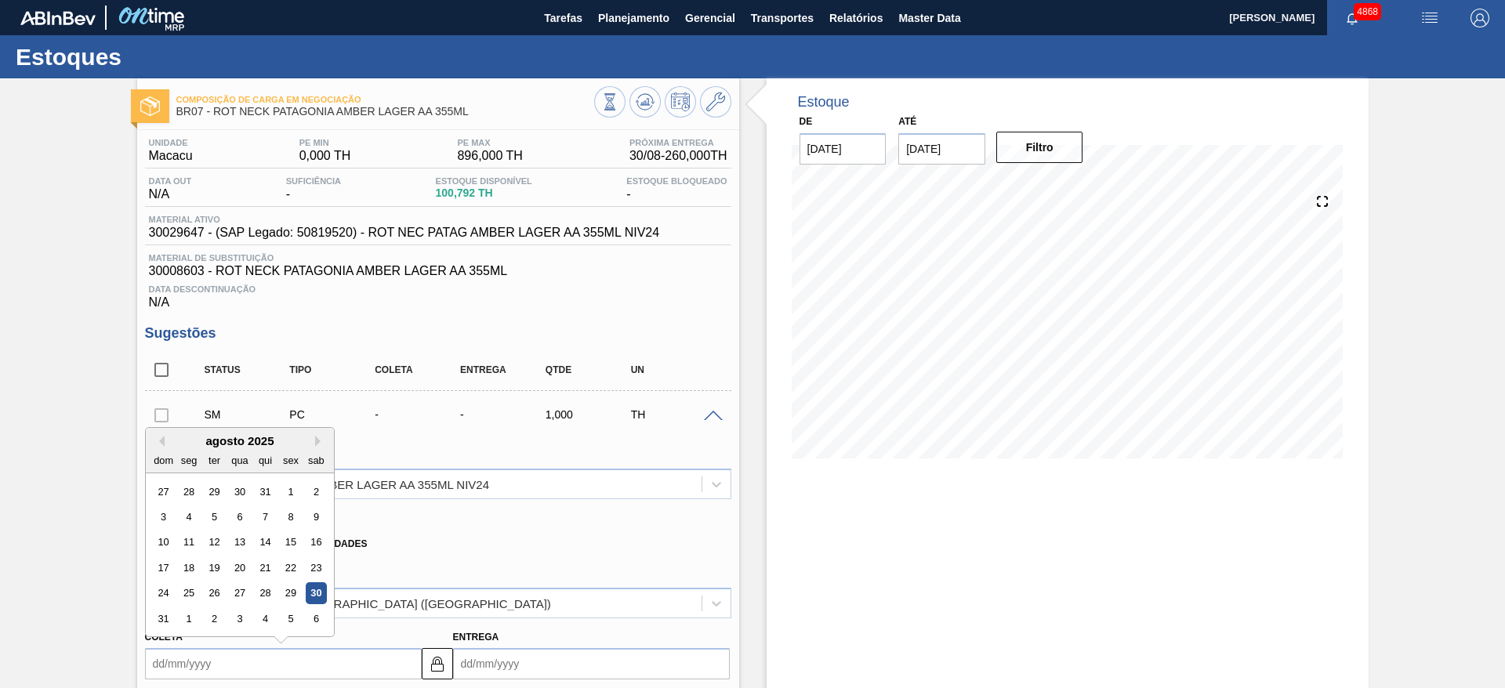
click at [354, 676] on input "Coleta" at bounding box center [283, 663] width 277 height 31
click at [187, 622] on div "1" at bounding box center [188, 618] width 21 height 21
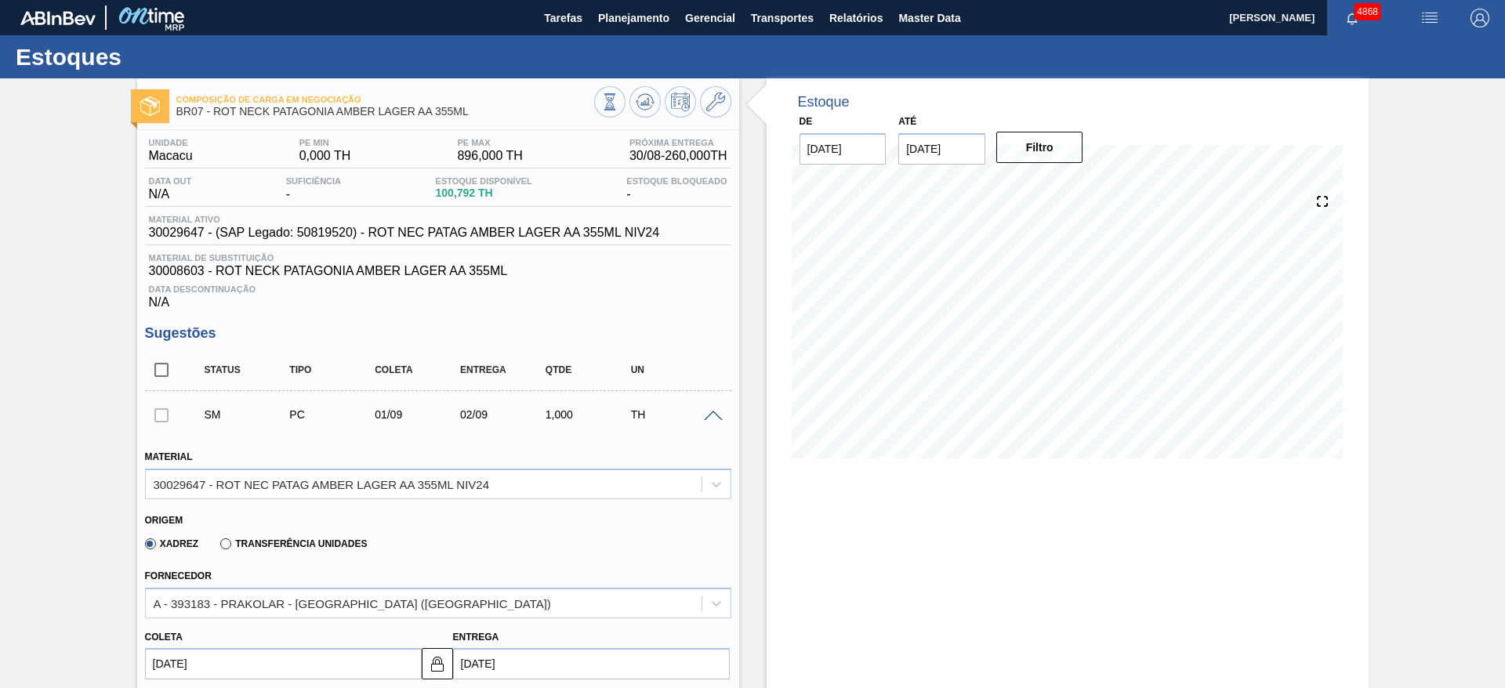
type input "[DATE]"
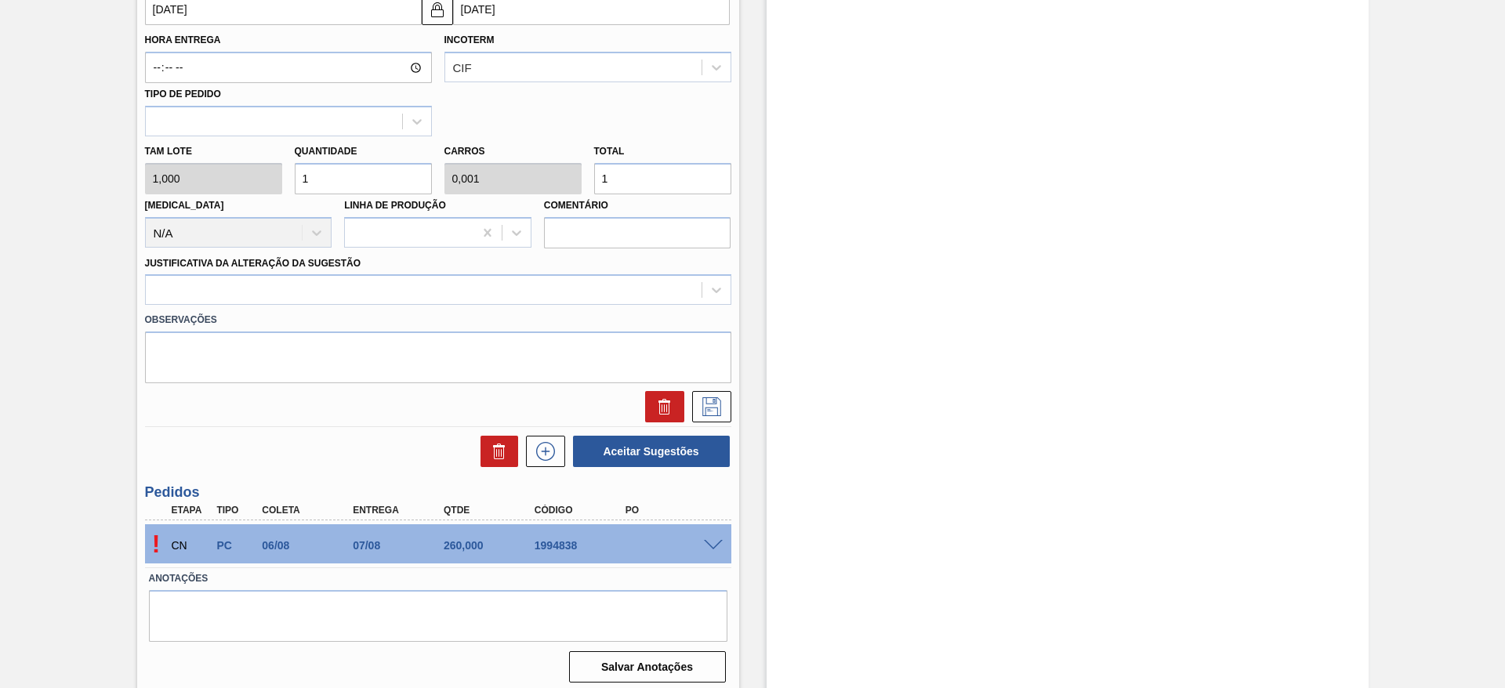
scroll to position [659, 0]
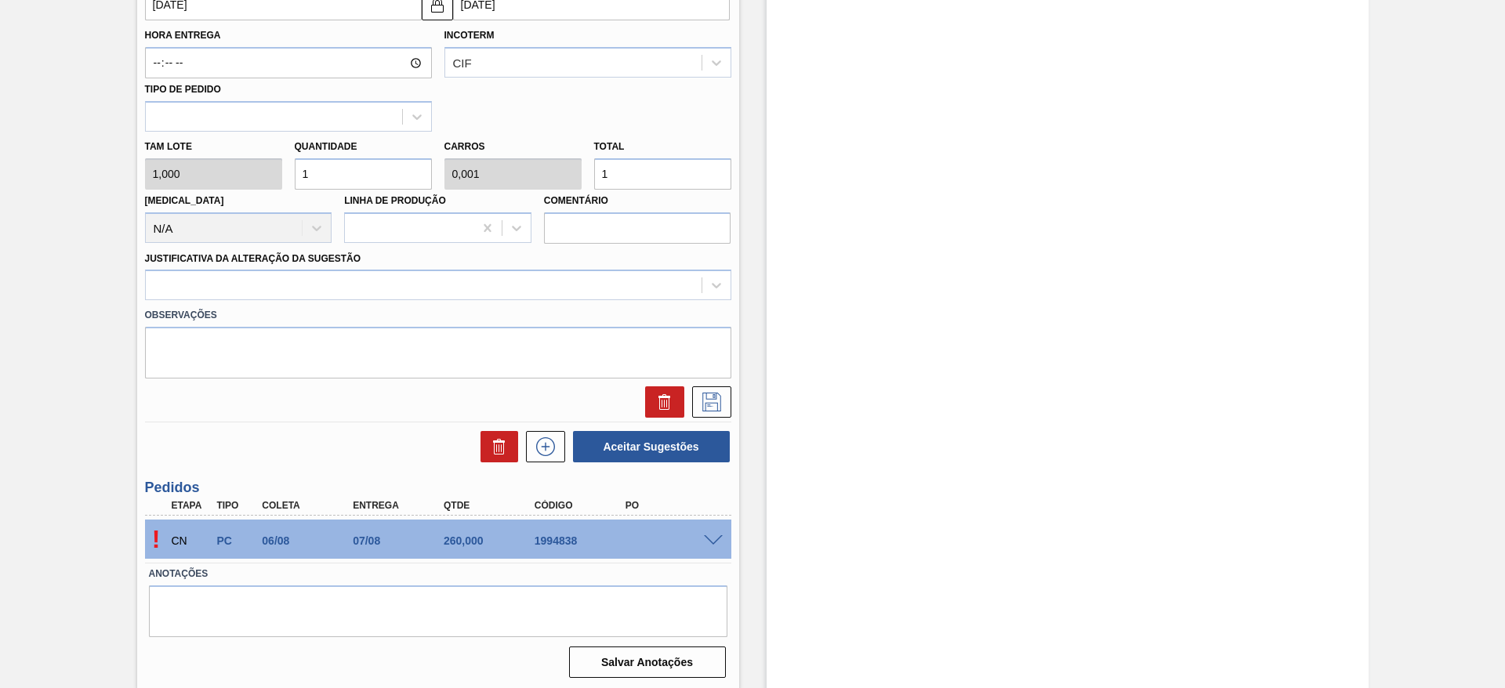
click at [536, 174] on div "Tam lote 1,000 Quantidade 1 Carros 0,001 Total 1 [MEDICAL_DATA] N/A Linha de Pr…" at bounding box center [438, 188] width 599 height 112
type input "2"
type input "26"
type input "0,017"
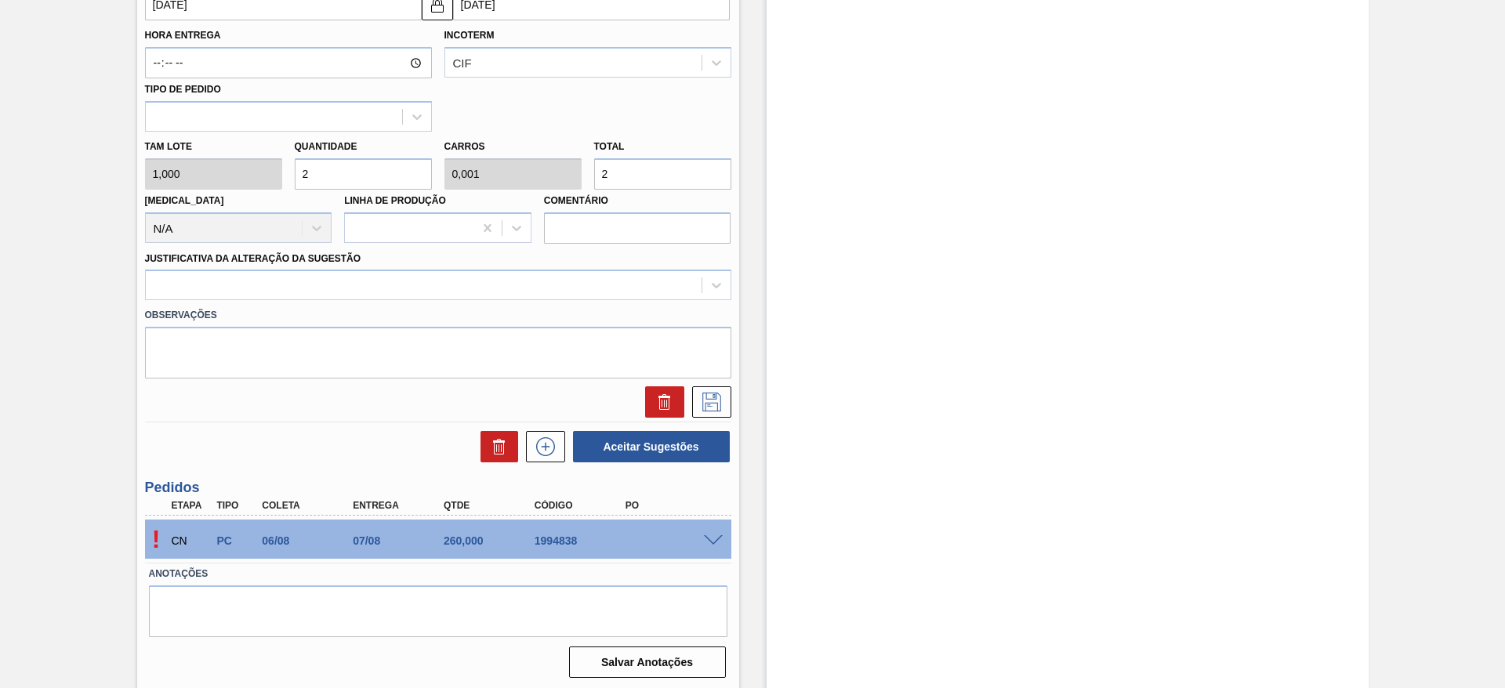
type input "26"
type input "260"
type input "0,173"
type input "260"
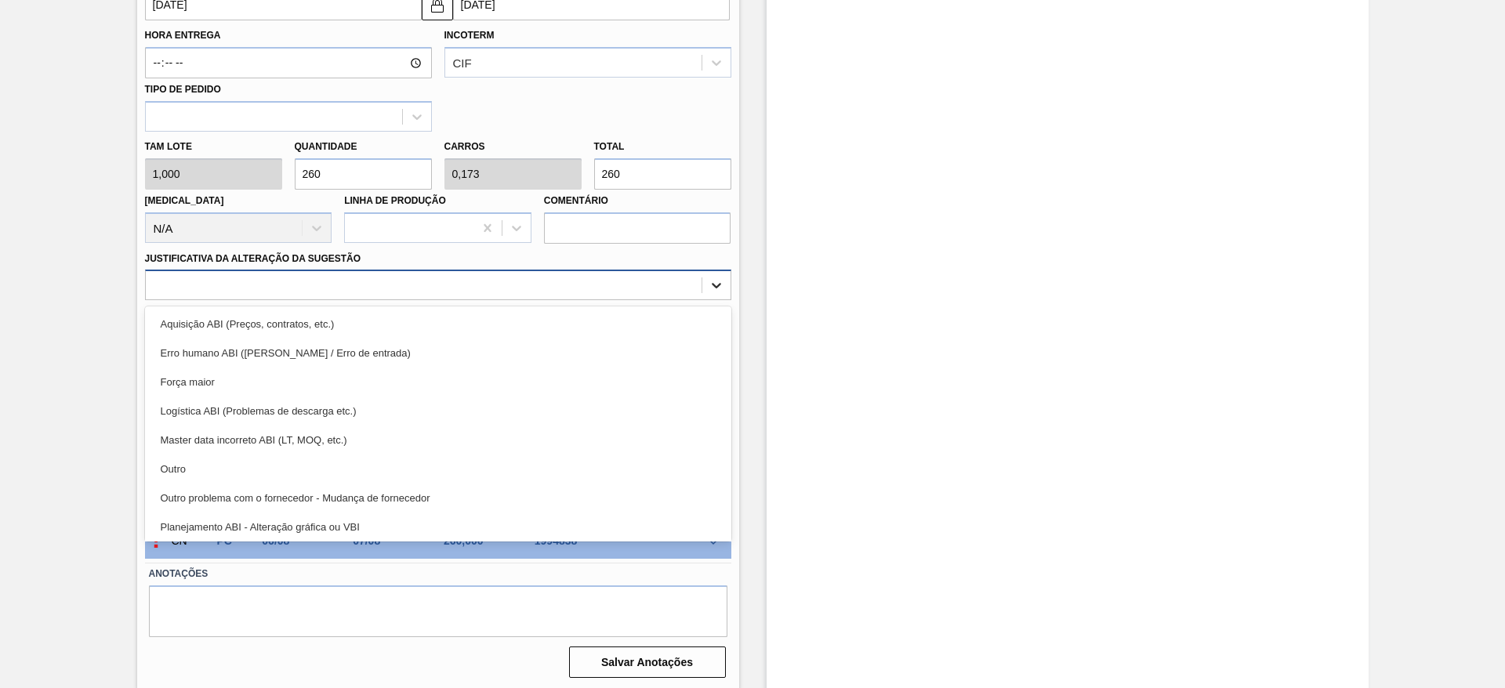
click at [713, 278] on icon at bounding box center [717, 286] width 16 height 16
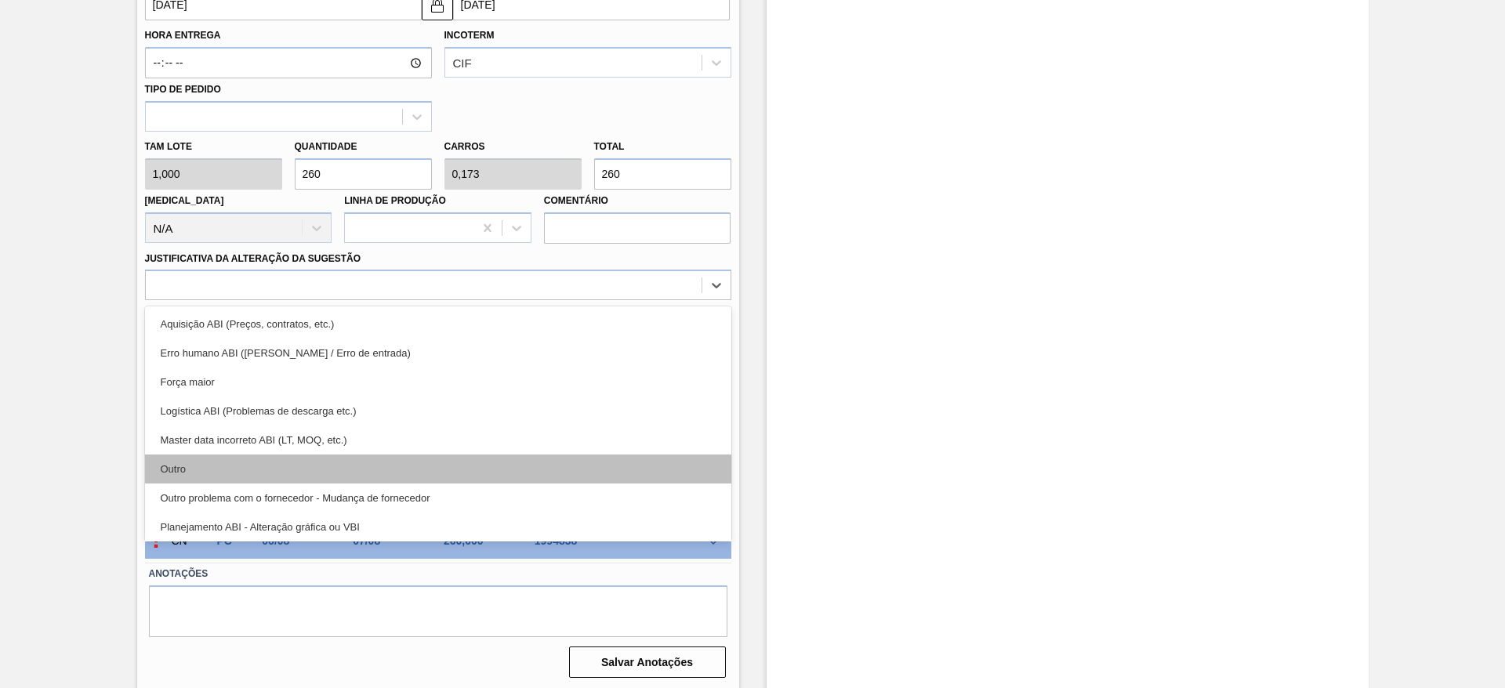
click at [531, 480] on div "Outro" at bounding box center [438, 469] width 586 height 29
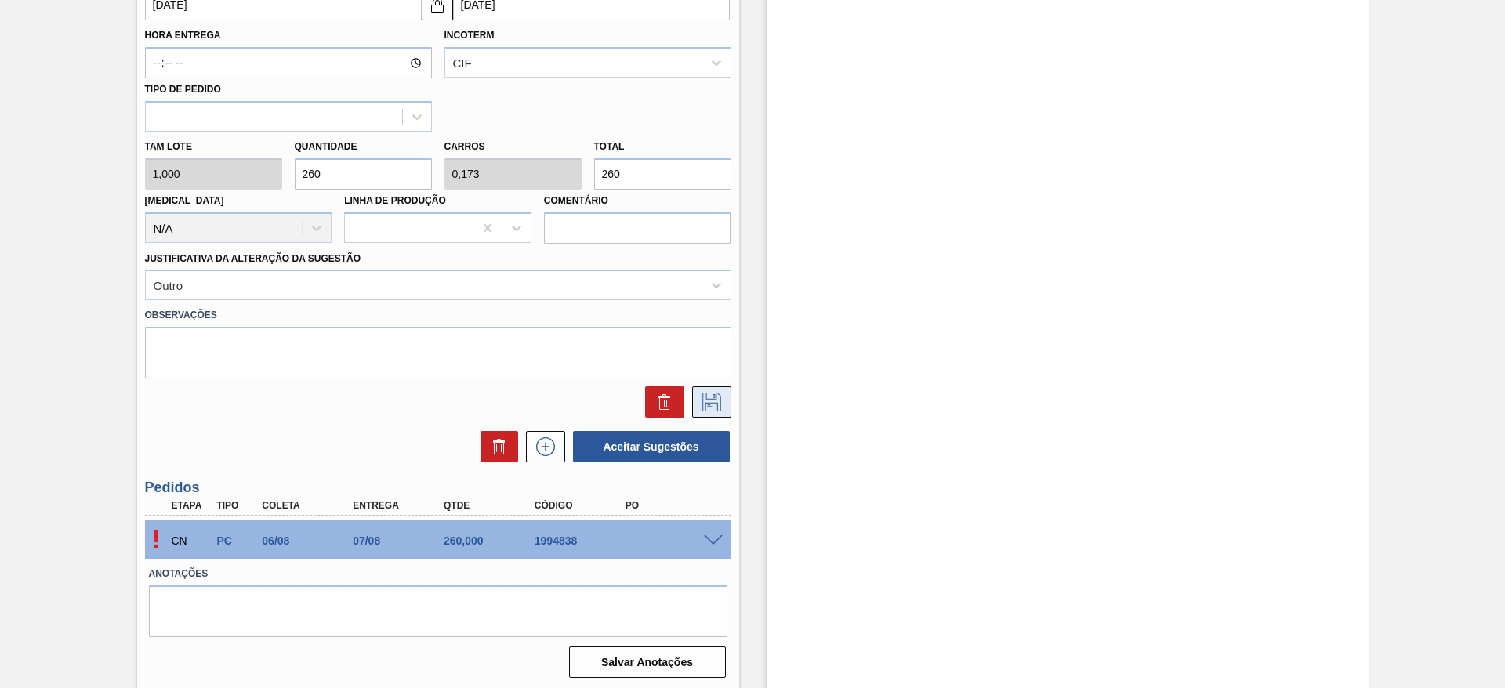
click at [713, 397] on icon at bounding box center [711, 400] width 8 height 13
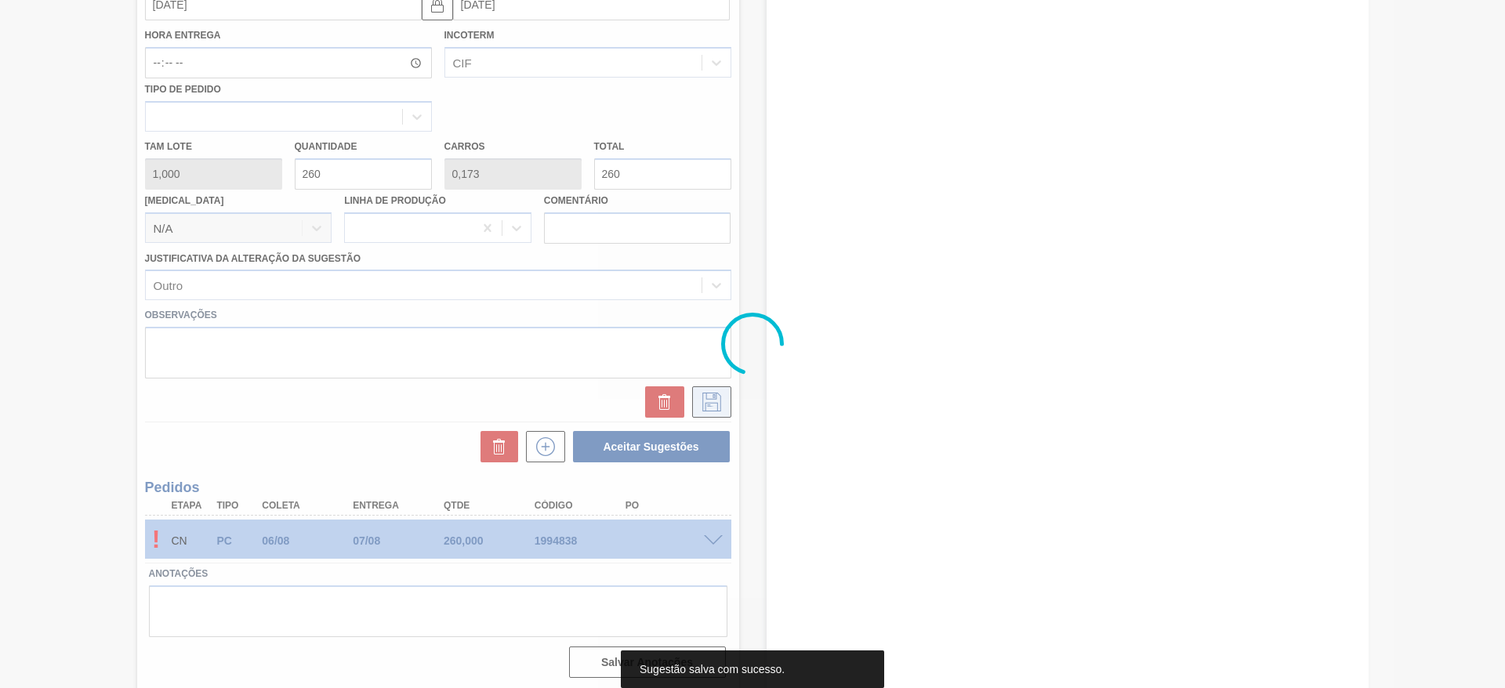
scroll to position [20, 0]
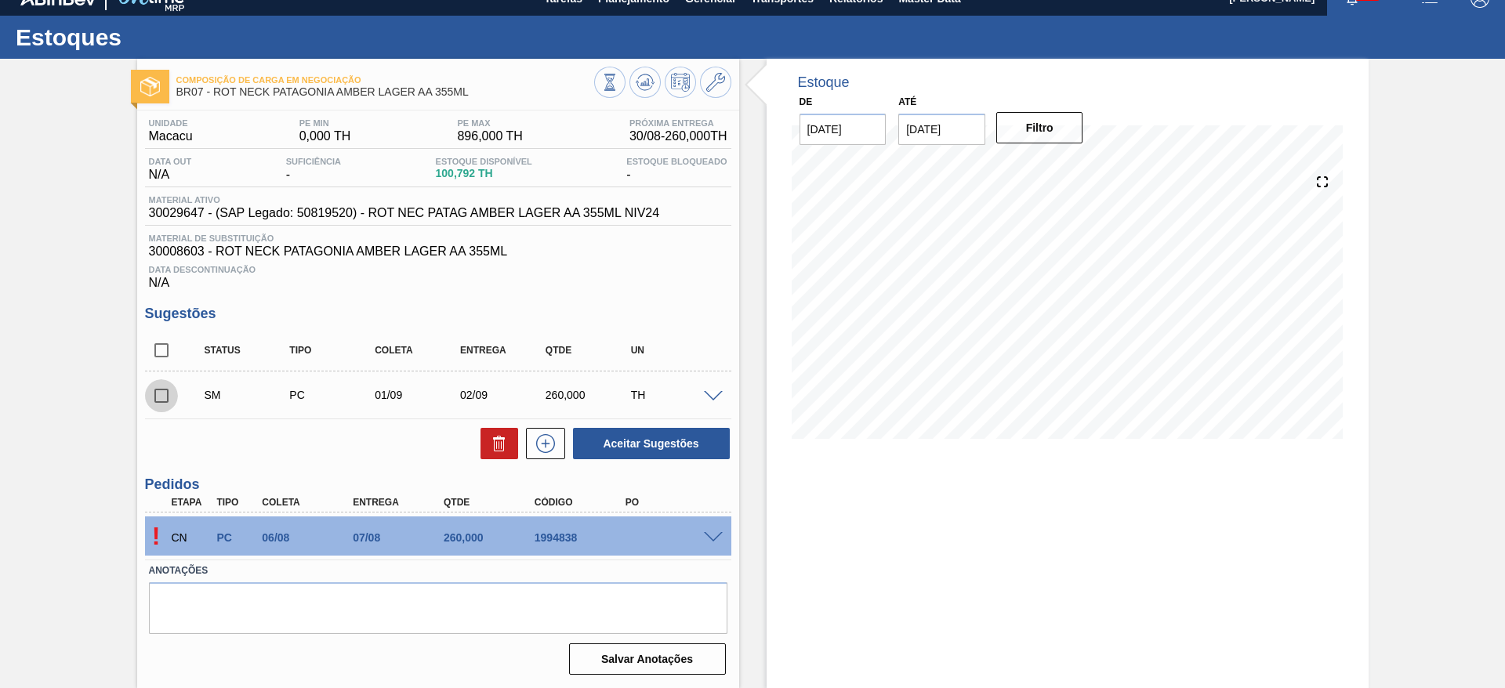
click at [158, 398] on input "checkbox" at bounding box center [161, 395] width 33 height 33
click at [621, 455] on button "Aceitar Sugestões" at bounding box center [651, 443] width 157 height 31
checkbox input "false"
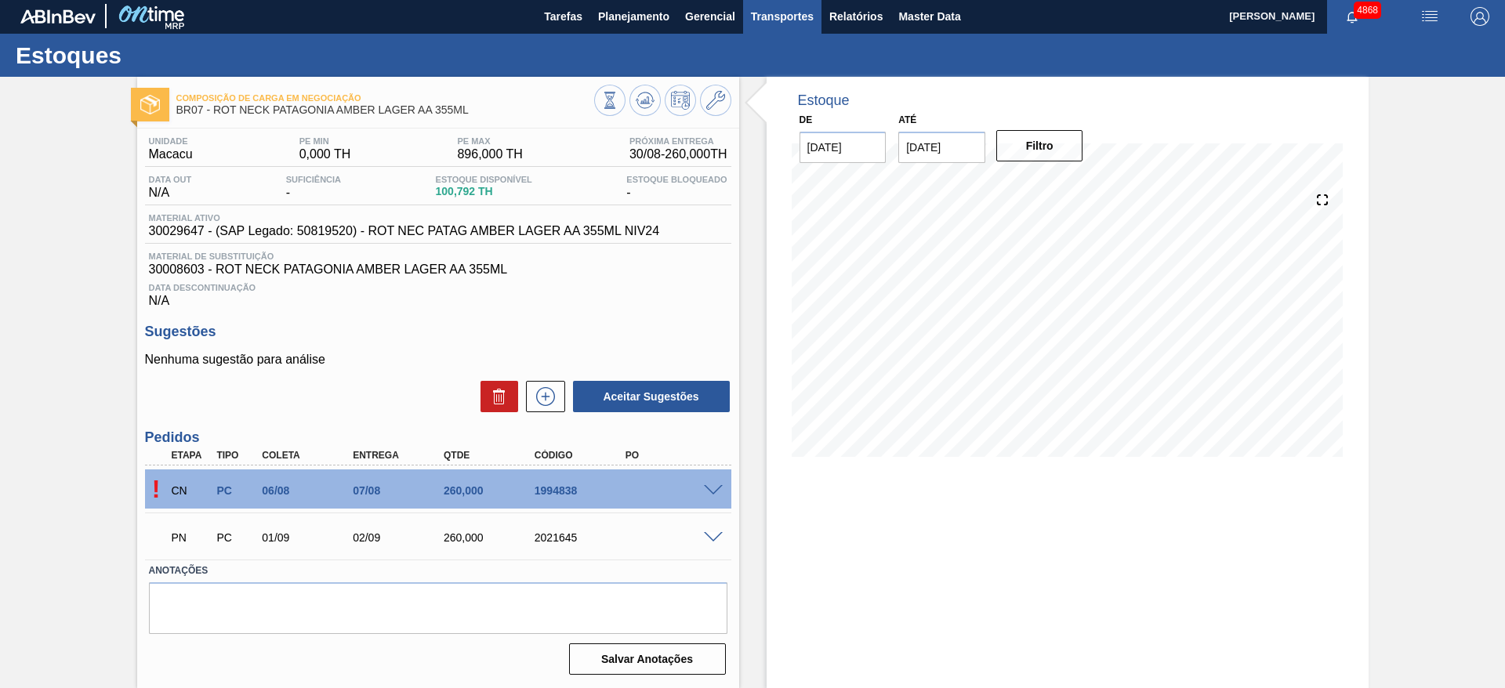
scroll to position [2, 0]
